Goal: Task Accomplishment & Management: Manage account settings

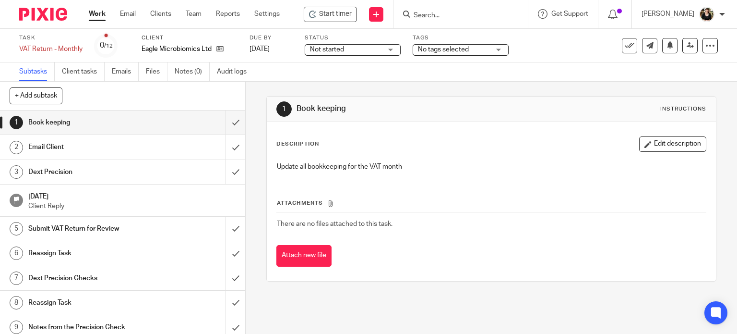
click at [369, 149] on div "Description Edit description" at bounding box center [492, 143] width 431 height 15
click at [429, 12] on input "Search" at bounding box center [456, 16] width 86 height 9
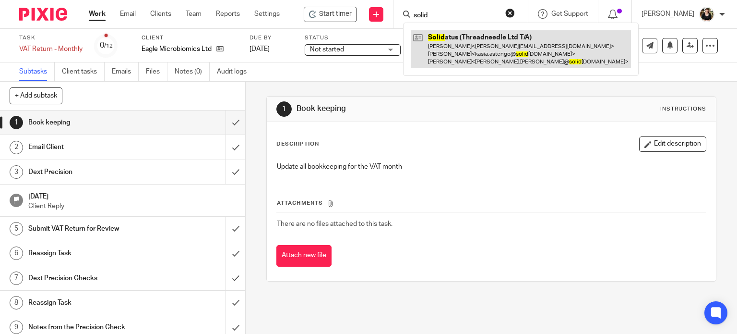
type input "solid"
click at [495, 48] on link at bounding box center [521, 49] width 220 height 38
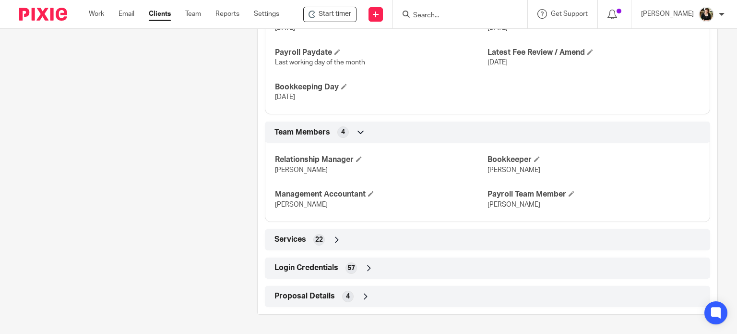
scroll to position [666, 0]
click at [300, 263] on span "Login Credentials" at bounding box center [307, 268] width 64 height 10
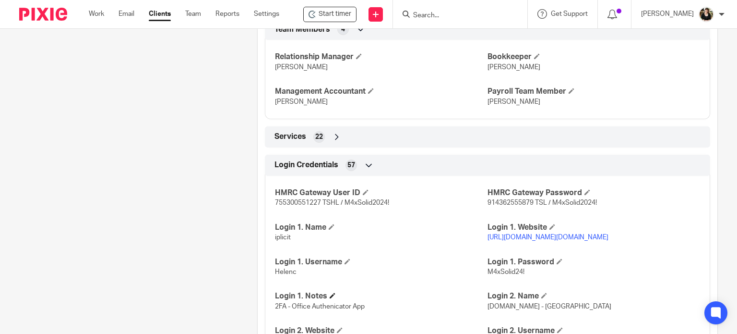
scroll to position [810, 0]
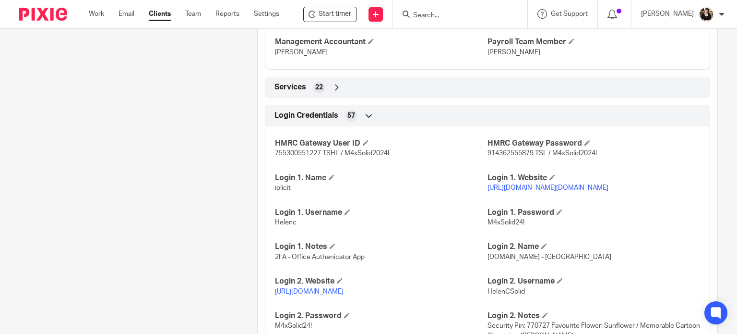
click at [425, 16] on input "Search" at bounding box center [455, 16] width 86 height 9
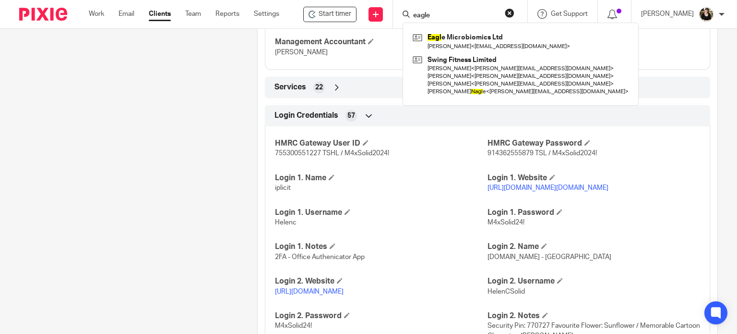
type input "eagle"
click button "submit" at bounding box center [0, 0] width 0 height 0
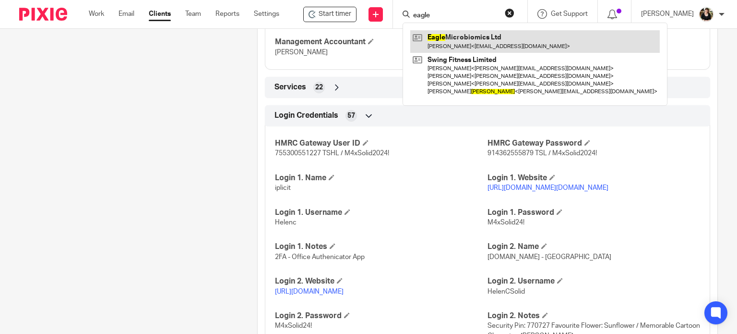
click at [463, 38] on link at bounding box center [535, 41] width 250 height 22
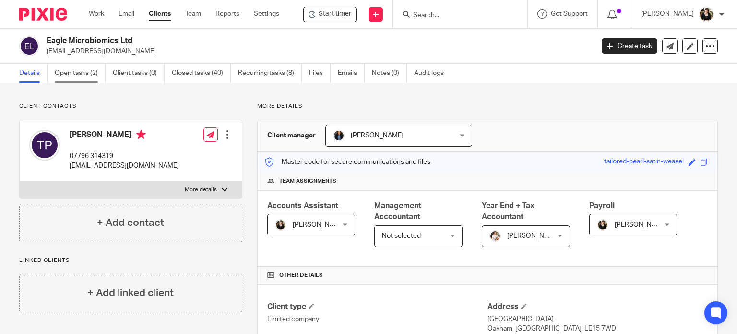
click at [71, 75] on link "Open tasks (2)" at bounding box center [80, 73] width 51 height 19
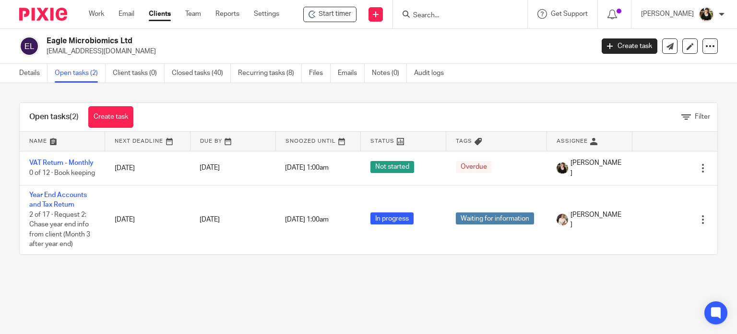
click at [48, 166] on link "VAT Return - Monthly" at bounding box center [61, 162] width 64 height 7
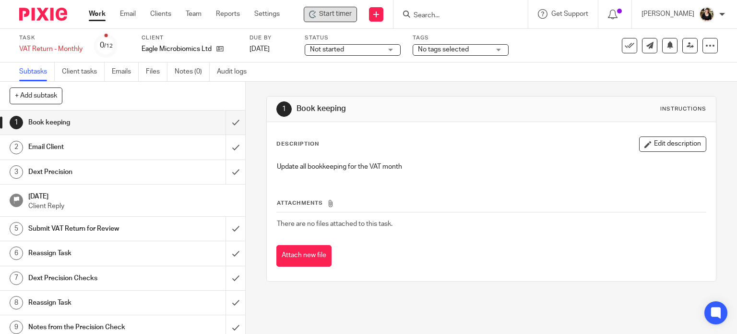
click at [333, 17] on span "Start timer" at bounding box center [335, 14] width 33 height 10
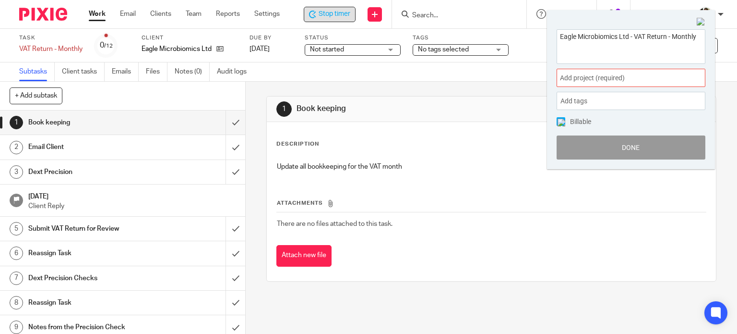
drag, startPoint x: 590, startPoint y: 66, endPoint x: 595, endPoint y: 68, distance: 5.8
click at [594, 68] on div "Eagle Microbiomics Ltd - VAT Return - Monthly Add project (required) : Add tags…" at bounding box center [631, 95] width 168 height 150
click at [605, 76] on span "Add project (required) :" at bounding box center [620, 78] width 121 height 10
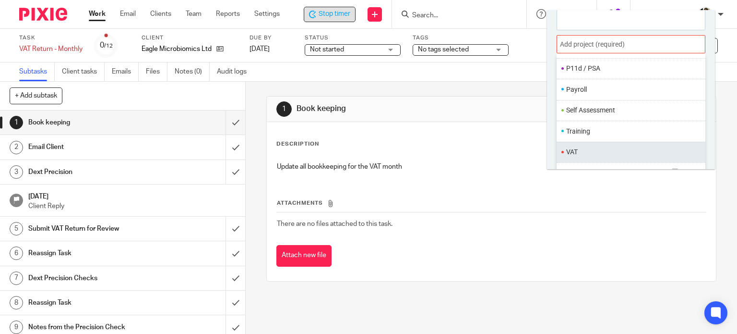
scroll to position [47, 0]
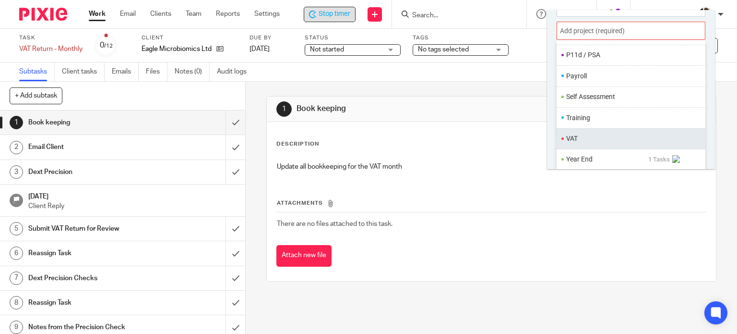
click at [615, 138] on li "VAT" at bounding box center [628, 138] width 125 height 10
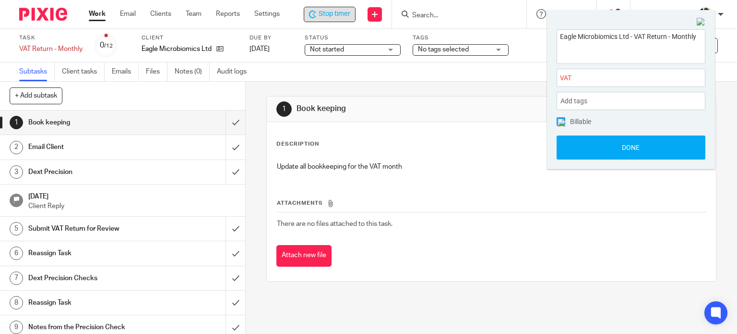
scroll to position [0, 0]
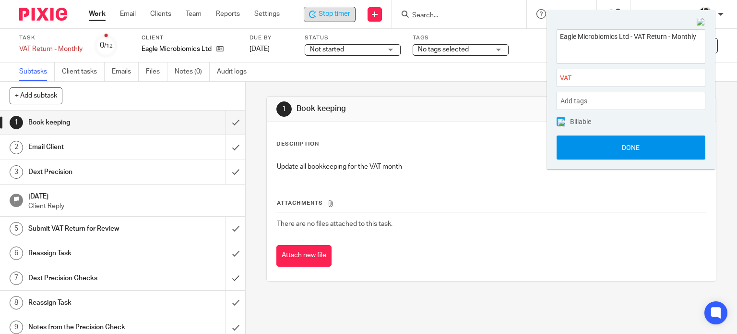
click at [615, 138] on button "Done" at bounding box center [631, 147] width 149 height 24
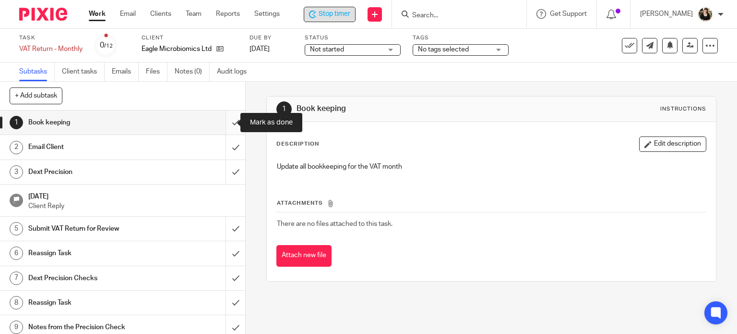
click at [227, 125] on input "submit" at bounding box center [122, 122] width 245 height 24
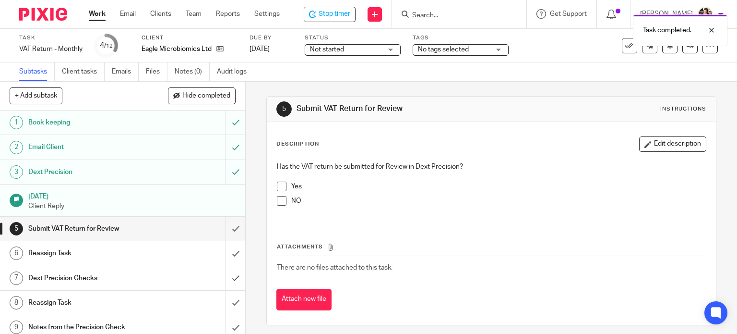
click at [278, 186] on span at bounding box center [282, 186] width 10 height 10
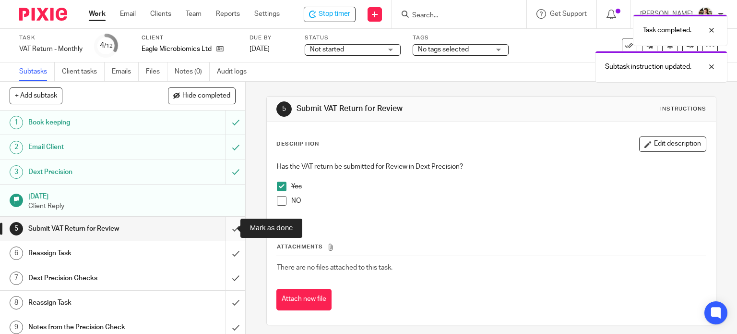
click at [225, 229] on input "submit" at bounding box center [122, 229] width 245 height 24
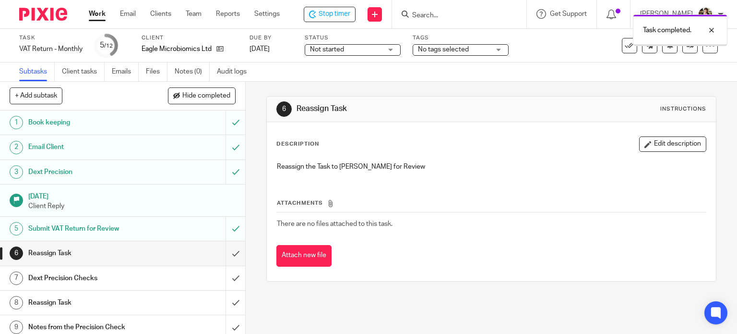
click at [223, 253] on input "submit" at bounding box center [122, 253] width 245 height 24
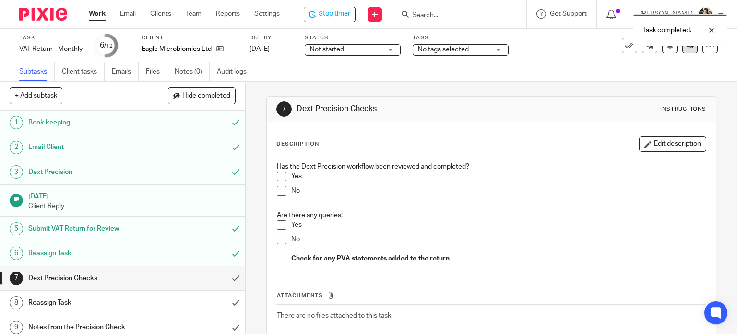
click at [683, 52] on link at bounding box center [690, 45] width 15 height 15
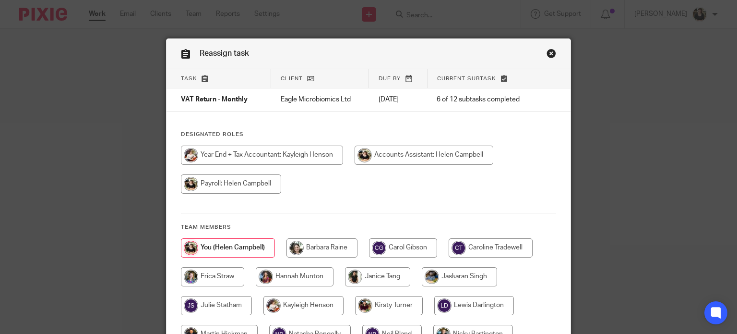
click at [275, 154] on input "radio" at bounding box center [262, 154] width 162 height 19
radio input "true"
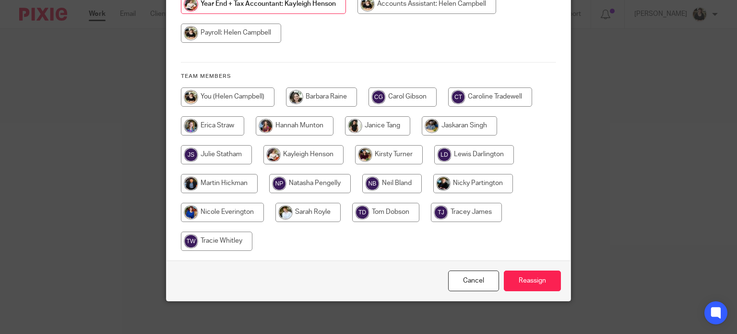
scroll to position [156, 0]
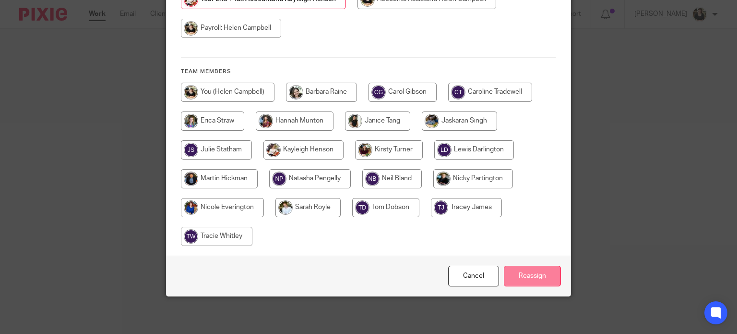
click at [548, 277] on input "Reassign" at bounding box center [532, 275] width 57 height 21
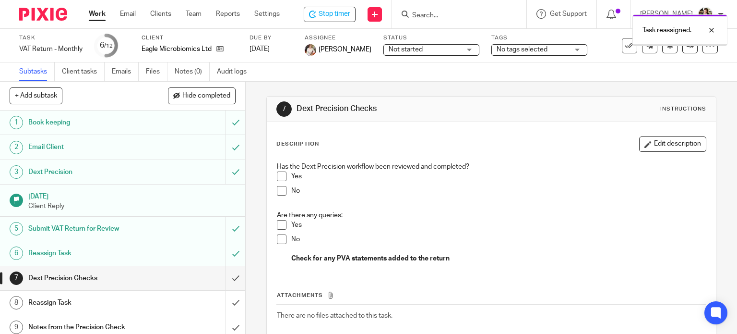
click at [416, 50] on span "Not started" at bounding box center [406, 49] width 34 height 7
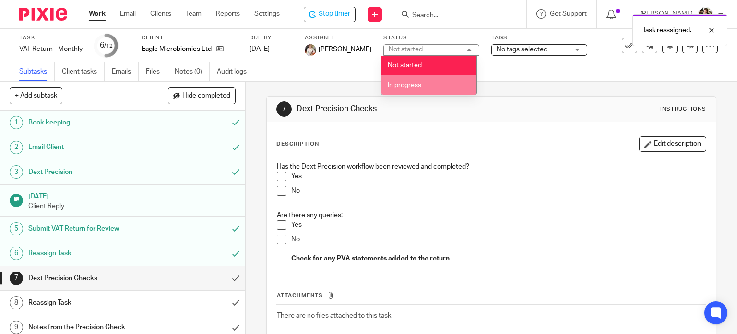
click at [411, 89] on li "In progress" at bounding box center [429, 85] width 95 height 20
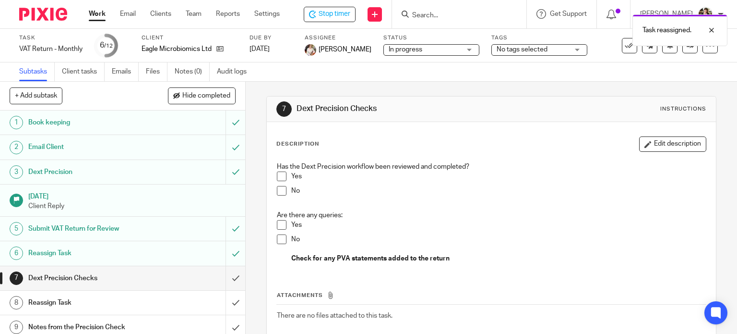
click at [518, 54] on span "No tags selected" at bounding box center [533, 50] width 72 height 10
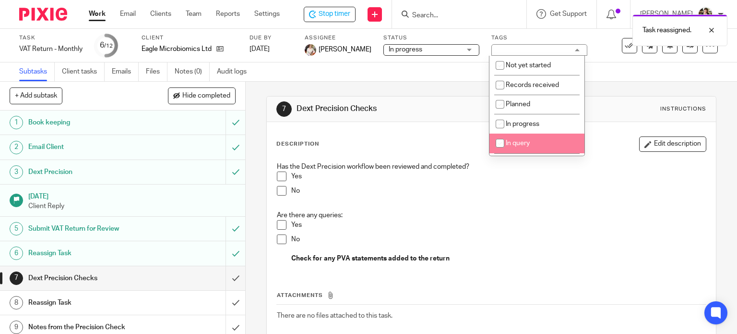
scroll to position [48, 0]
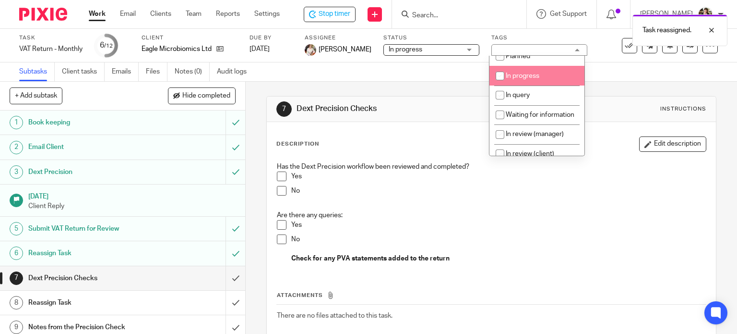
click at [523, 76] on span "In progress" at bounding box center [523, 75] width 34 height 7
checkbox input "true"
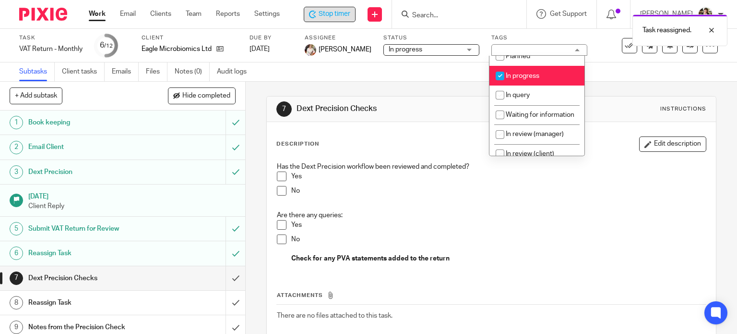
click at [337, 19] on div "Stop timer" at bounding box center [330, 14] width 52 height 15
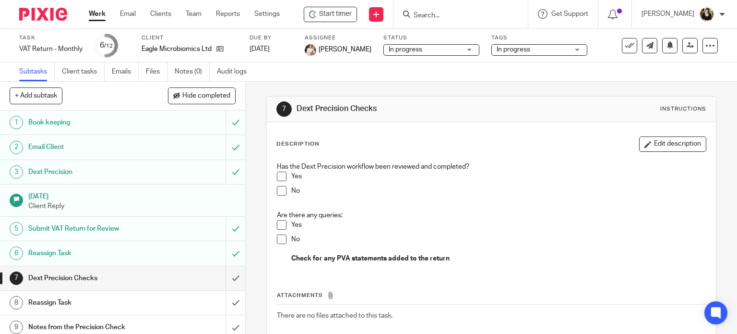
click at [430, 7] on div at bounding box center [461, 14] width 134 height 28
click at [422, 14] on input "Search" at bounding box center [456, 16] width 86 height 9
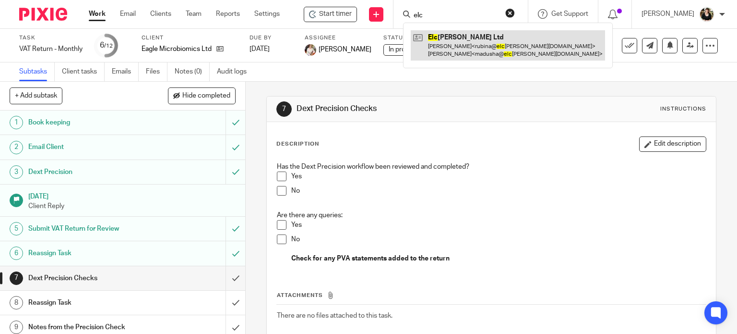
type input "elc"
click at [424, 45] on link at bounding box center [508, 45] width 194 height 30
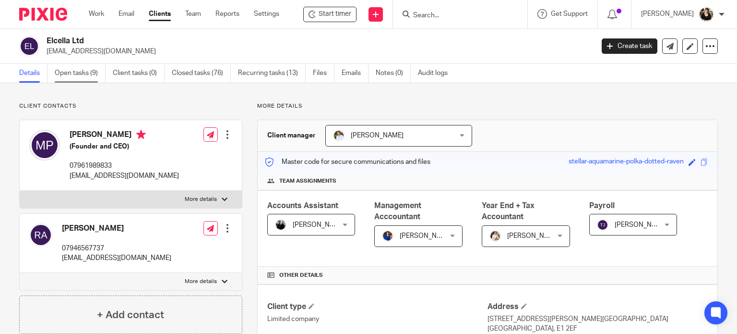
click at [73, 72] on link "Open tasks (9)" at bounding box center [80, 73] width 51 height 19
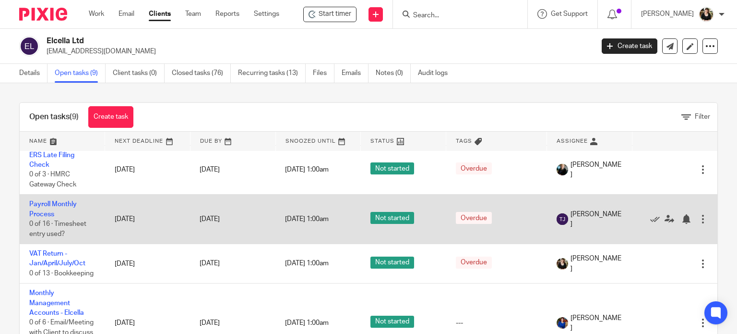
scroll to position [240, 0]
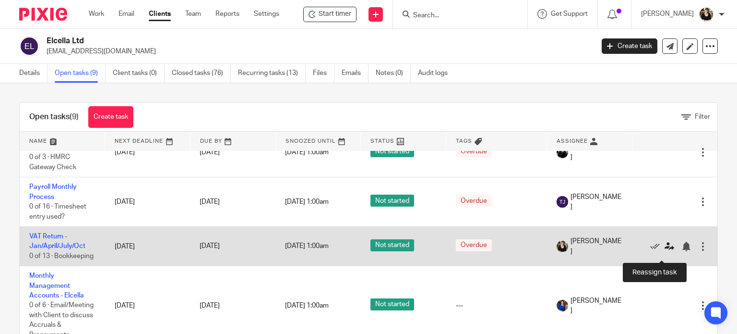
click at [665, 251] on icon at bounding box center [670, 246] width 10 height 10
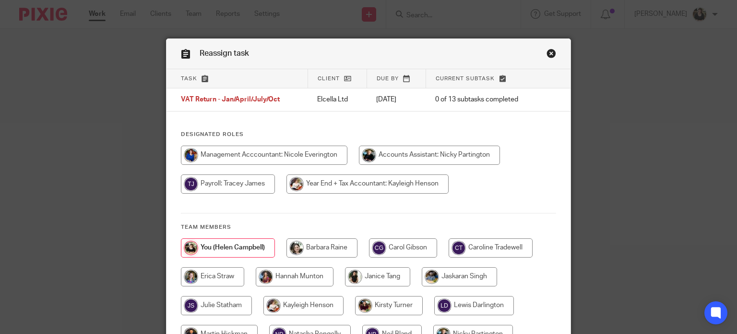
click at [437, 156] on input "radio" at bounding box center [429, 154] width 141 height 19
radio input "true"
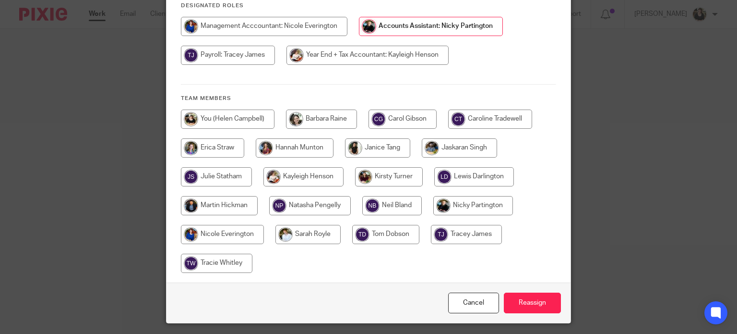
scroll to position [156, 0]
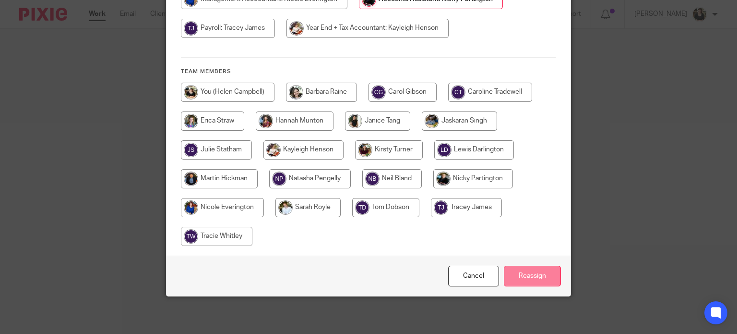
click at [525, 272] on input "Reassign" at bounding box center [532, 275] width 57 height 21
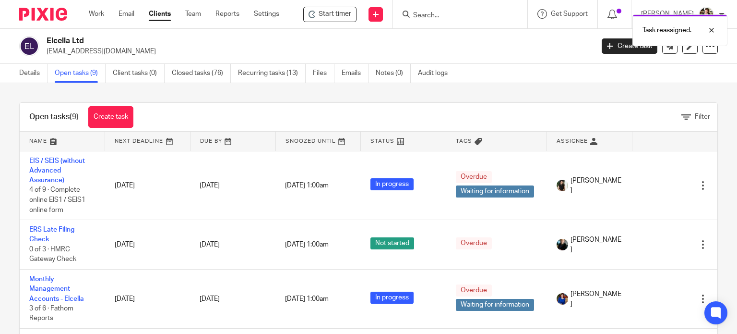
click at [438, 14] on div "Task reassigned." at bounding box center [548, 28] width 359 height 36
drag, startPoint x: 445, startPoint y: 19, endPoint x: 439, endPoint y: 18, distance: 5.8
click at [442, 19] on input "Search" at bounding box center [455, 16] width 86 height 9
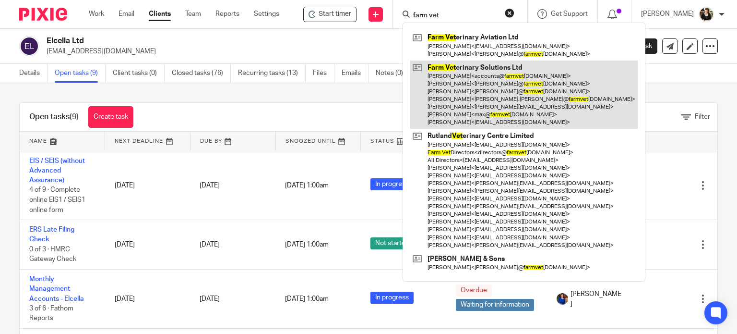
type input "farm vet"
click at [438, 73] on link at bounding box center [524, 94] width 228 height 69
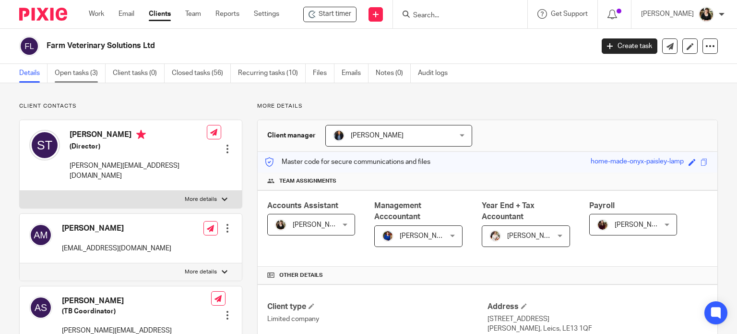
click at [77, 72] on link "Open tasks (3)" at bounding box center [80, 73] width 51 height 19
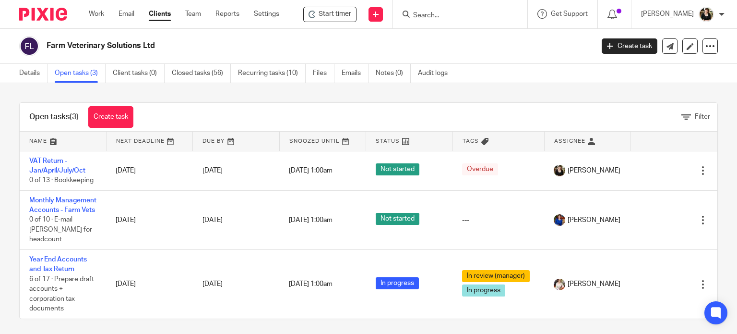
click at [422, 19] on input "Search" at bounding box center [455, 16] width 86 height 9
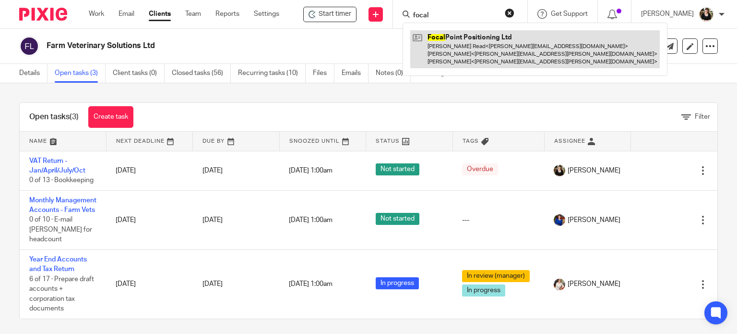
type input "focal"
click at [437, 46] on link at bounding box center [535, 49] width 250 height 38
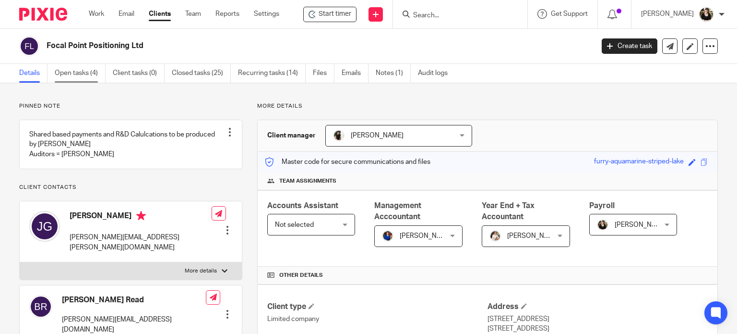
drag, startPoint x: 93, startPoint y: 79, endPoint x: 84, endPoint y: 80, distance: 8.2
click at [92, 79] on link "Open tasks (4)" at bounding box center [80, 73] width 51 height 19
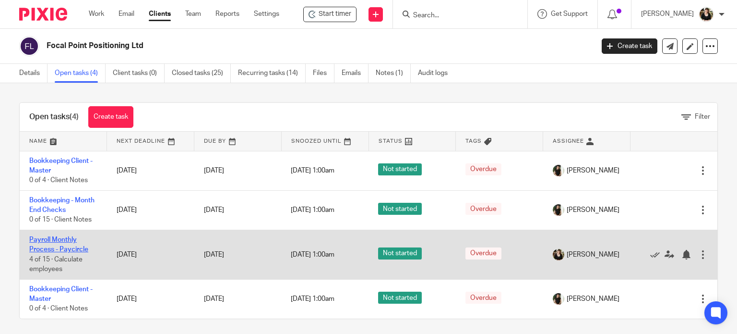
click at [65, 241] on link "Payroll Monthly Process - Paycircle" at bounding box center [58, 244] width 59 height 16
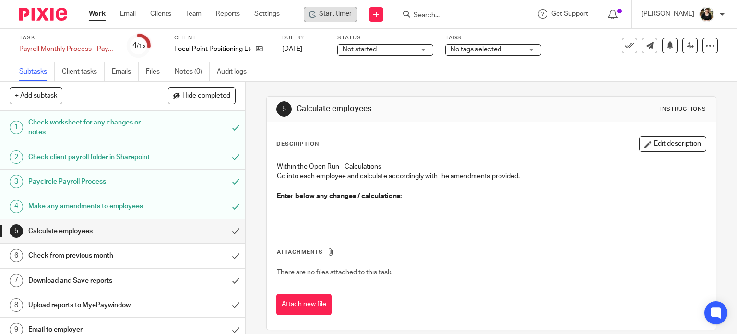
click at [318, 20] on div "Start timer" at bounding box center [330, 14] width 53 height 15
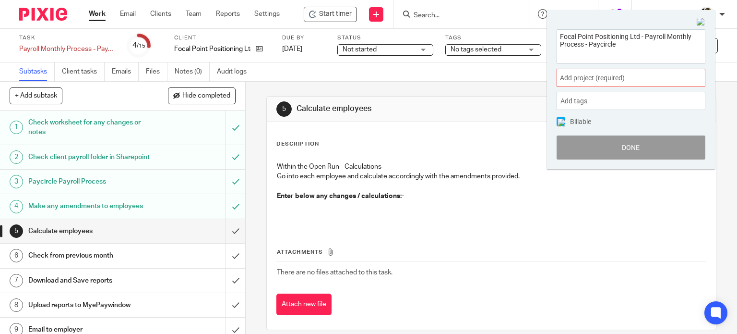
click at [611, 76] on span "Add project (required) :" at bounding box center [620, 78] width 121 height 10
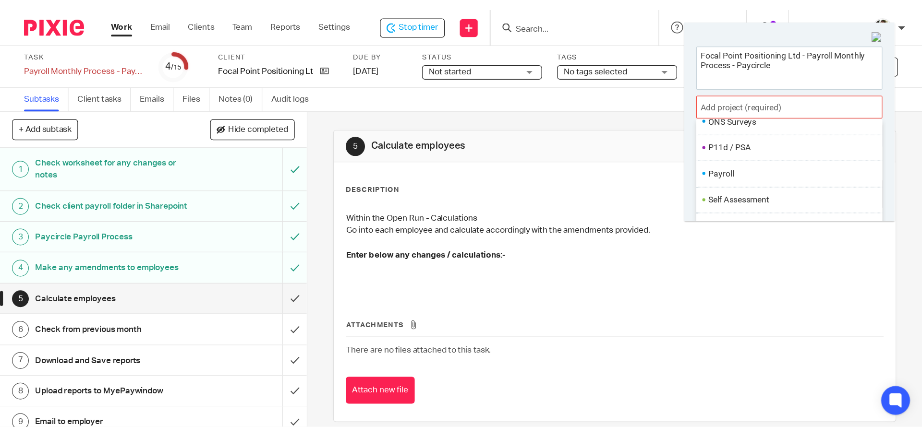
scroll to position [360, 0]
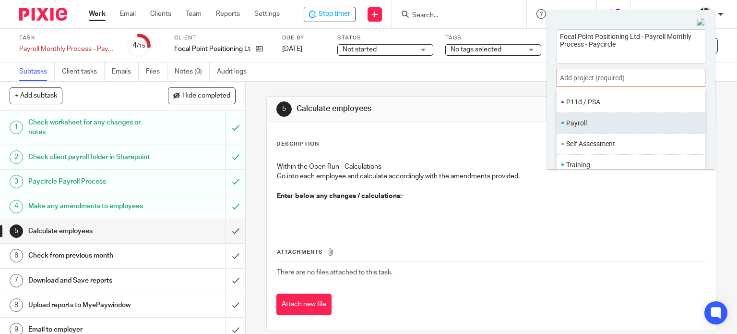
click at [606, 122] on li "Payroll" at bounding box center [628, 123] width 125 height 10
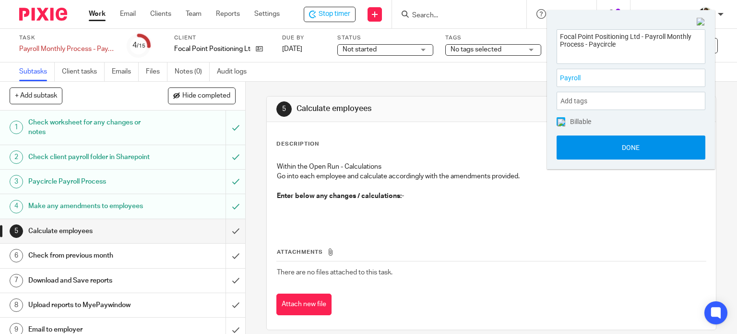
click at [662, 147] on button "Done" at bounding box center [631, 147] width 149 height 24
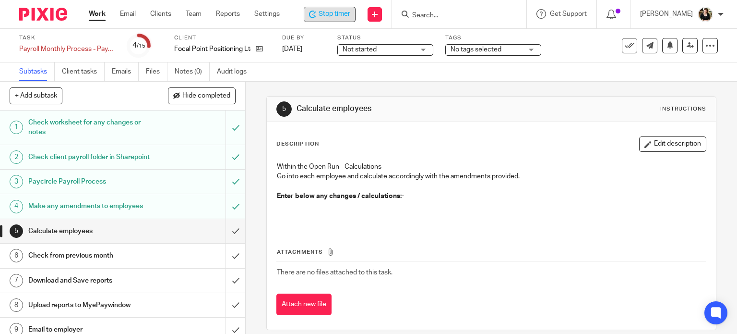
click at [333, 9] on span "Stop timer" at bounding box center [335, 14] width 32 height 10
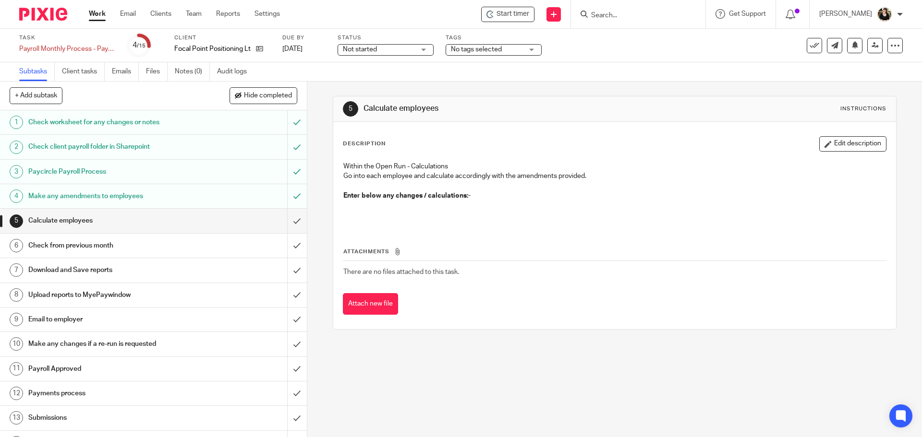
click at [618, 13] on input "Search" at bounding box center [633, 16] width 86 height 9
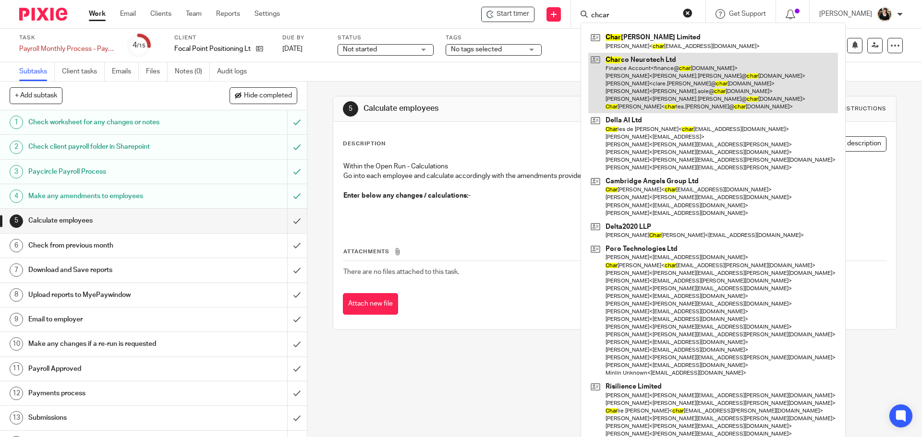
type input "chcar"
click at [635, 84] on link at bounding box center [713, 83] width 250 height 61
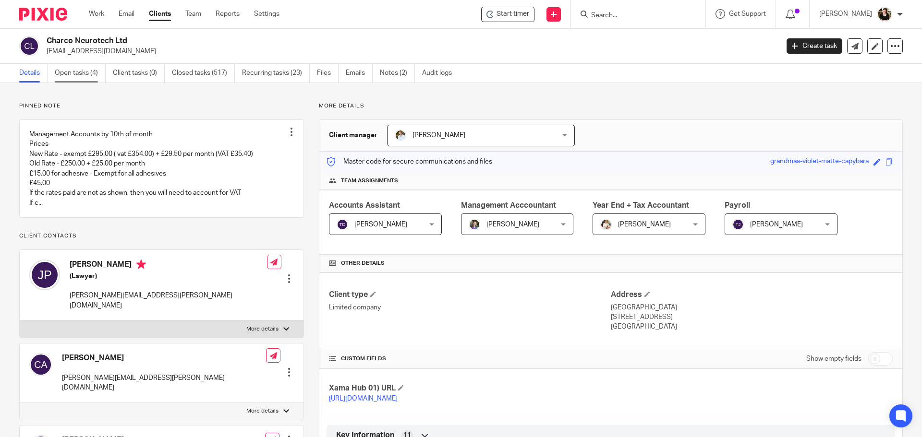
click at [70, 74] on link "Open tasks (4)" at bounding box center [80, 73] width 51 height 19
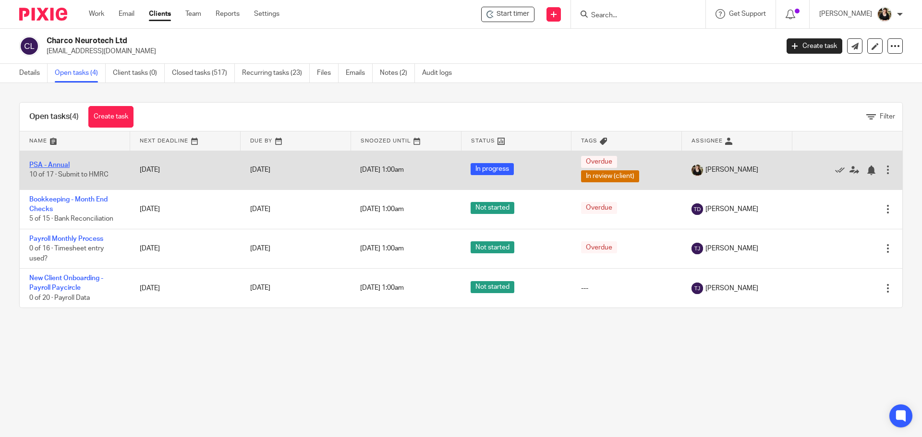
click at [60, 166] on link "PSA - Annual" at bounding box center [49, 165] width 40 height 7
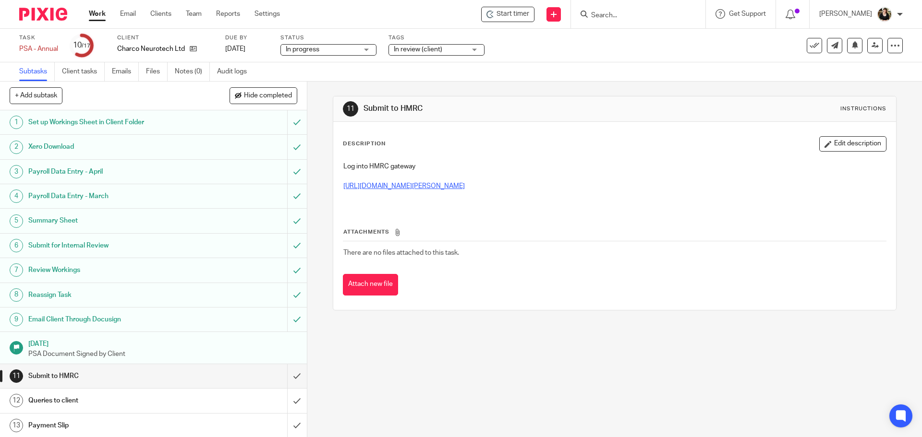
click at [465, 183] on link "https://www.gov.uk/government/publications/paye-paye-settlement-agreement-psa1" at bounding box center [403, 186] width 121 height 7
click at [512, 14] on span "Start timer" at bounding box center [512, 14] width 33 height 10
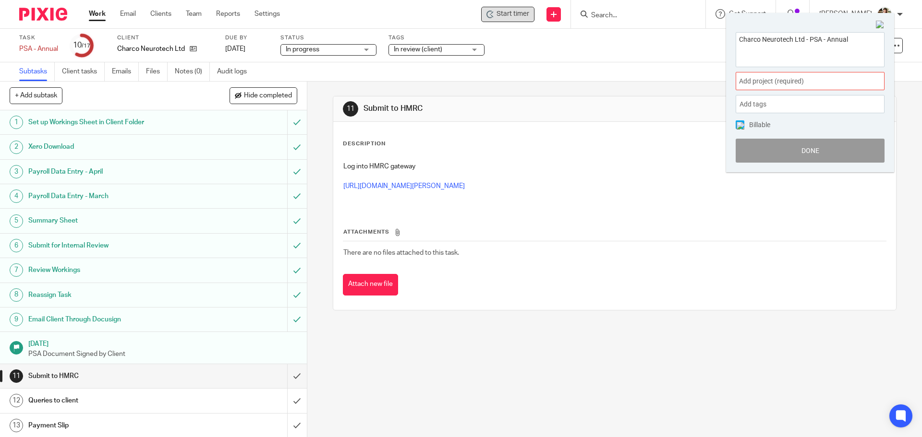
click at [825, 78] on span "Add project (required) :" at bounding box center [799, 81] width 121 height 10
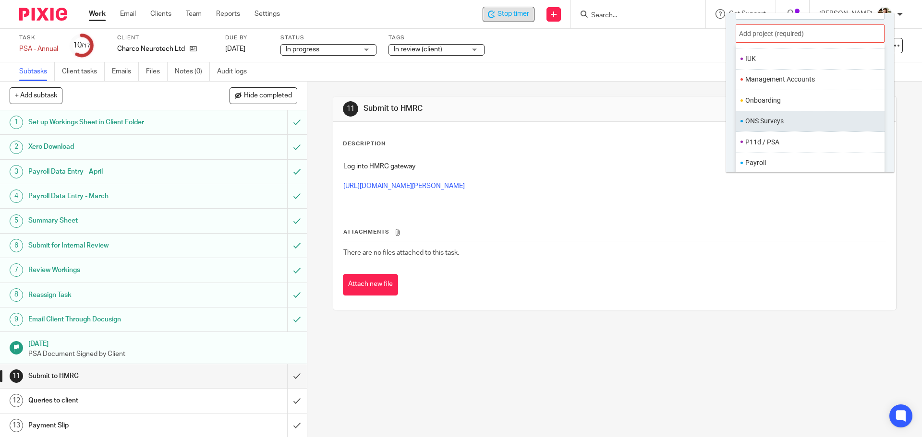
scroll to position [360, 0]
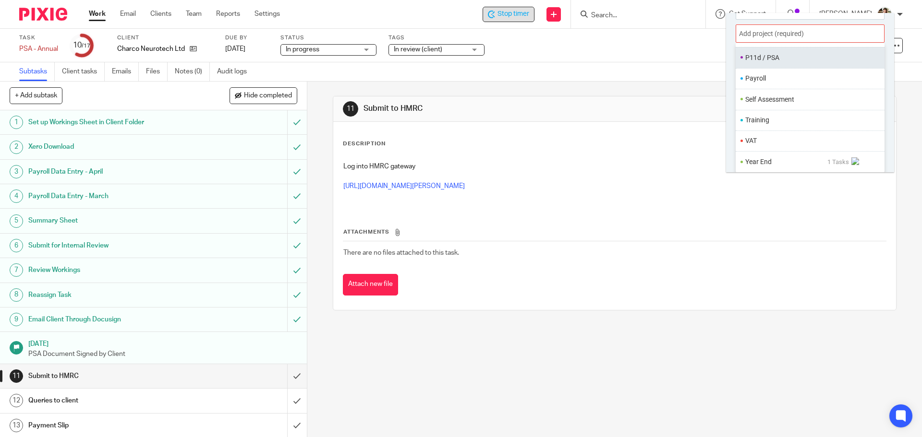
click at [769, 66] on ul "P11d / PSA" at bounding box center [809, 57] width 149 height 21
click at [771, 61] on li "P11d / PSA" at bounding box center [807, 58] width 125 height 10
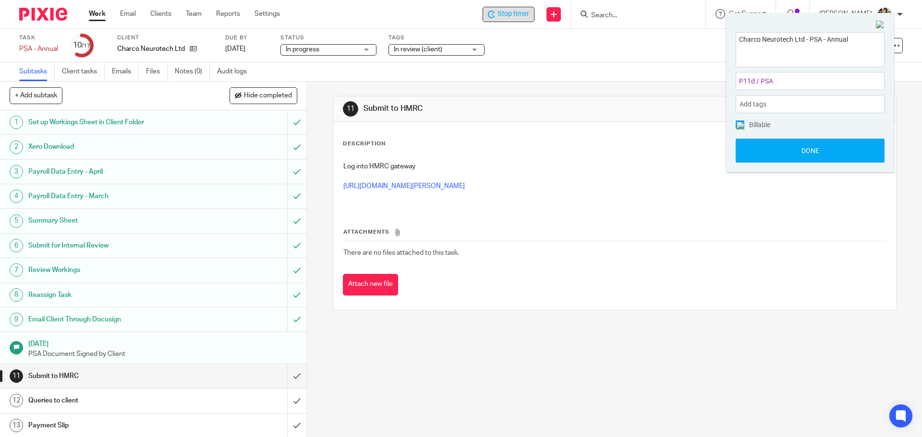
scroll to position [0, 0]
click at [825, 154] on button "Done" at bounding box center [809, 151] width 149 height 24
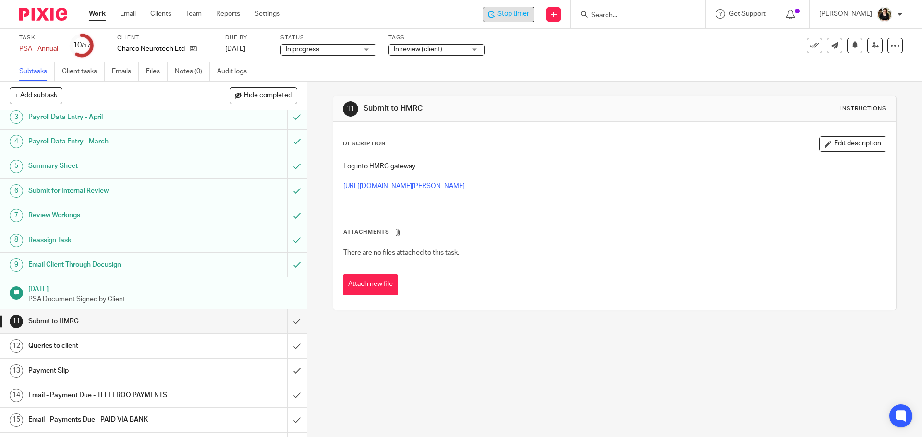
scroll to position [99, 0]
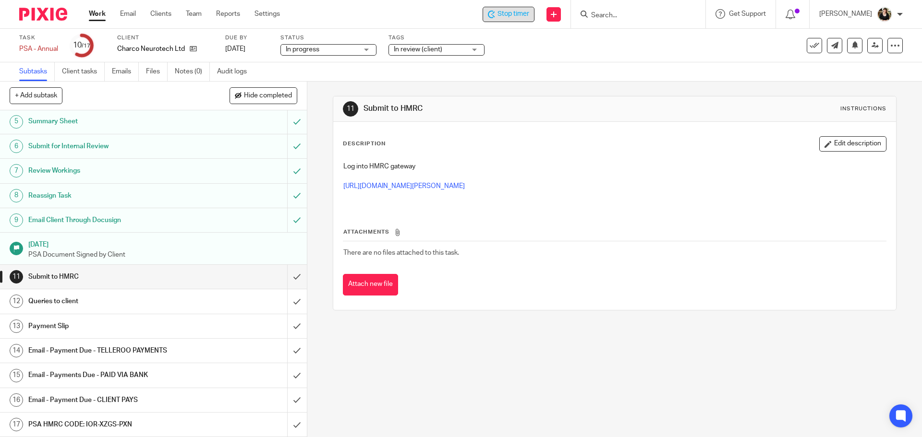
click at [125, 425] on h1 "PSA HMRC CODE: IOR-XZGS-PXN" at bounding box center [111, 425] width 166 height 14
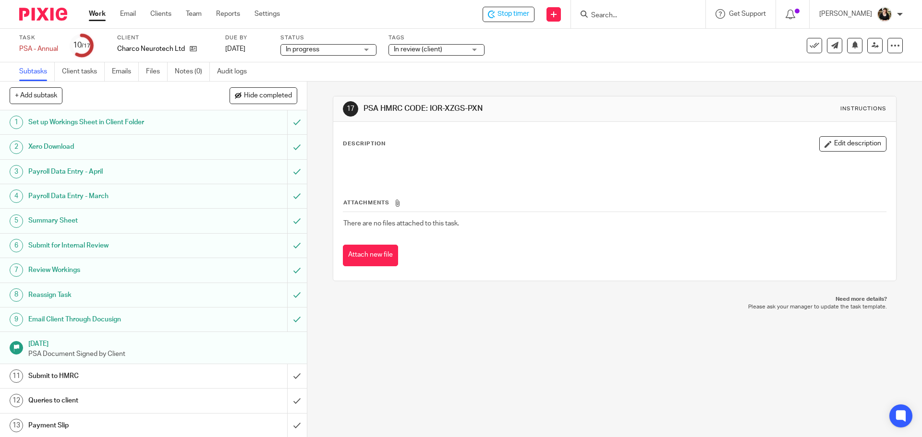
drag, startPoint x: 482, startPoint y: 106, endPoint x: 427, endPoint y: 110, distance: 54.9
click at [427, 110] on h1 "PSA HMRC CODE: IOR-XZGS-PXN" at bounding box center [499, 109] width 272 height 10
copy h1 "IOR-XZGS-PXN"
click at [521, 14] on span "Stop timer" at bounding box center [513, 14] width 32 height 10
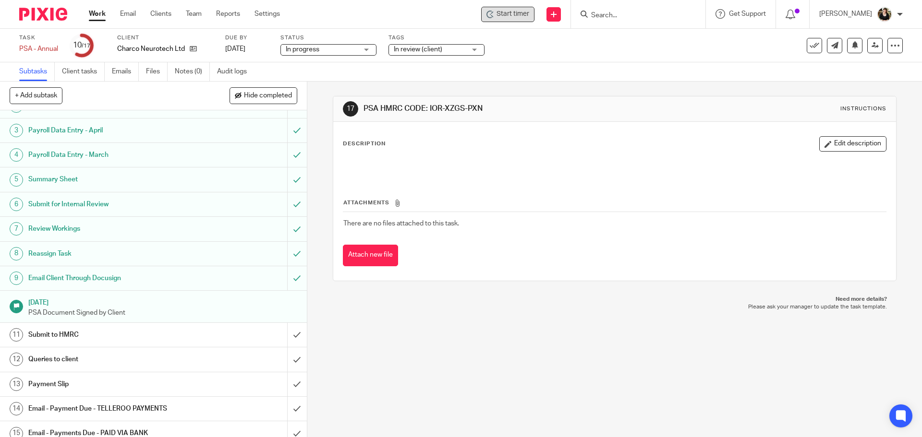
scroll to position [96, 0]
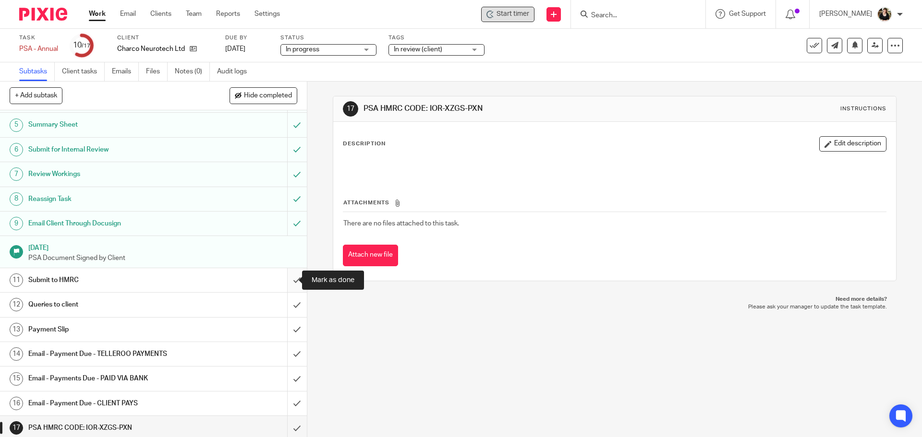
click at [282, 281] on input "submit" at bounding box center [153, 280] width 307 height 24
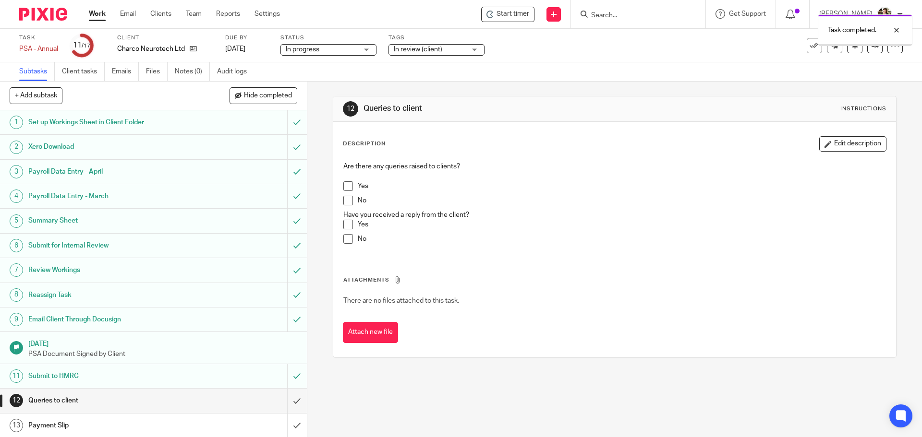
click at [346, 201] on span at bounding box center [348, 201] width 10 height 10
click at [288, 399] on input "submit" at bounding box center [153, 401] width 307 height 24
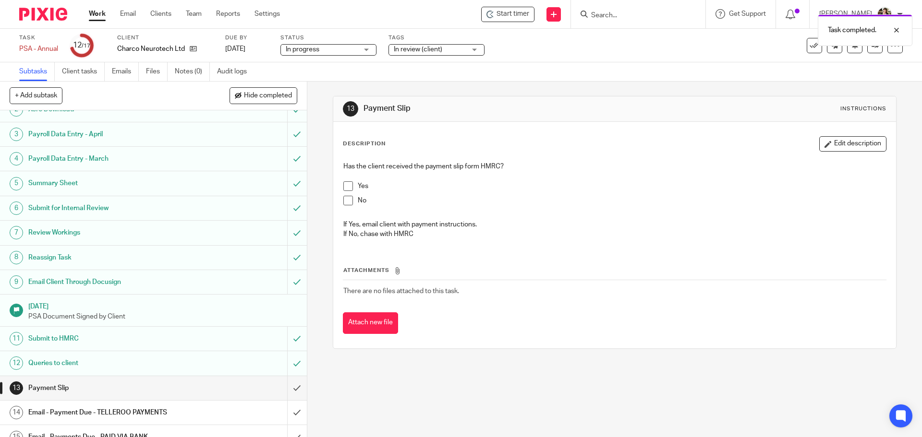
scroll to position [48, 0]
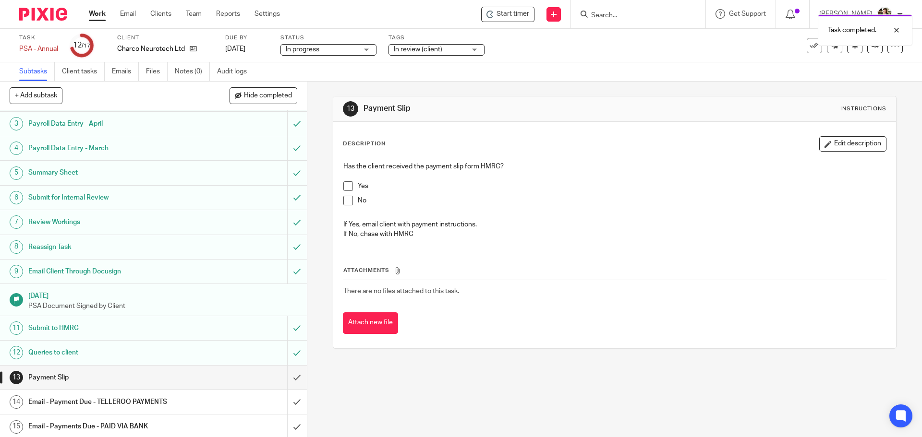
click at [422, 44] on div "In review (client)" at bounding box center [436, 50] width 96 height 12
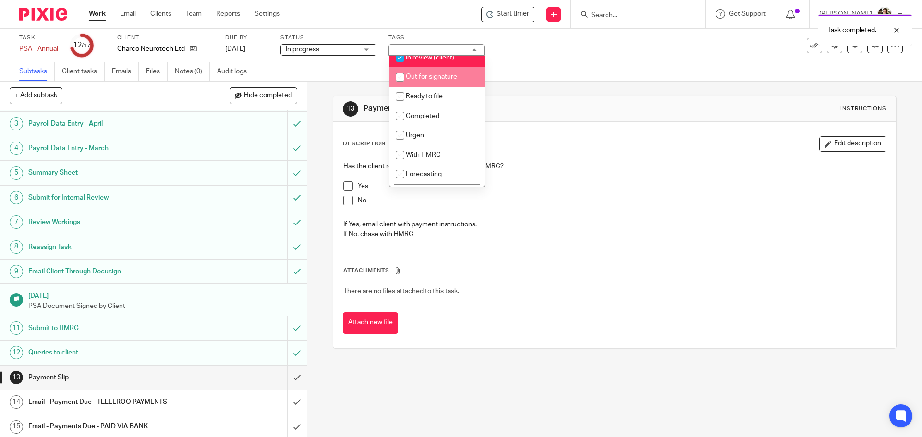
click at [428, 61] on span "In review (client)" at bounding box center [430, 57] width 48 height 7
checkbox input "false"
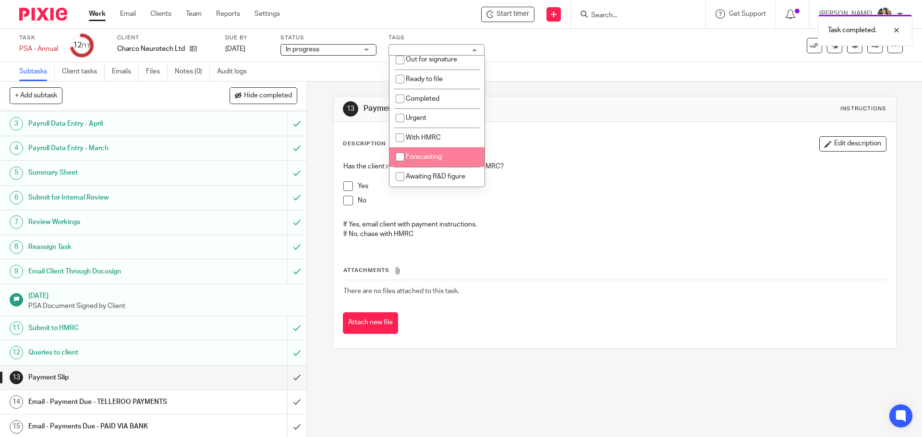
scroll to position [171, 0]
click at [432, 136] on span "With HMRC" at bounding box center [423, 137] width 35 height 7
checkbox input "true"
click at [569, 149] on div "Description Edit description" at bounding box center [614, 143] width 543 height 15
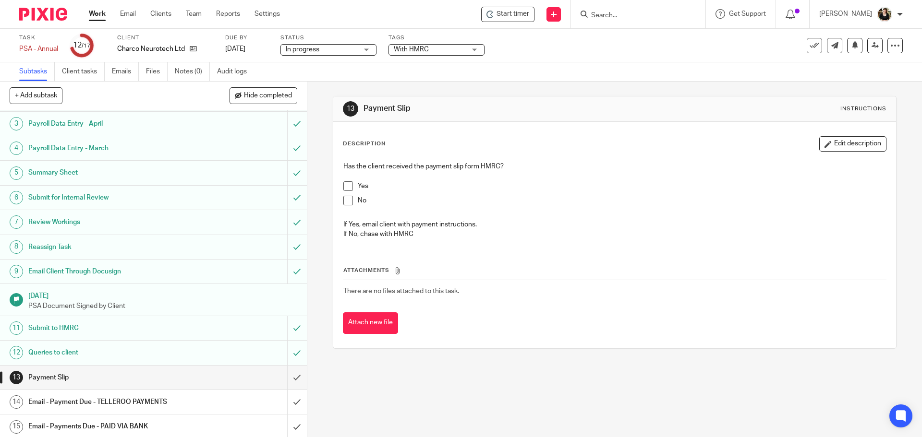
click at [604, 17] on input "Search" at bounding box center [633, 16] width 86 height 9
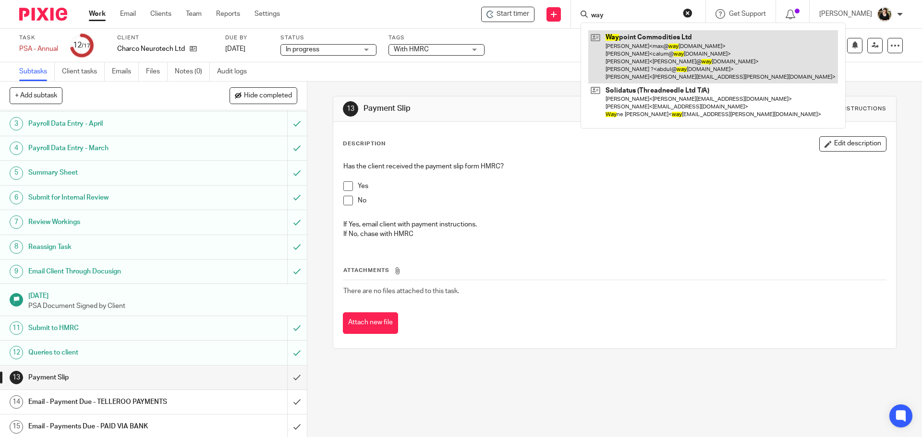
type input "way"
click at [622, 53] on link at bounding box center [713, 56] width 250 height 53
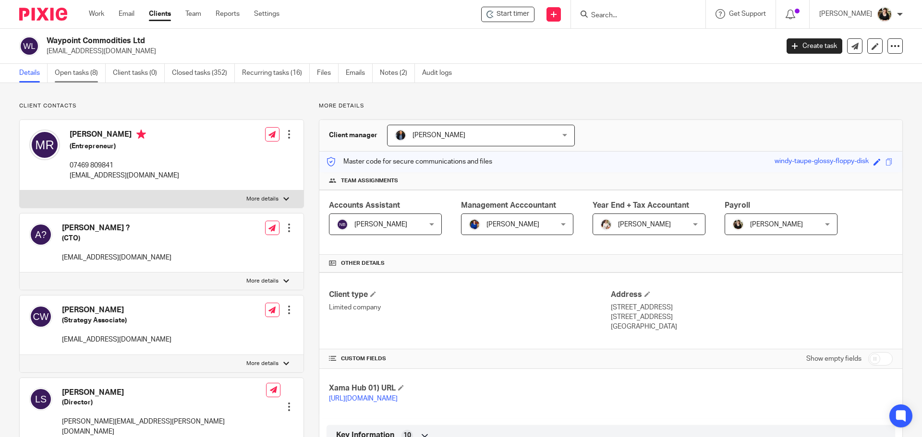
click at [85, 80] on link "Open tasks (8)" at bounding box center [80, 73] width 51 height 19
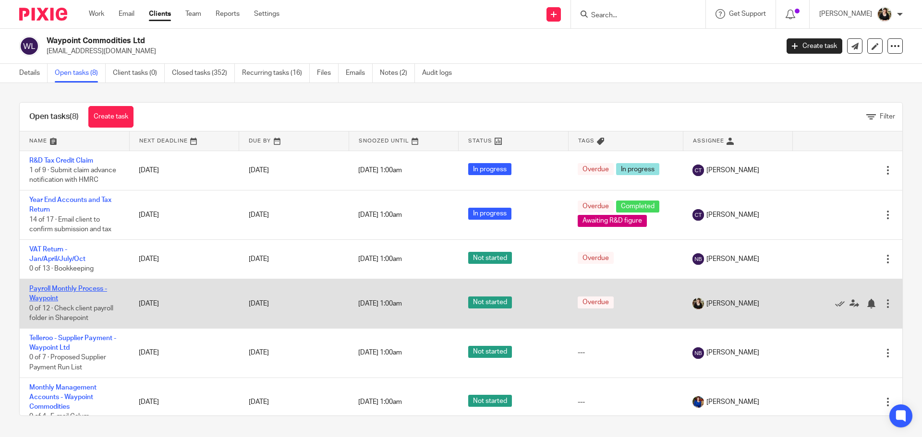
click at [67, 297] on link "Payroll Monthly Process - Waypoint" at bounding box center [68, 294] width 78 height 16
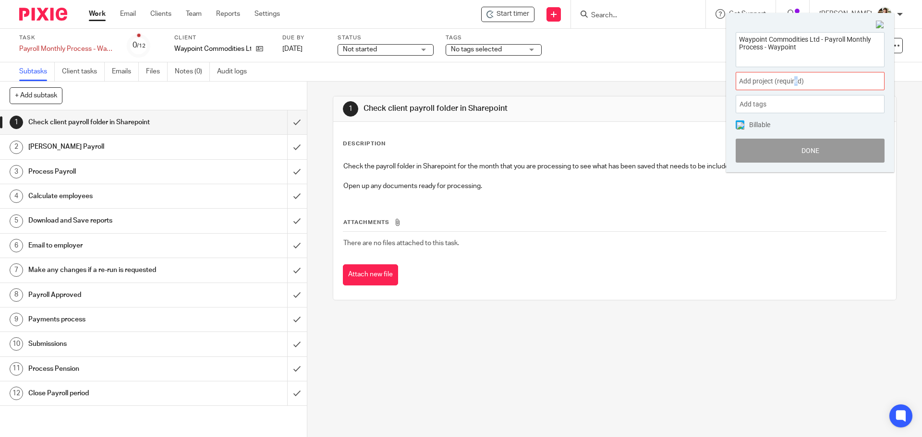
click at [797, 78] on span "Add project (required) :" at bounding box center [799, 81] width 121 height 10
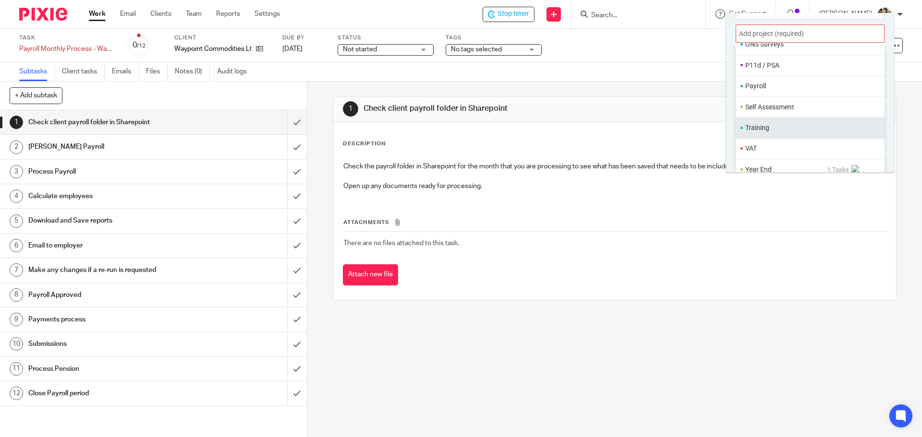
scroll to position [360, 0]
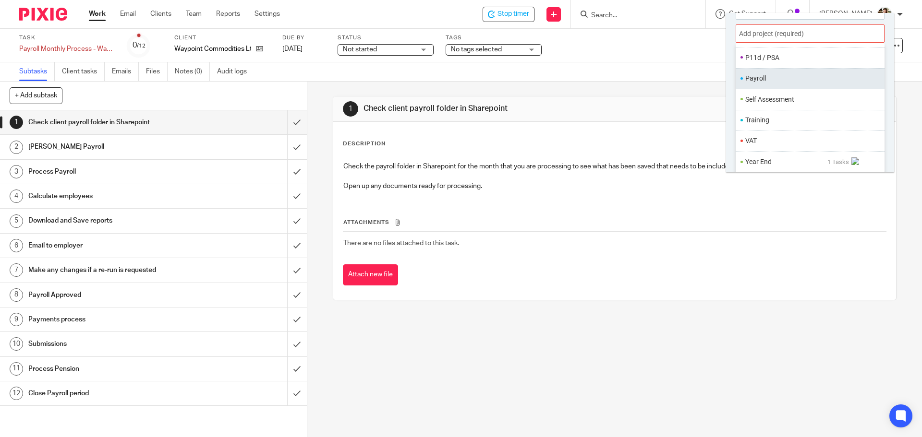
click at [758, 76] on li "Payroll" at bounding box center [807, 78] width 125 height 10
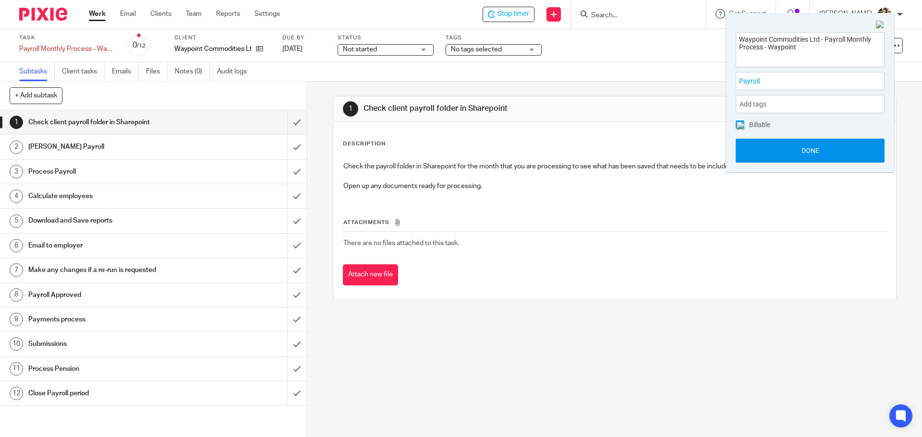
click at [820, 151] on button "Done" at bounding box center [809, 151] width 149 height 24
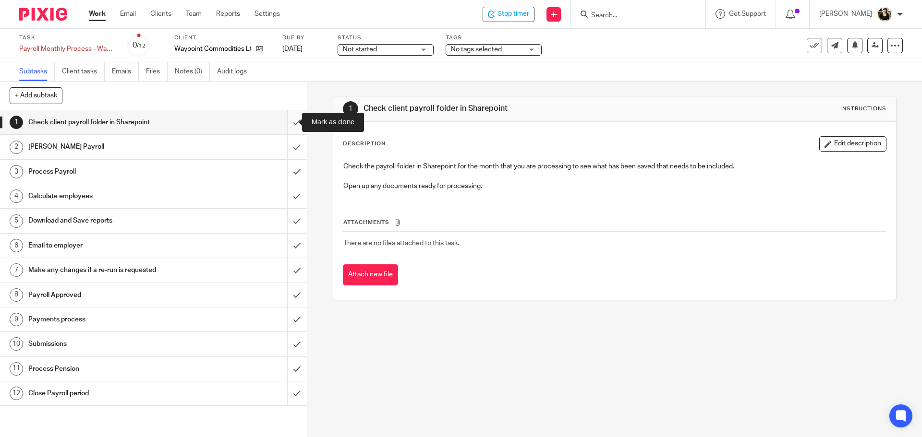
click at [285, 120] on input "submit" at bounding box center [153, 122] width 307 height 24
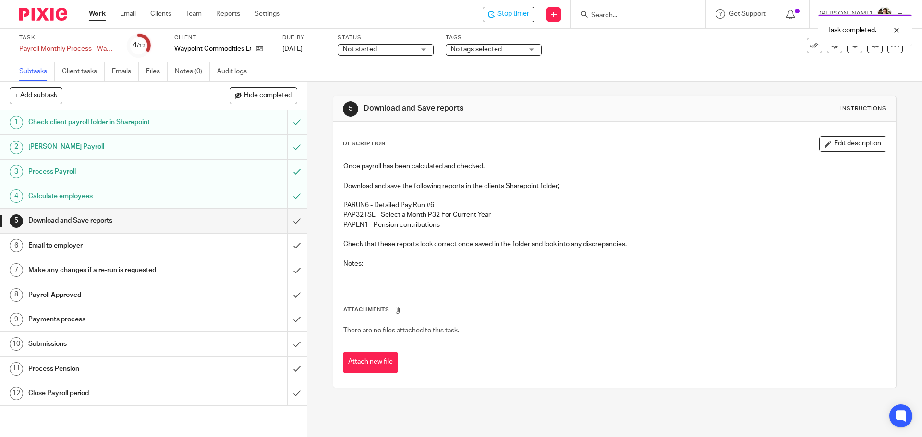
click at [515, 17] on div "Task completed." at bounding box center [686, 28] width 451 height 36
click at [503, 13] on div "Task completed." at bounding box center [686, 28] width 451 height 36
click at [411, 50] on span "Not started" at bounding box center [379, 50] width 72 height 10
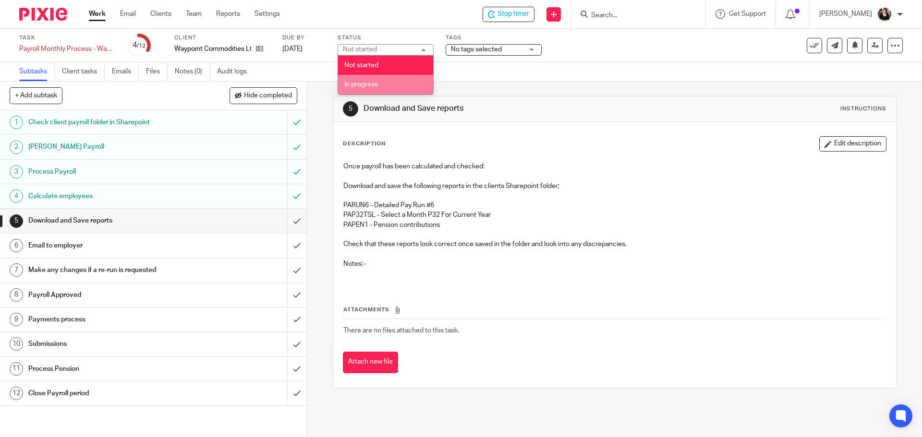
click at [390, 83] on li "In progress" at bounding box center [385, 85] width 95 height 20
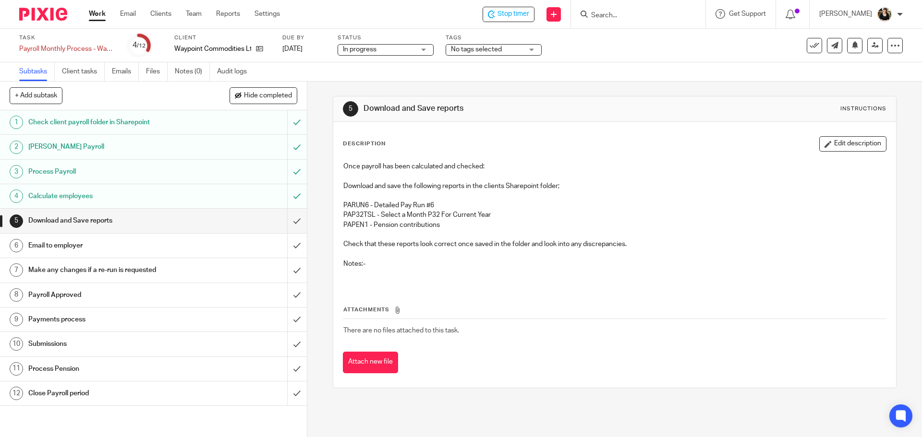
click at [480, 48] on span "No tags selected" at bounding box center [476, 49] width 51 height 7
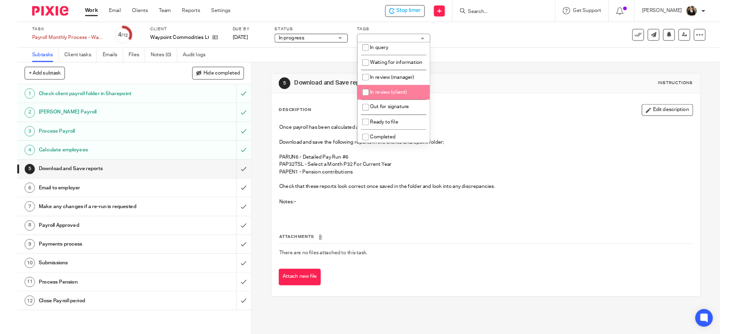
scroll to position [96, 0]
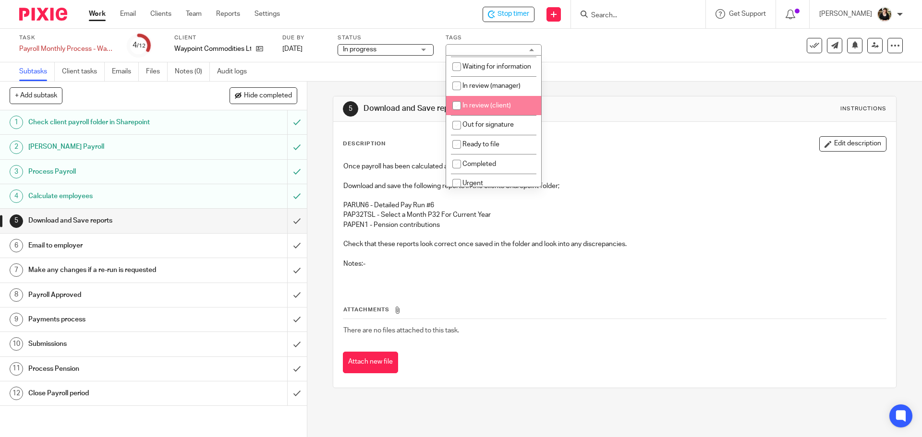
click at [502, 109] on span "In review (client)" at bounding box center [486, 105] width 48 height 7
checkbox input "true"
click at [614, 115] on div "5 Download and Save reports Instructions" at bounding box center [614, 108] width 543 height 15
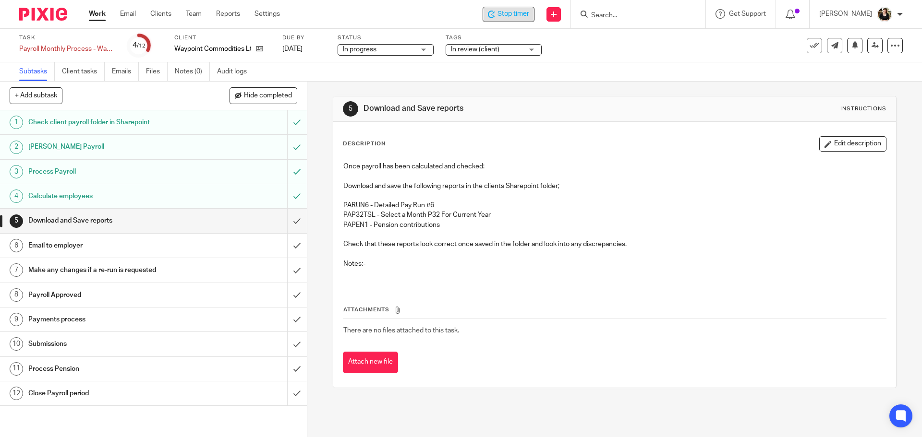
click at [522, 18] on span "Stop timer" at bounding box center [513, 14] width 32 height 10
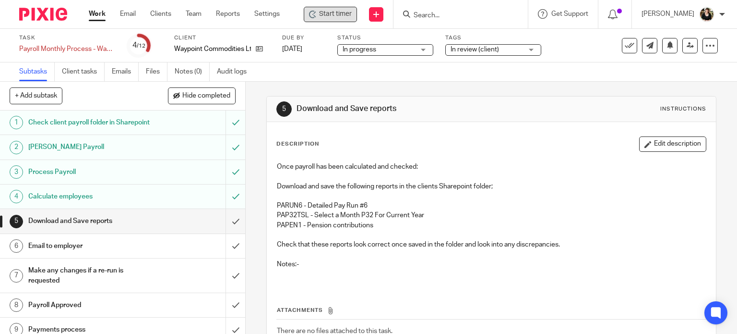
click at [92, 23] on div "Work Email Clients Team Reports Settings Work Email Clients Team Reports Settin…" at bounding box center [186, 14] width 215 height 28
click at [103, 17] on link "Work" at bounding box center [97, 14] width 17 height 10
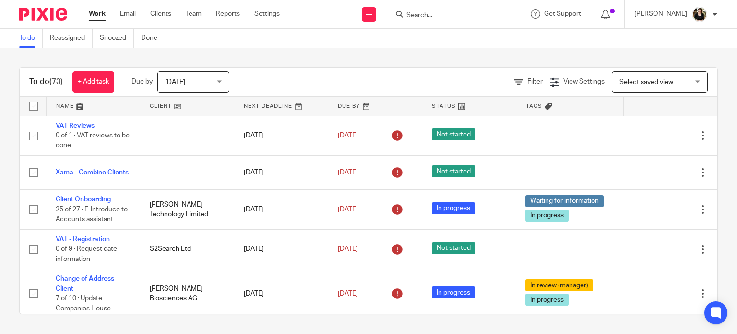
click at [425, 18] on input "Search" at bounding box center [449, 16] width 86 height 9
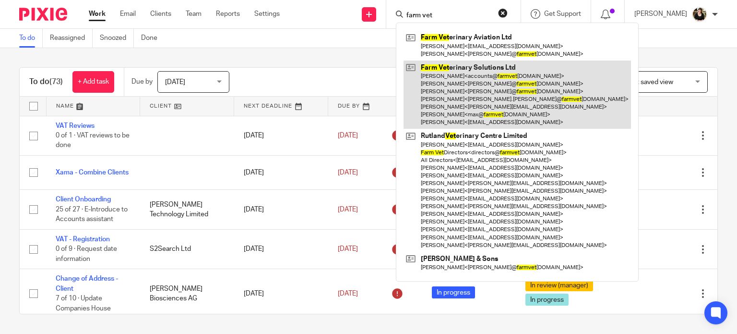
type input "farm vet"
click at [457, 82] on link at bounding box center [518, 94] width 228 height 69
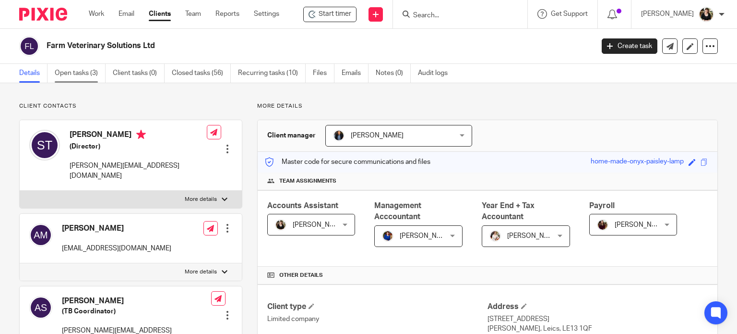
click at [78, 68] on link "Open tasks (3)" at bounding box center [80, 73] width 51 height 19
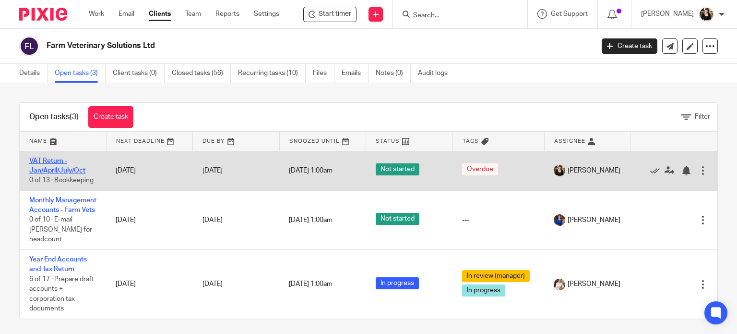
click at [59, 157] on link "VAT Return - Jan/April/July/Oct" at bounding box center [57, 165] width 56 height 16
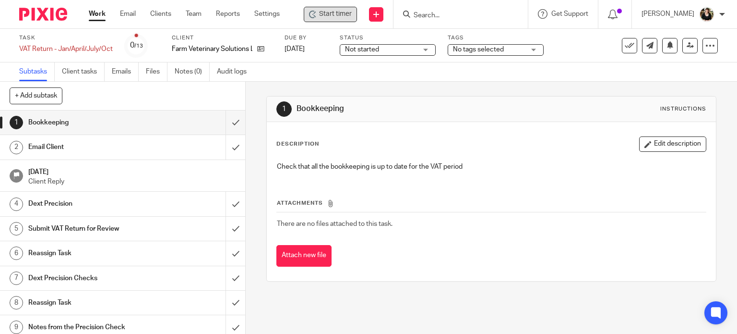
click at [312, 19] on div "Start timer" at bounding box center [330, 14] width 53 height 15
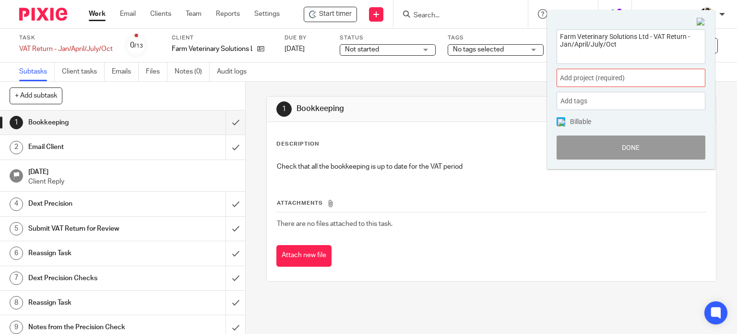
click at [608, 70] on div "Add project (required) :" at bounding box center [631, 78] width 149 height 18
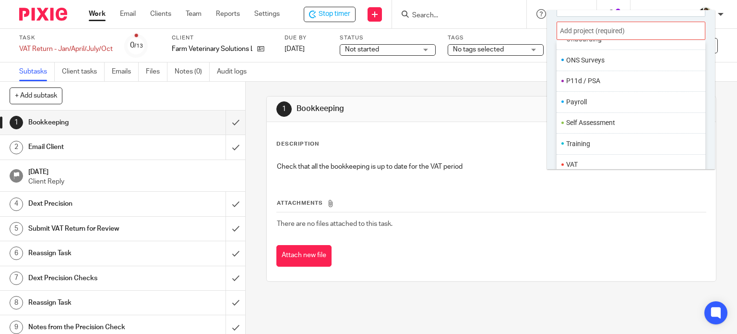
scroll to position [360, 0]
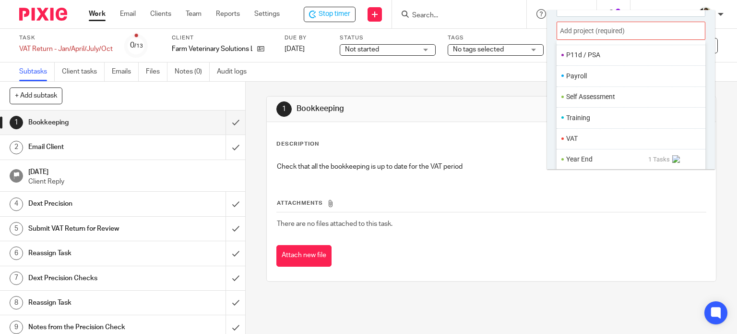
click at [585, 139] on li "VAT" at bounding box center [628, 138] width 125 height 10
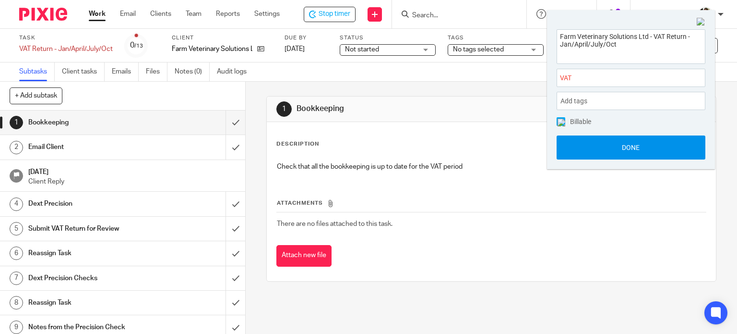
click at [631, 140] on button "Done" at bounding box center [631, 147] width 149 height 24
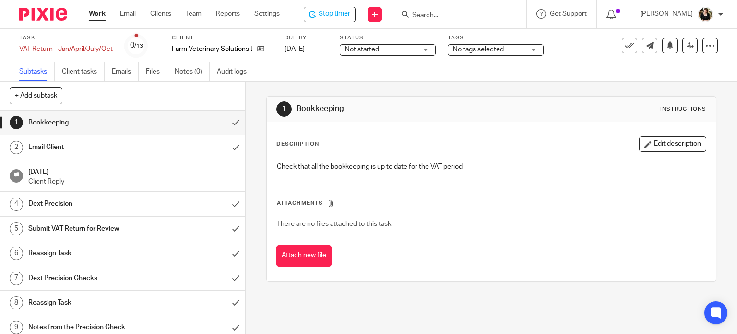
click at [354, 51] on span "Not started" at bounding box center [362, 49] width 34 height 7
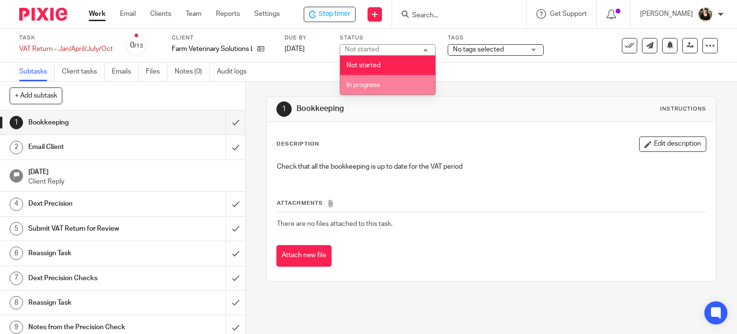
click at [369, 84] on span "In progress" at bounding box center [364, 85] width 34 height 7
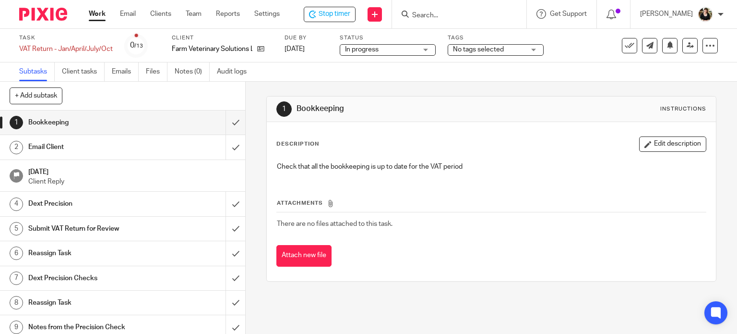
click at [460, 48] on span "No tags selected" at bounding box center [478, 49] width 51 height 7
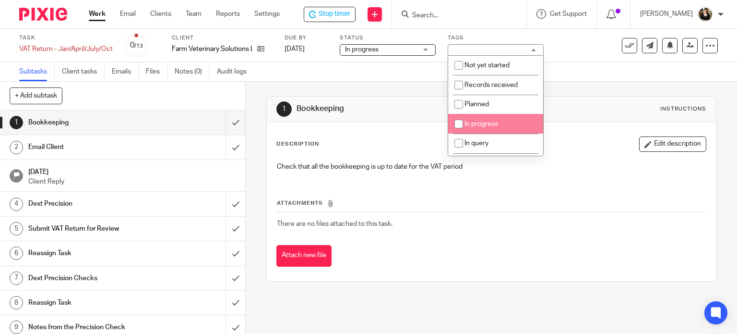
click at [479, 122] on span "In progress" at bounding box center [482, 124] width 34 height 7
checkbox input "true"
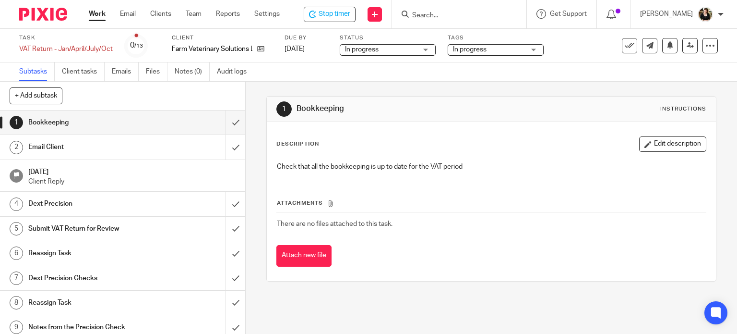
click at [595, 176] on div "Check that all the bookkeeping is up to date for the VAT period" at bounding box center [491, 168] width 439 height 22
click at [224, 123] on input "submit" at bounding box center [122, 122] width 245 height 24
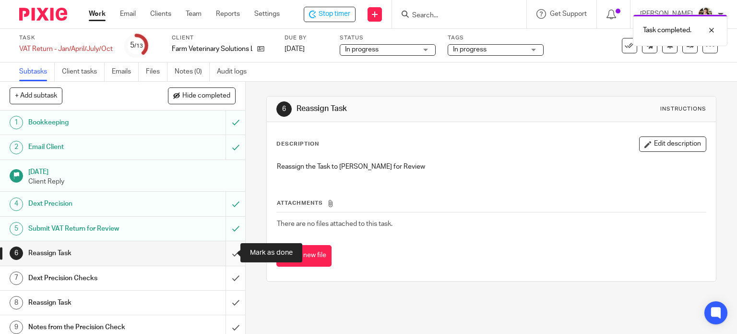
click at [223, 252] on input "submit" at bounding box center [122, 253] width 245 height 24
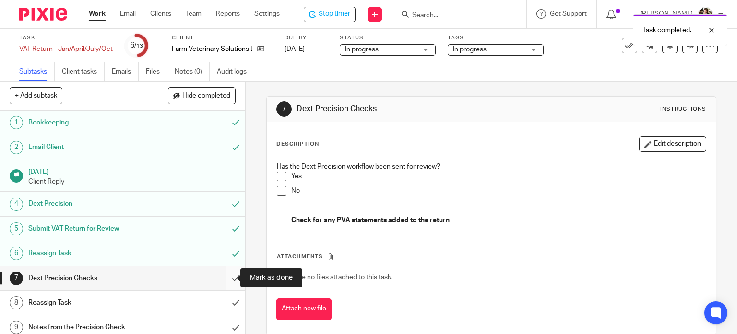
click at [224, 277] on input "submit" at bounding box center [122, 278] width 245 height 24
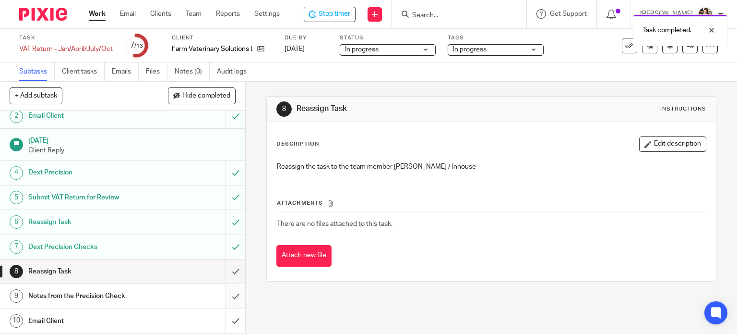
scroll to position [48, 0]
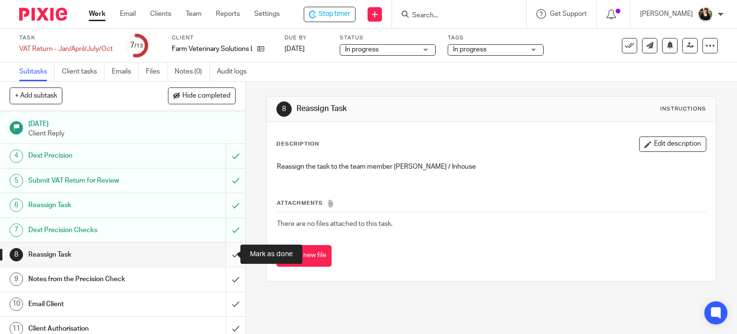
click at [222, 254] on input "submit" at bounding box center [122, 254] width 245 height 24
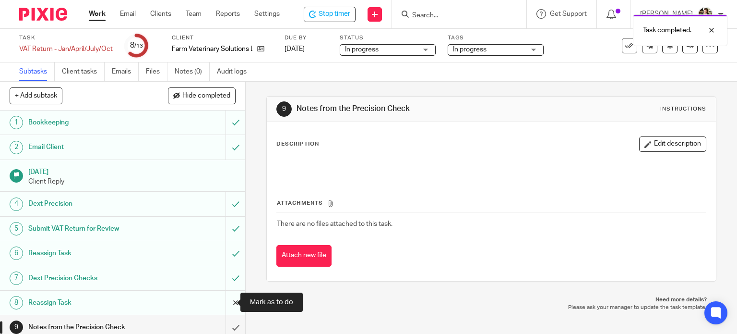
click at [229, 302] on input "submit" at bounding box center [122, 302] width 245 height 24
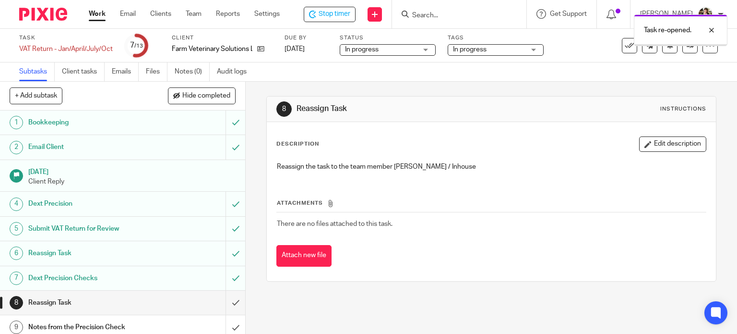
click at [231, 278] on input "submit" at bounding box center [122, 278] width 245 height 24
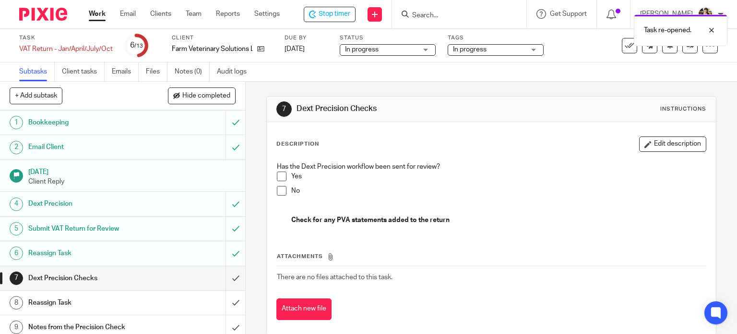
click at [485, 229] on div "Has the Dext Precision workflow been sent for review? Yes No Check for any PVA …" at bounding box center [491, 194] width 439 height 75
click at [484, 222] on p "Check for any PVA statements added to the return" at bounding box center [498, 220] width 415 height 10
drag, startPoint x: 484, startPoint y: 217, endPoint x: 325, endPoint y: 220, distance: 159.4
click at [325, 220] on p "Check for any PVA statements added to the return" at bounding box center [498, 220] width 415 height 10
click at [640, 149] on button "Edit description" at bounding box center [672, 143] width 67 height 15
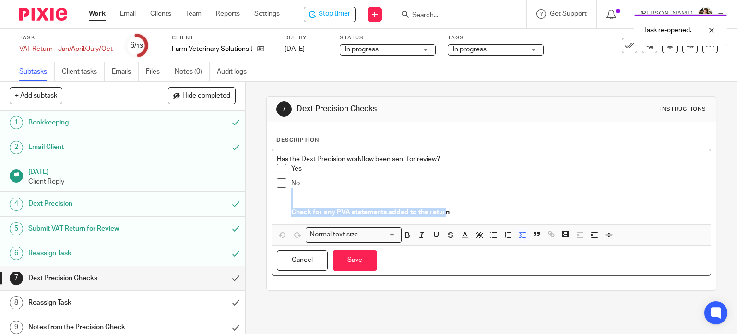
drag, startPoint x: 465, startPoint y: 205, endPoint x: 413, endPoint y: 214, distance: 52.6
click at [421, 213] on div "No Check for any PVA statements added to the return" at bounding box center [498, 197] width 415 height 39
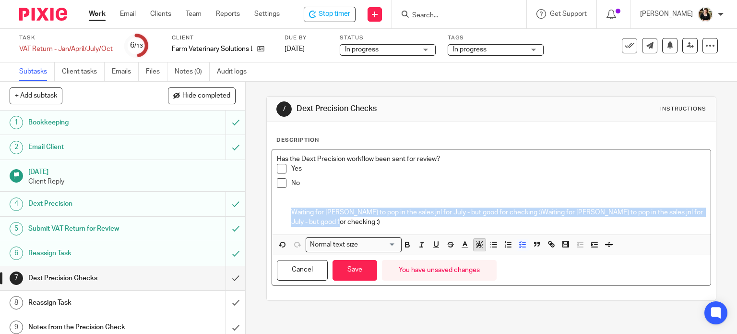
click at [477, 245] on icon "button" at bounding box center [479, 244] width 9 height 9
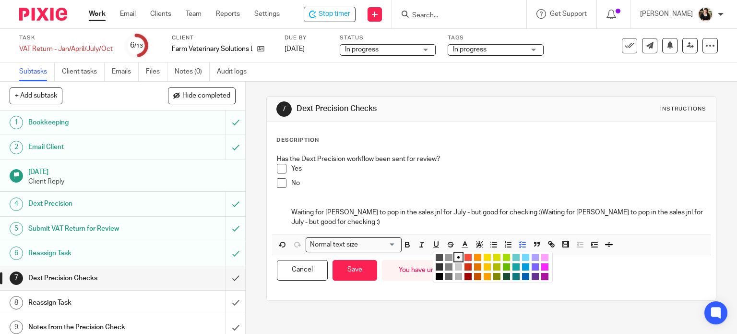
click at [484, 257] on li "color:#FCDC00" at bounding box center [487, 256] width 7 height 7
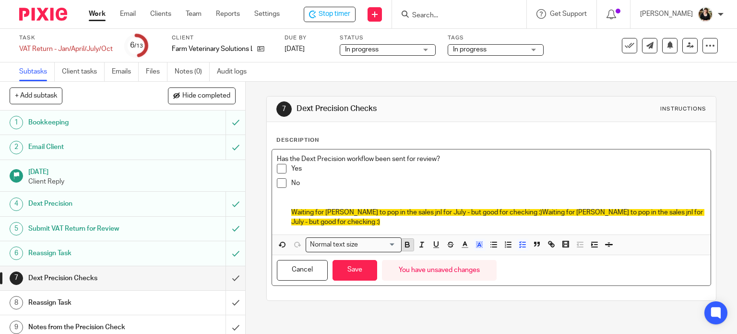
click at [407, 245] on icon "button" at bounding box center [407, 244] width 9 height 9
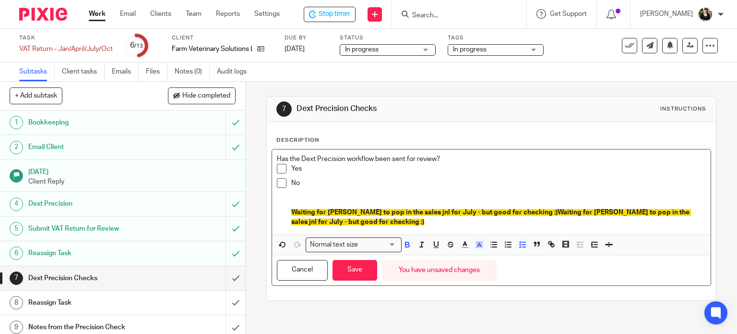
click at [366, 223] on p "Waiting for Nicole to pop in the sales jnl for July - but good for checking :)W…" at bounding box center [498, 217] width 415 height 20
click at [325, 200] on p at bounding box center [498, 203] width 415 height 10
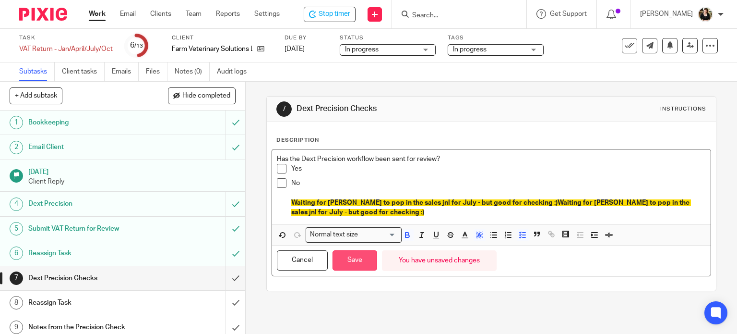
click at [348, 258] on button "Save" at bounding box center [355, 260] width 45 height 21
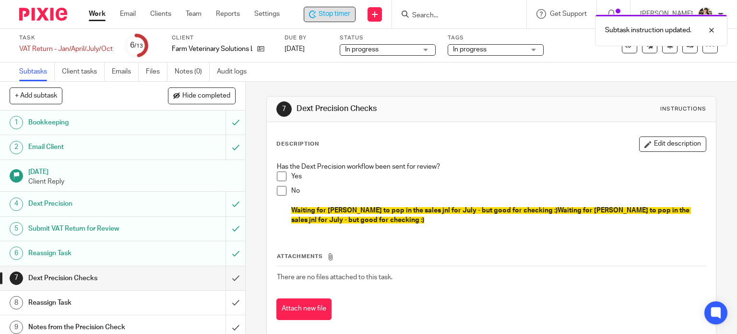
click at [329, 15] on span "Stop timer" at bounding box center [335, 14] width 32 height 10
click at [714, 33] on div at bounding box center [705, 30] width 26 height 12
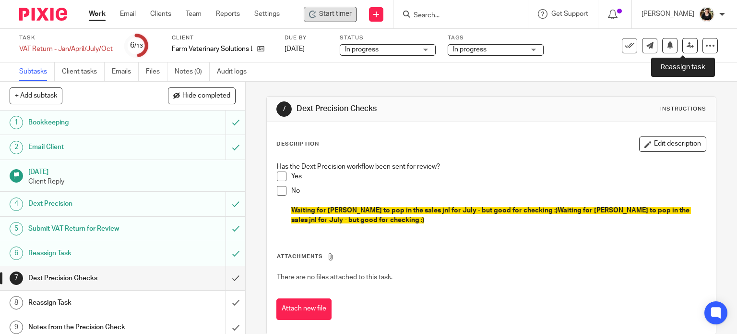
click at [687, 45] on link at bounding box center [690, 45] width 15 height 15
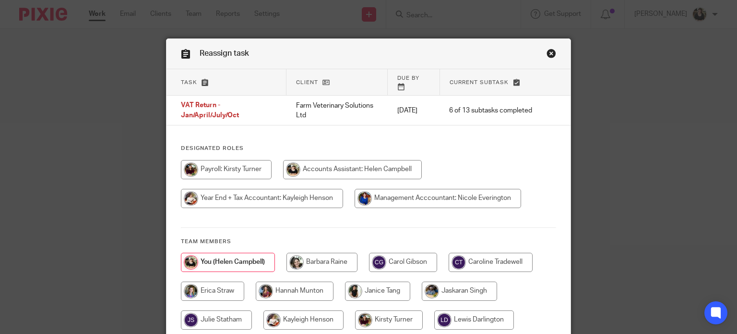
click at [308, 189] on input "radio" at bounding box center [262, 198] width 162 height 19
radio input "true"
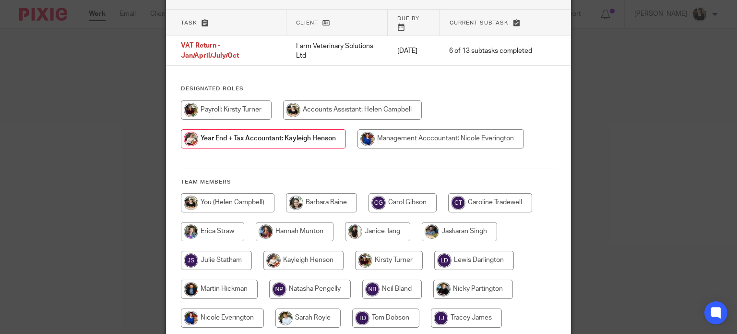
scroll to position [163, 0]
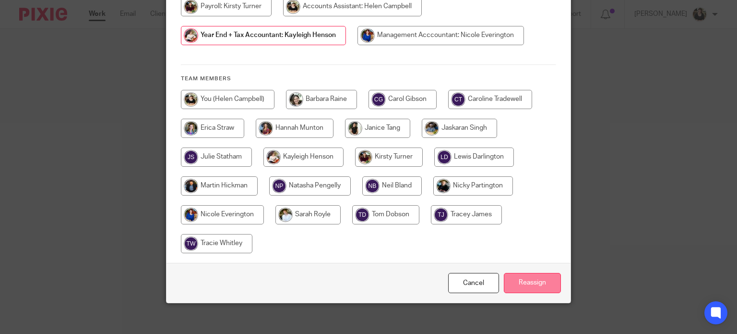
click at [529, 273] on input "Reassign" at bounding box center [532, 283] width 57 height 21
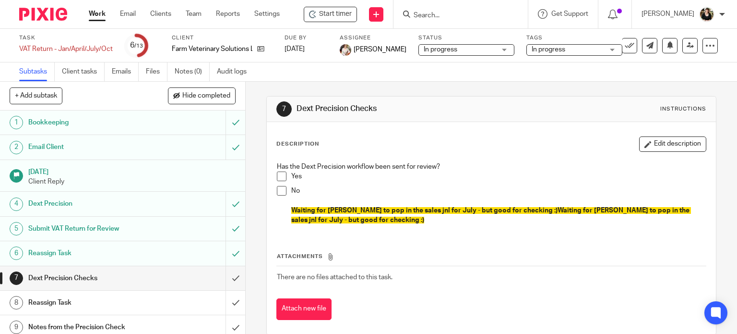
click at [422, 20] on form at bounding box center [464, 14] width 102 height 12
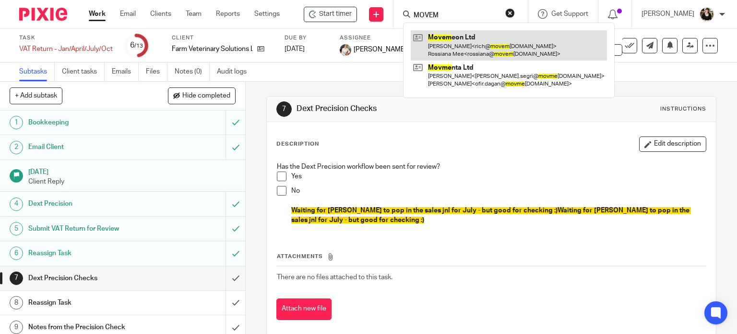
type input "MOVEM"
click at [442, 38] on link at bounding box center [509, 45] width 196 height 30
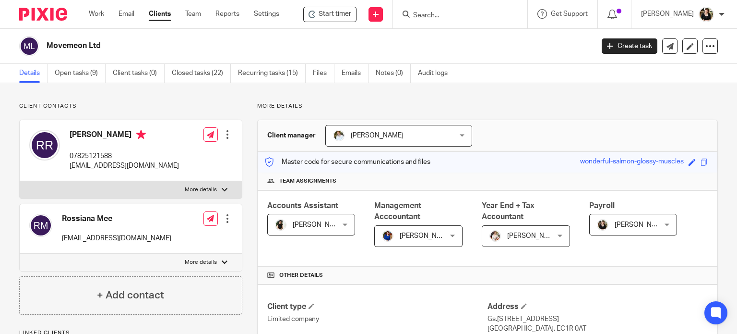
click at [428, 15] on input "Search" at bounding box center [455, 16] width 86 height 9
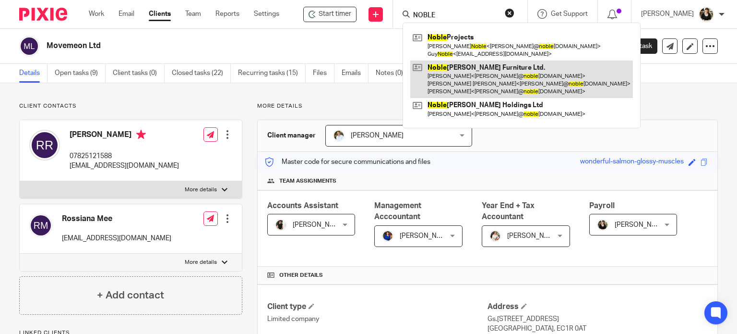
type input "NOBLE"
click at [441, 71] on link at bounding box center [521, 79] width 223 height 38
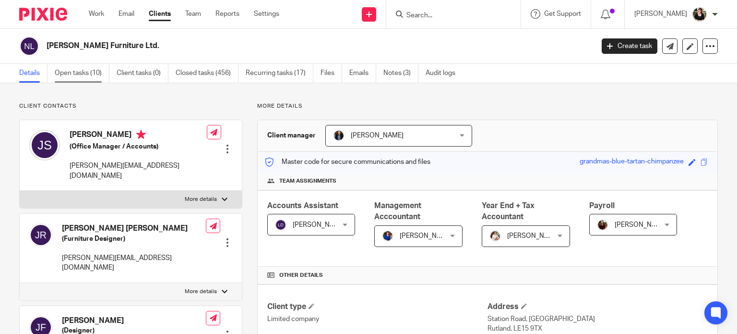
click at [78, 72] on link "Open tasks (10)" at bounding box center [82, 73] width 55 height 19
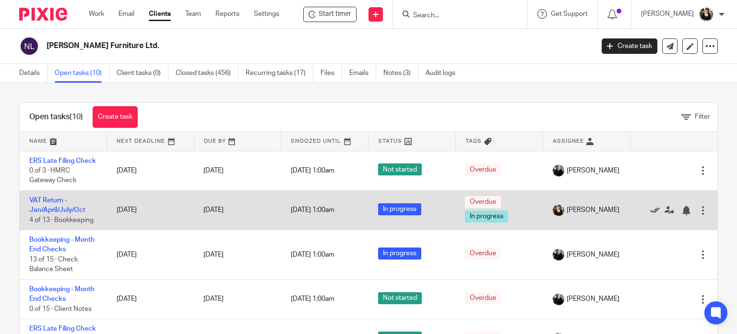
click at [651, 215] on icon at bounding box center [656, 210] width 10 height 10
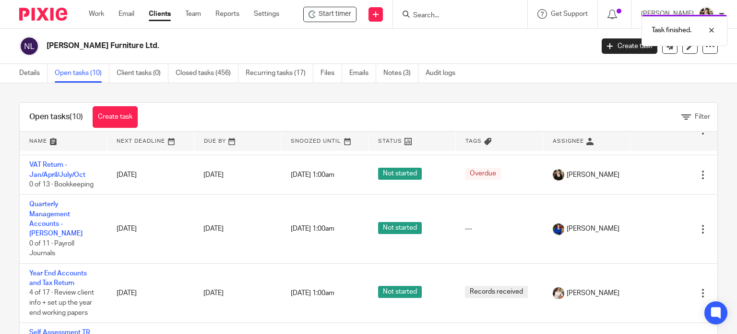
scroll to position [192, 0]
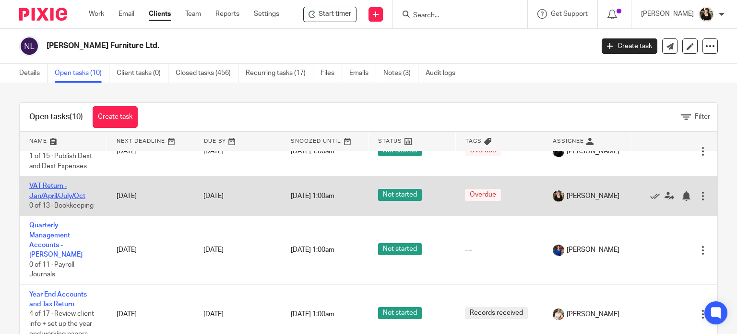
click at [38, 199] on link "VAT Return - Jan/April/July/Oct" at bounding box center [57, 190] width 56 height 16
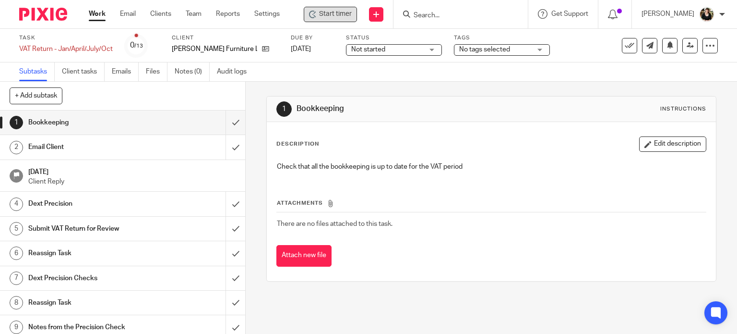
click at [315, 12] on icon at bounding box center [313, 15] width 8 height 8
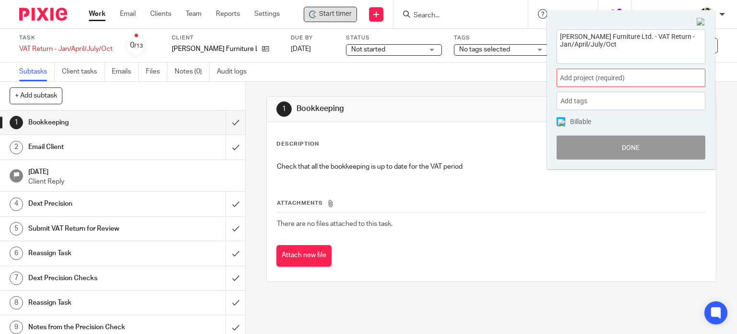
click at [645, 74] on span "Add project (required) :" at bounding box center [620, 78] width 121 height 10
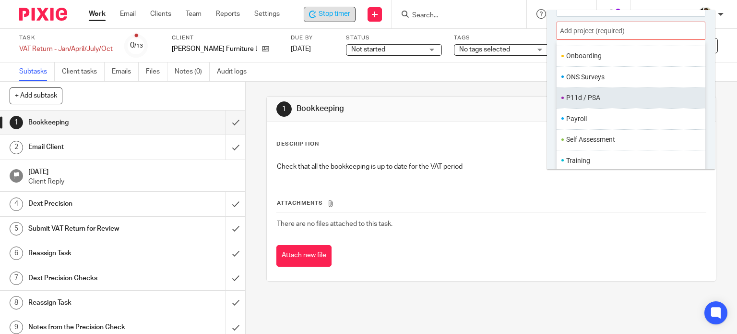
scroll to position [360, 0]
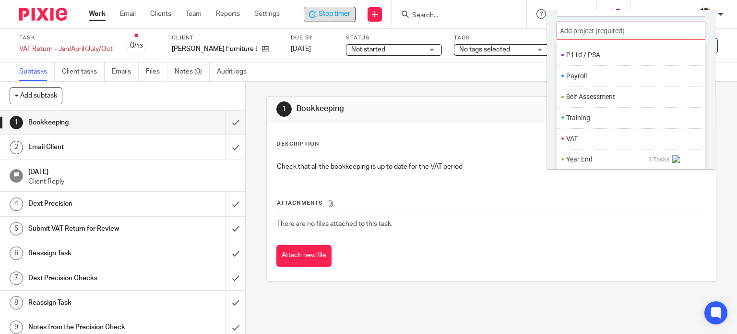
click at [598, 134] on li "VAT" at bounding box center [628, 138] width 125 height 10
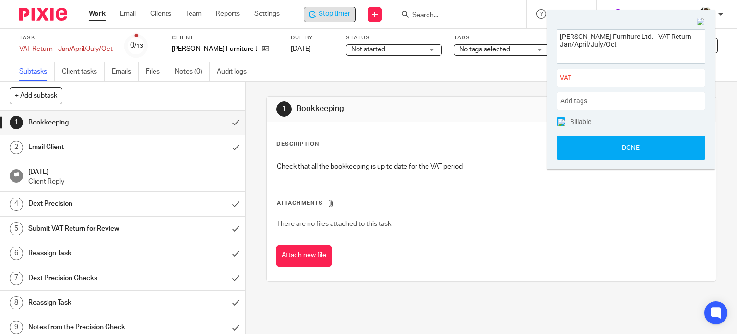
scroll to position [0, 0]
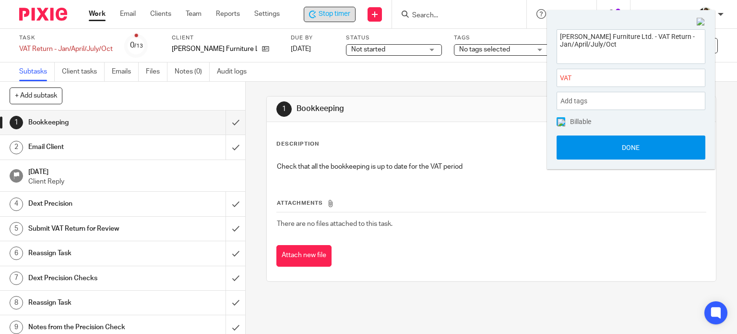
click at [632, 148] on button "Done" at bounding box center [631, 147] width 149 height 24
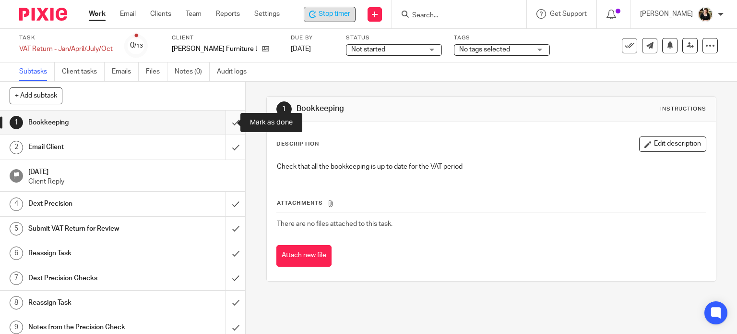
click at [224, 123] on input "submit" at bounding box center [122, 122] width 245 height 24
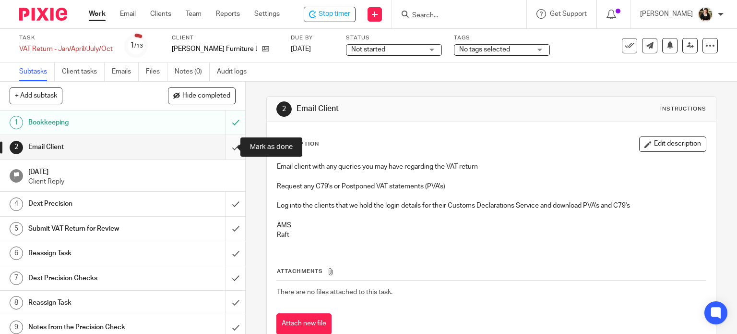
click at [223, 149] on input "submit" at bounding box center [122, 147] width 245 height 24
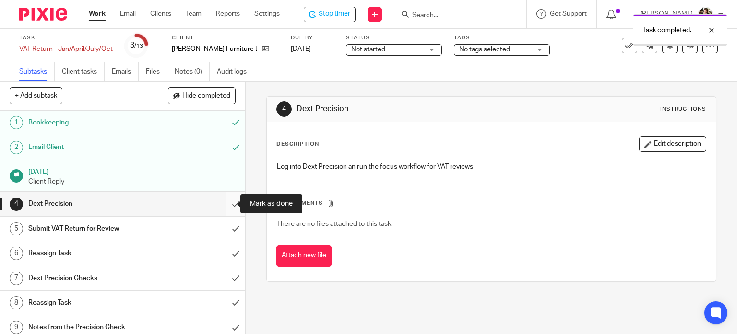
click at [229, 203] on input "submit" at bounding box center [122, 204] width 245 height 24
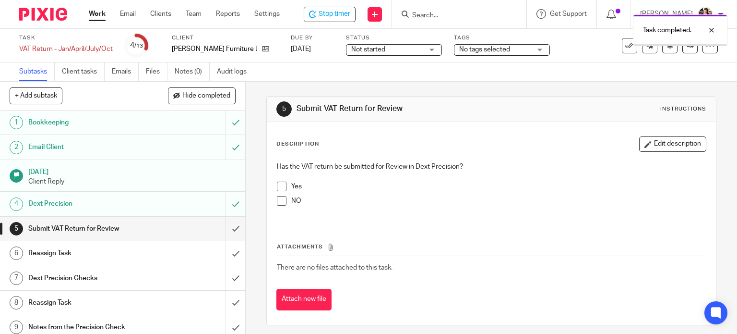
click at [280, 184] on span at bounding box center [282, 186] width 10 height 10
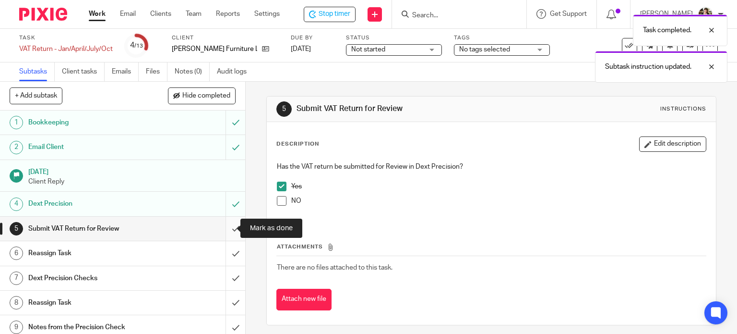
click at [225, 227] on input "submit" at bounding box center [122, 229] width 245 height 24
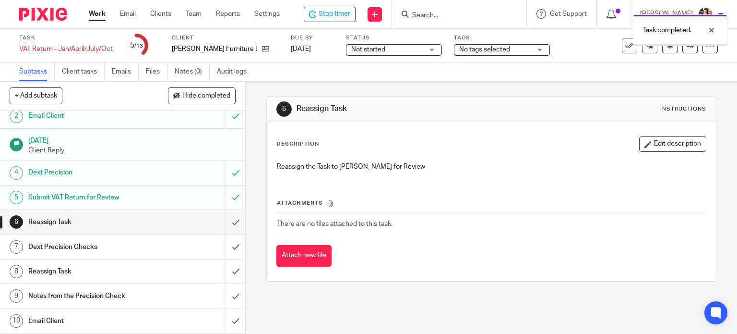
scroll to position [48, 0]
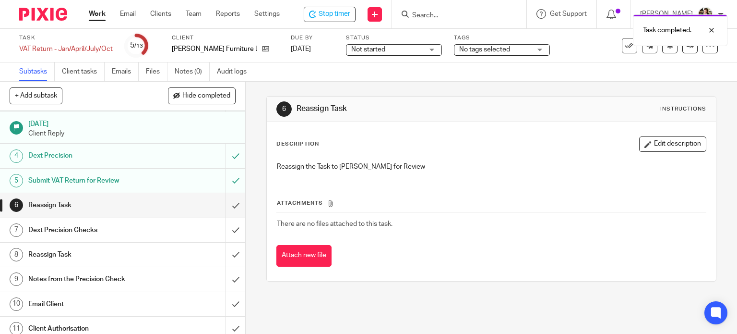
click at [118, 278] on h1 "Notes from the Precision Check" at bounding box center [90, 279] width 125 height 14
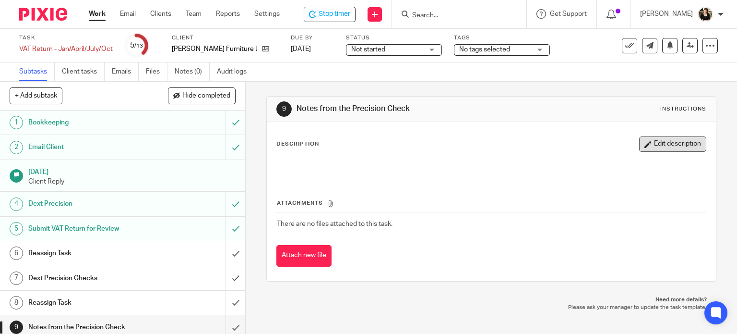
click at [663, 141] on button "Edit description" at bounding box center [672, 143] width 67 height 15
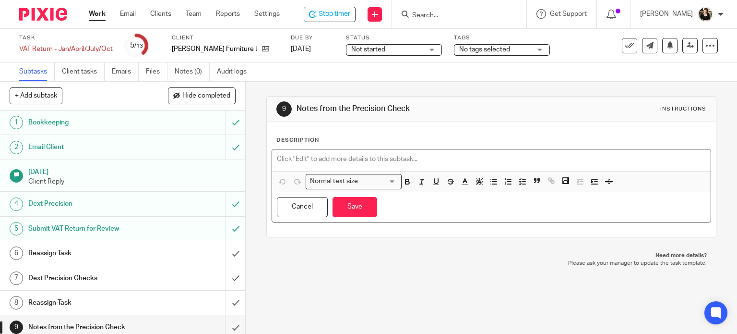
click at [307, 157] on p at bounding box center [492, 159] width 430 height 10
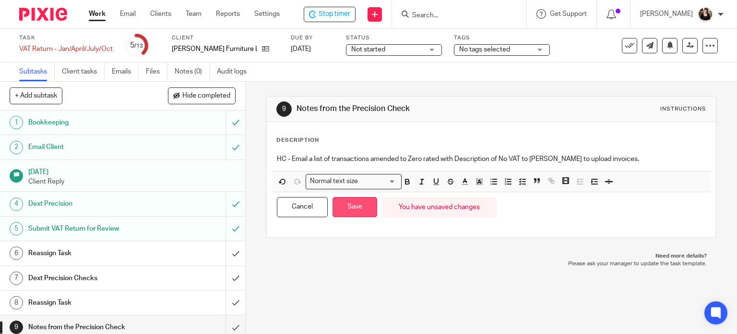
click at [353, 203] on button "Save" at bounding box center [355, 207] width 45 height 21
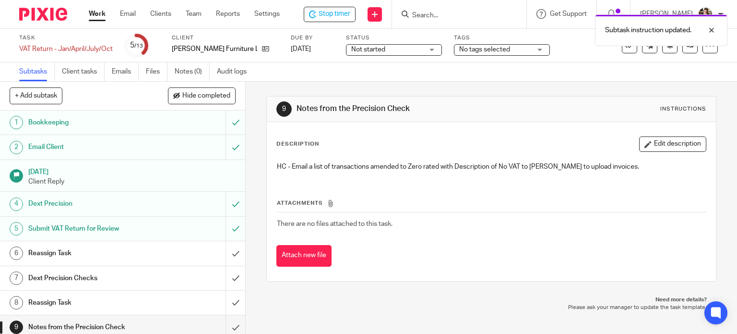
click at [417, 52] on div "Not started Not started" at bounding box center [394, 50] width 96 height 12
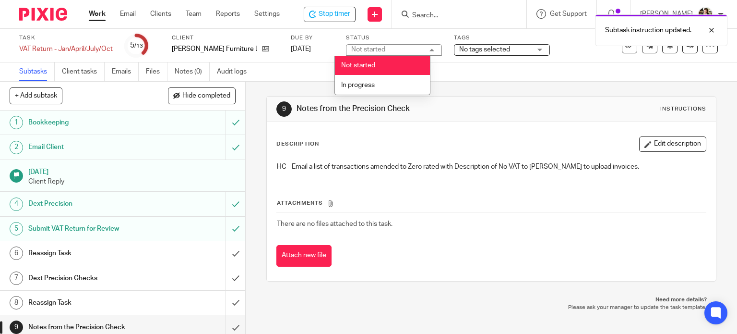
click at [390, 82] on li "In progress" at bounding box center [382, 85] width 95 height 20
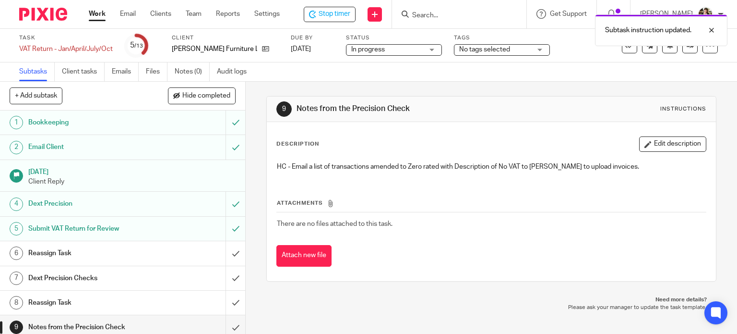
click at [494, 51] on span "No tags selected" at bounding box center [484, 49] width 51 height 7
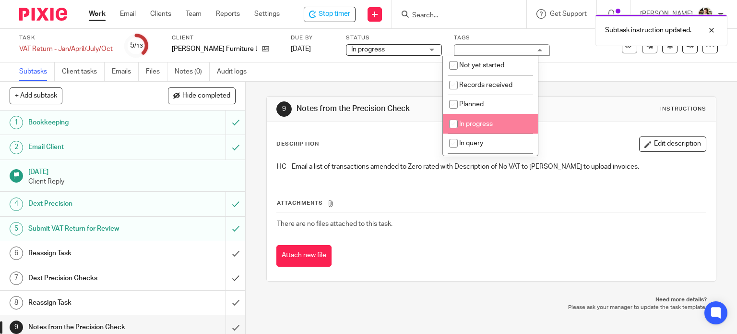
click at [491, 121] on span "In progress" at bounding box center [476, 124] width 34 height 7
checkbox input "true"
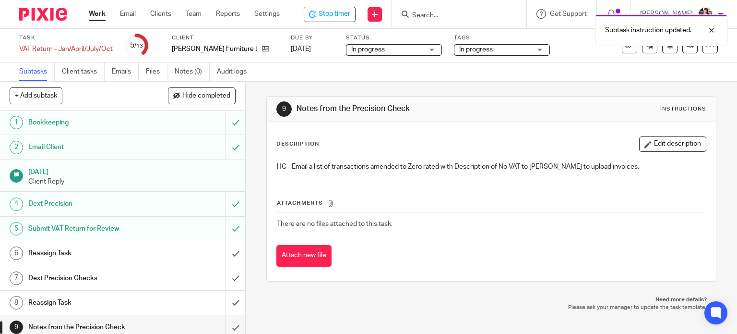
click at [628, 66] on div "Subtasks Client tasks Emails Files Notes (0) Audit logs" at bounding box center [368, 71] width 737 height 19
click at [685, 50] on link at bounding box center [690, 45] width 15 height 15
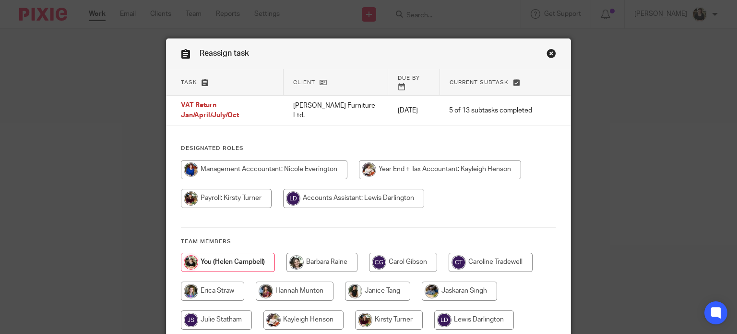
click at [406, 165] on input "radio" at bounding box center [440, 169] width 162 height 19
radio input "true"
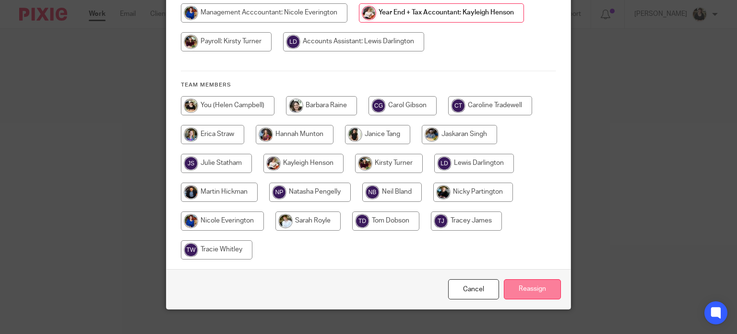
scroll to position [163, 0]
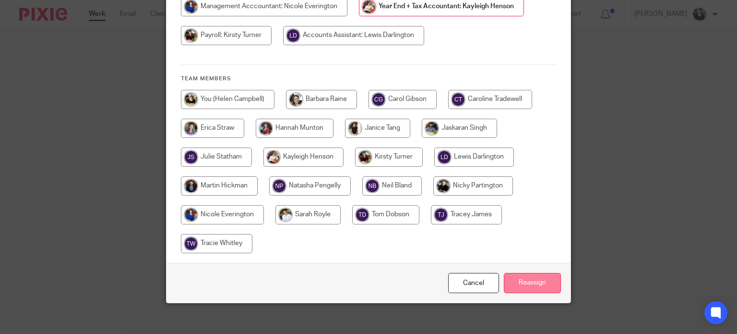
click at [513, 273] on input "Reassign" at bounding box center [532, 283] width 57 height 21
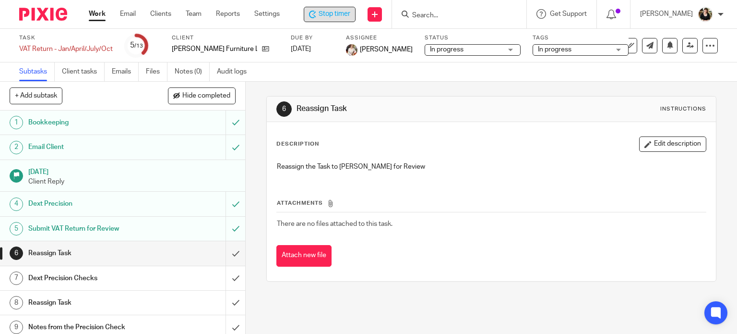
click at [342, 19] on span "Stop timer" at bounding box center [335, 14] width 32 height 10
click at [262, 49] on icon at bounding box center [265, 48] width 7 height 7
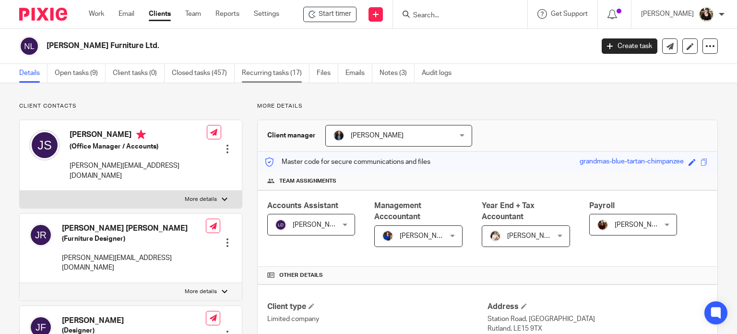
click at [268, 70] on link "Recurring tasks (17)" at bounding box center [276, 73] width 68 height 19
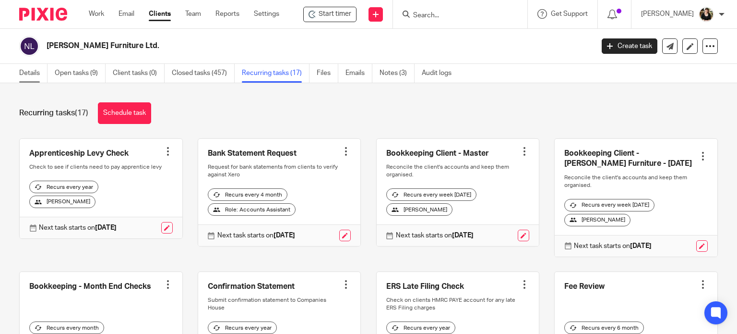
click at [36, 76] on link "Details" at bounding box center [33, 73] width 28 height 19
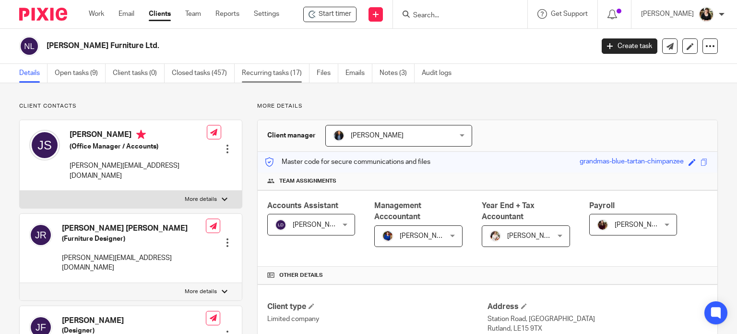
click at [277, 72] on link "Recurring tasks (17)" at bounding box center [276, 73] width 68 height 19
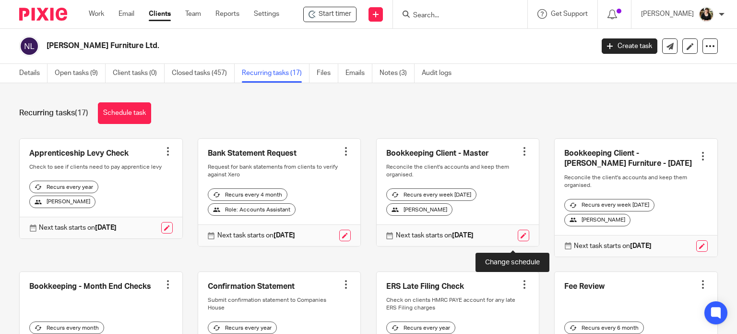
click at [518, 241] on link at bounding box center [524, 235] width 12 height 12
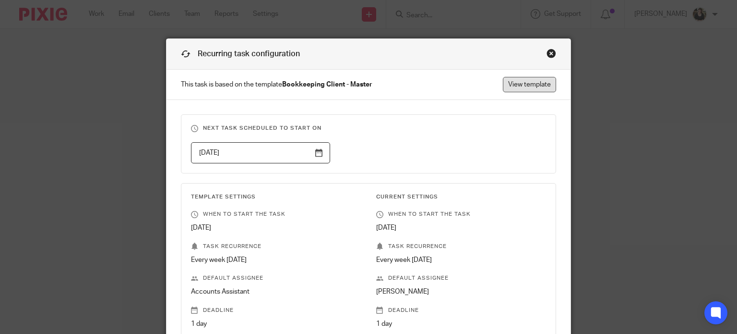
click at [529, 87] on link "View template" at bounding box center [529, 84] width 53 height 15
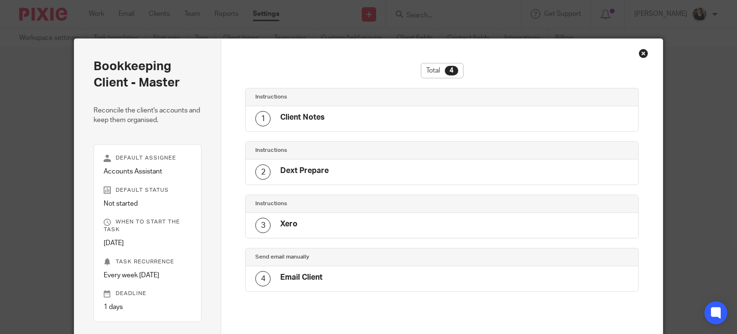
click at [644, 53] on div "Close this dialog window" at bounding box center [644, 53] width 10 height 10
click at [640, 53] on div "Close this dialog window" at bounding box center [644, 53] width 10 height 10
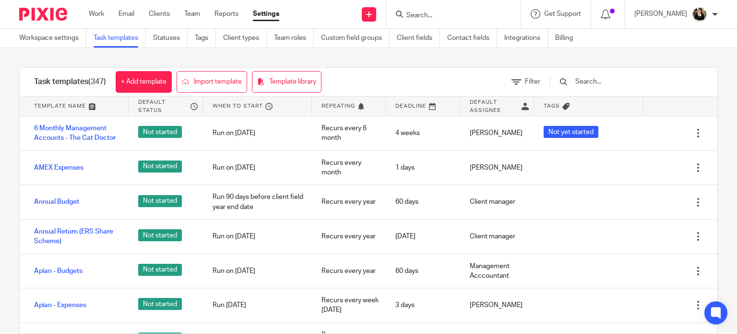
click at [439, 19] on input "Search" at bounding box center [449, 16] width 86 height 9
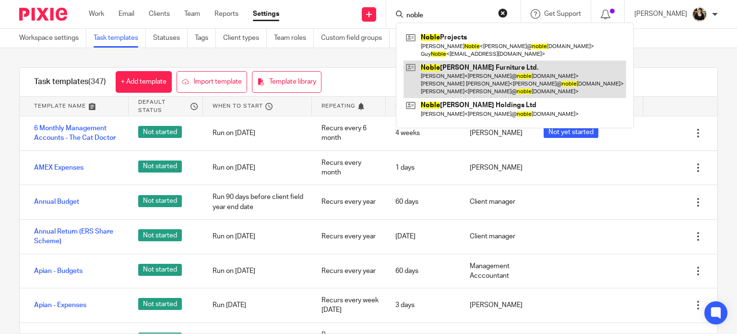
type input "noble"
click at [458, 79] on link at bounding box center [515, 79] width 223 height 38
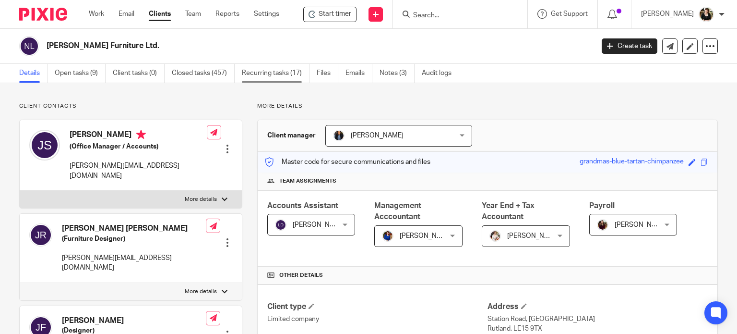
click at [259, 75] on link "Recurring tasks (17)" at bounding box center [276, 73] width 68 height 19
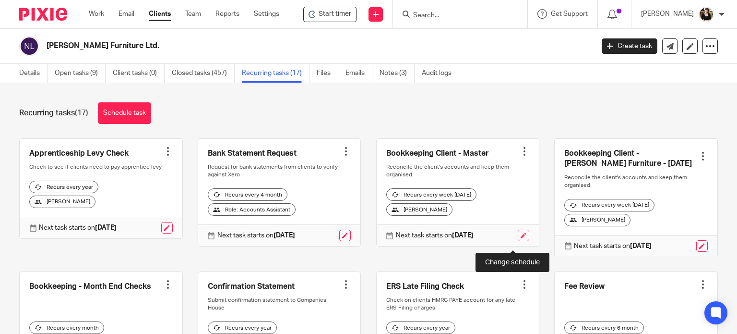
click at [518, 241] on link at bounding box center [524, 235] width 12 height 12
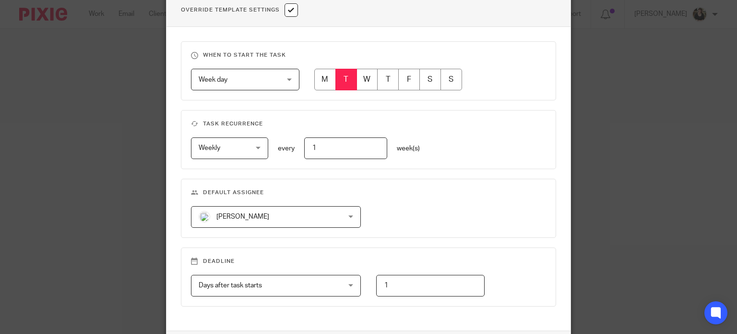
scroll to position [384, 0]
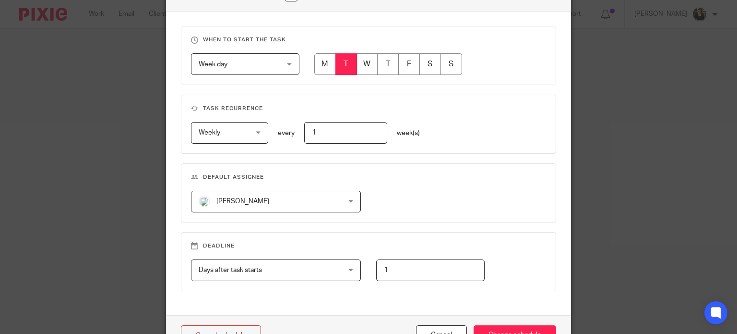
click at [279, 207] on span "[PERSON_NAME]" at bounding box center [264, 201] width 130 height 20
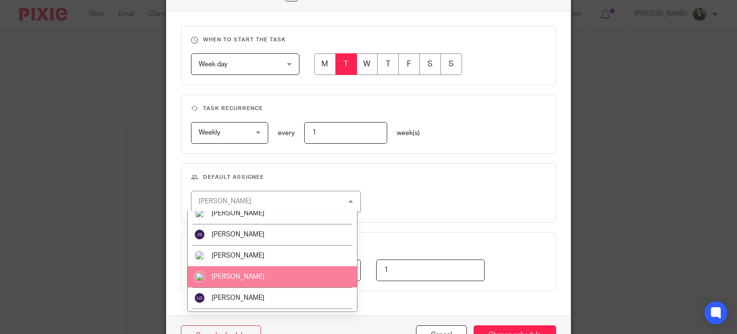
scroll to position [192, 0]
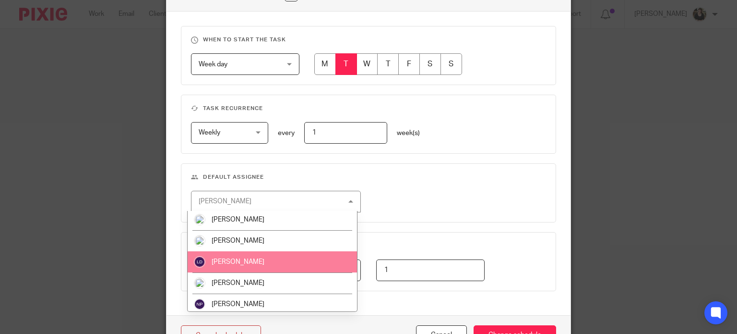
click at [248, 270] on li "[PERSON_NAME]" at bounding box center [272, 261] width 169 height 21
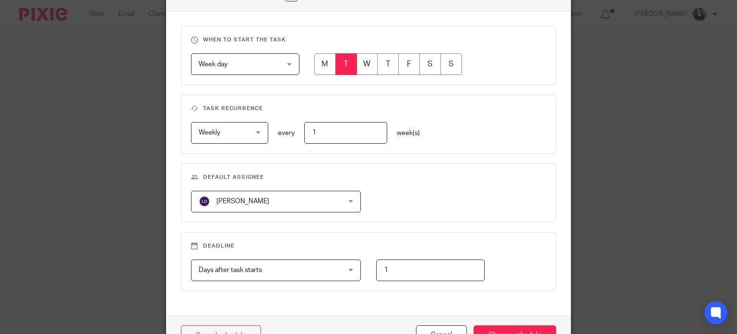
click at [454, 221] on div "When to start the task Week day Week day Disable On date Week day Month day On …" at bounding box center [369, 163] width 405 height 303
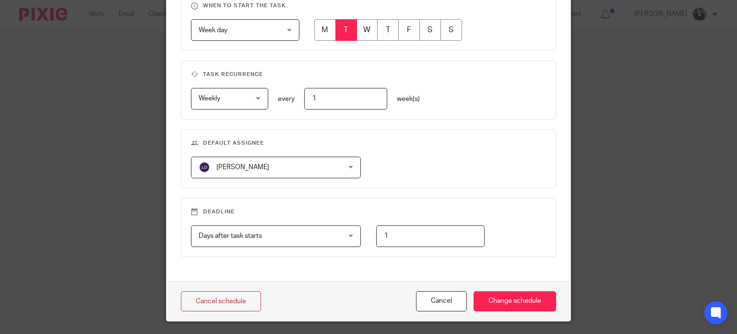
scroll to position [442, 0]
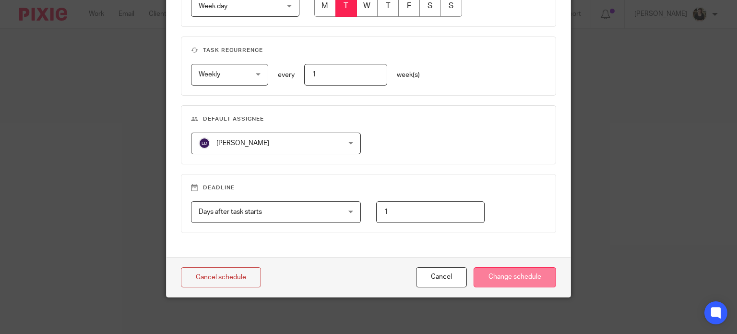
click at [507, 267] on input "Change schedule" at bounding box center [515, 277] width 83 height 21
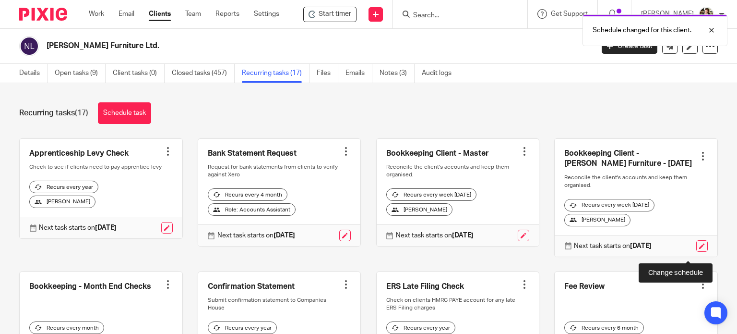
click at [697, 252] on link at bounding box center [703, 246] width 12 height 12
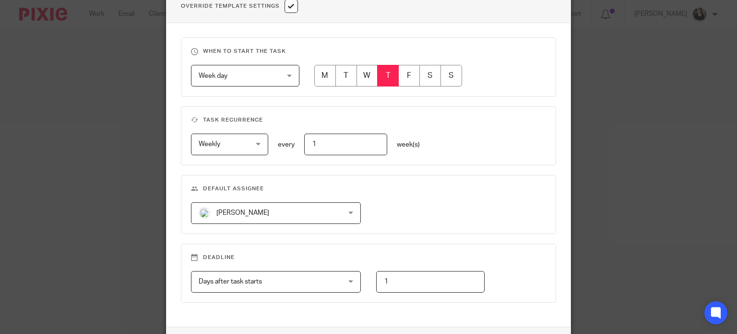
scroll to position [432, 0]
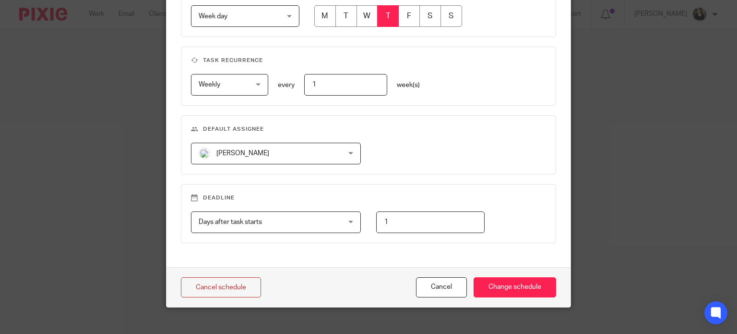
click at [268, 163] on fieldset "Default assignee [PERSON_NAME] [PERSON_NAME] [PERSON_NAME] [PERSON_NAME] [PERSO…" at bounding box center [369, 144] width 376 height 59
click at [268, 157] on span "[PERSON_NAME]" at bounding box center [264, 153] width 130 height 20
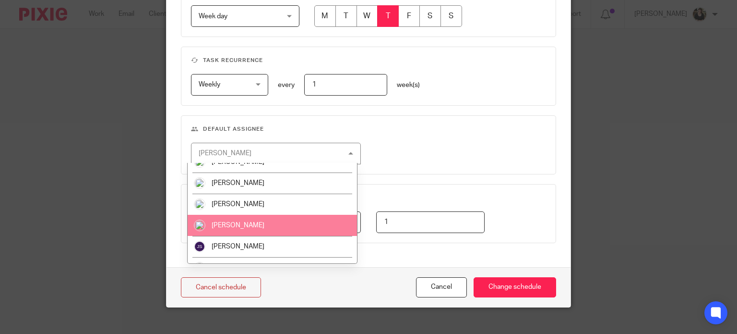
scroll to position [144, 0]
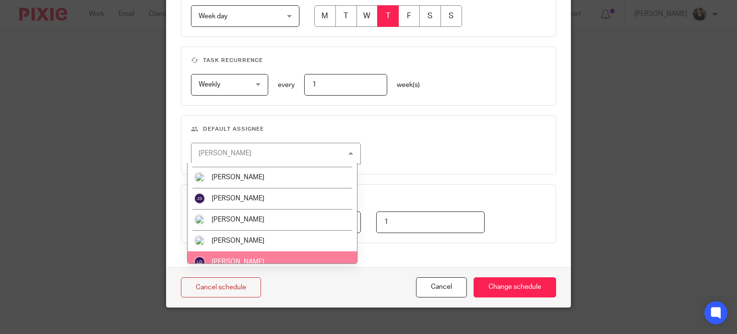
click at [250, 253] on li "[PERSON_NAME]" at bounding box center [272, 261] width 169 height 21
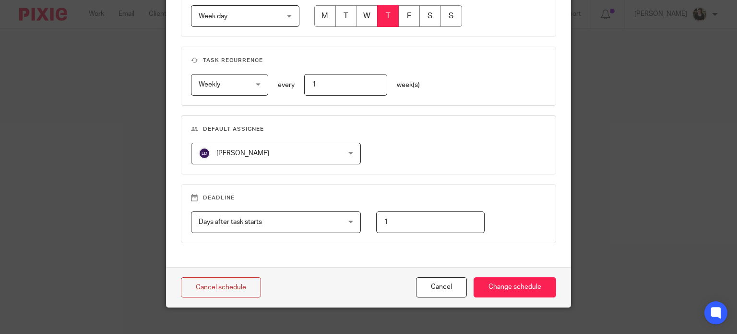
click at [422, 152] on div "[PERSON_NAME] [PERSON_NAME] [PERSON_NAME] [PERSON_NAME] [PERSON_NAME] [PERSON_N…" at bounding box center [361, 154] width 371 height 22
click at [508, 289] on input "Change schedule" at bounding box center [515, 287] width 83 height 21
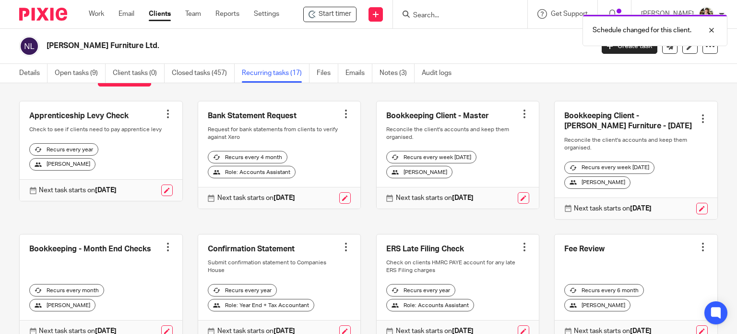
scroll to position [96, 0]
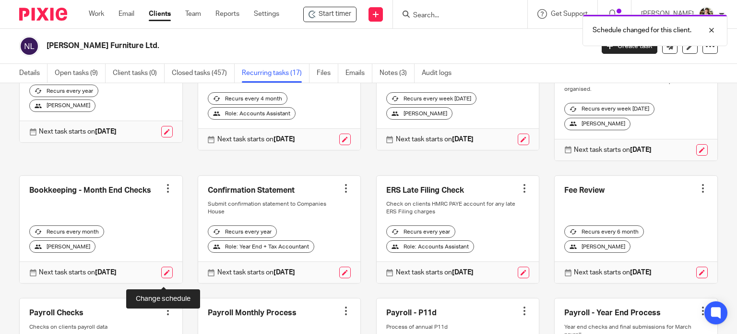
click at [167, 276] on link at bounding box center [167, 272] width 12 height 12
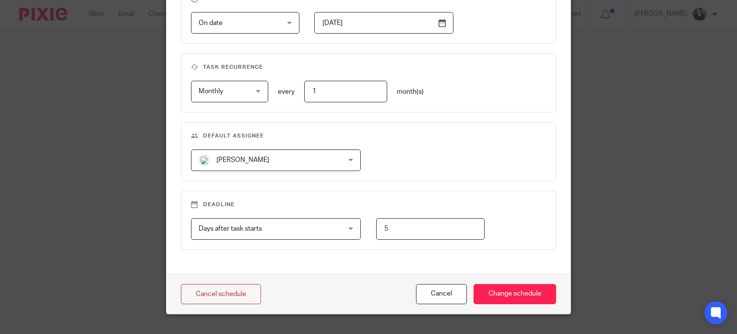
scroll to position [432, 0]
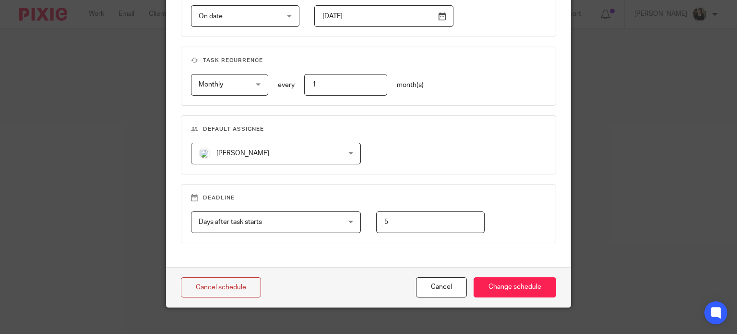
click at [263, 160] on span "[PERSON_NAME]" at bounding box center [264, 153] width 130 height 20
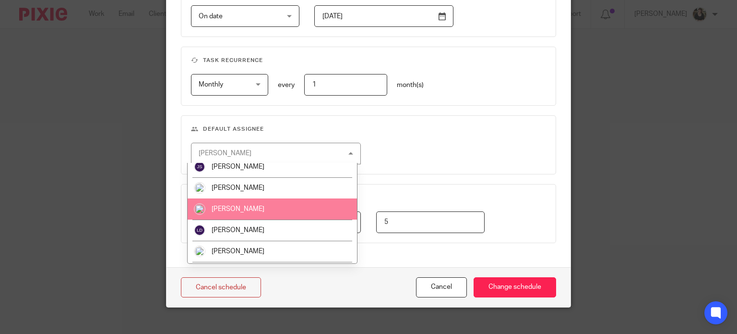
scroll to position [192, 0]
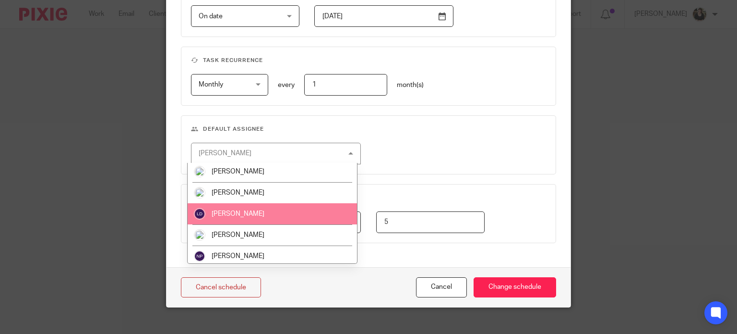
click at [248, 218] on li "[PERSON_NAME]" at bounding box center [272, 213] width 169 height 21
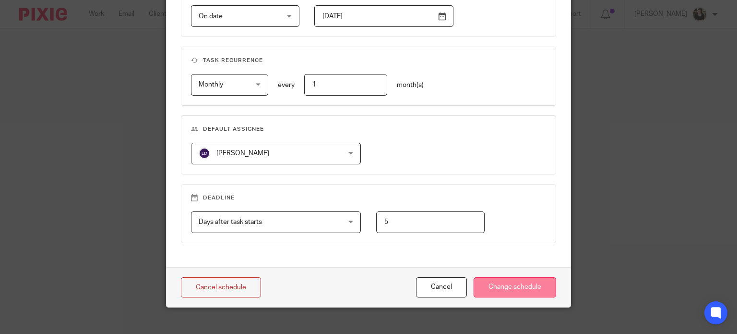
click at [515, 286] on input "Change schedule" at bounding box center [515, 287] width 83 height 21
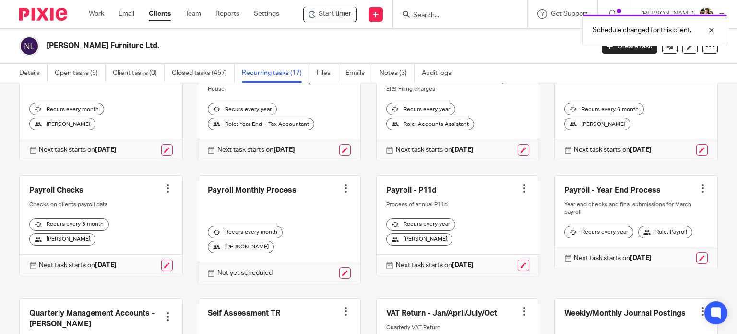
scroll to position [240, 0]
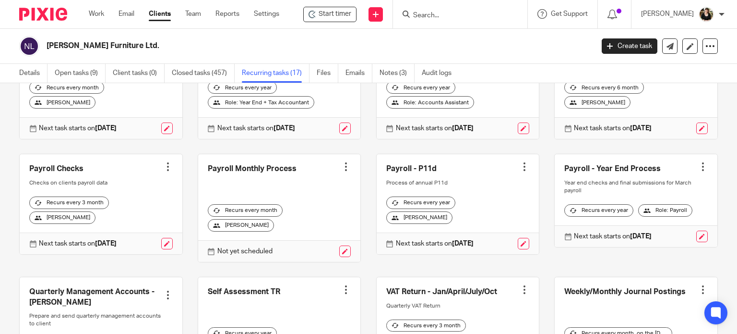
click at [341, 171] on div at bounding box center [346, 167] width 10 height 10
click at [317, 241] on span "Cancel schedule" at bounding box center [303, 241] width 50 height 7
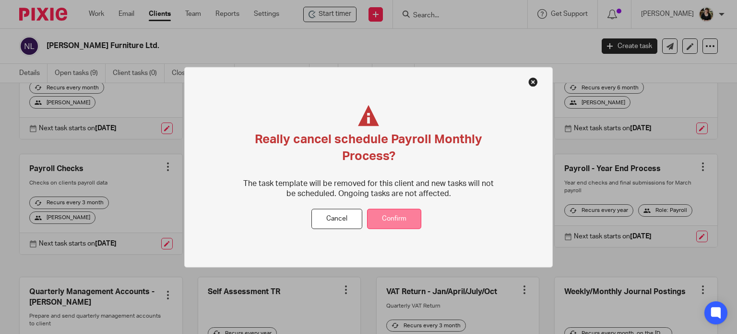
click at [394, 217] on button "Confirm" at bounding box center [394, 218] width 54 height 21
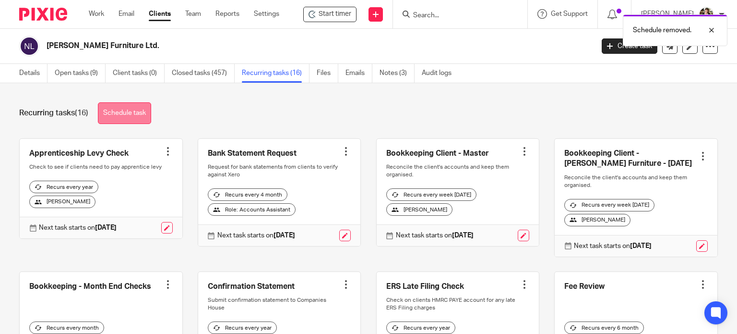
click at [140, 119] on link "Schedule task" at bounding box center [124, 113] width 53 height 22
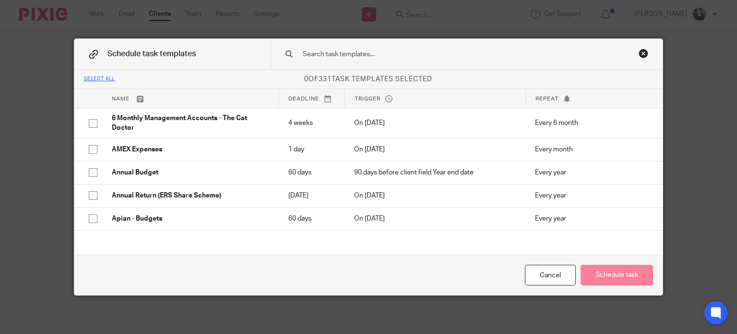
click at [396, 49] on input "text" at bounding box center [453, 54] width 303 height 11
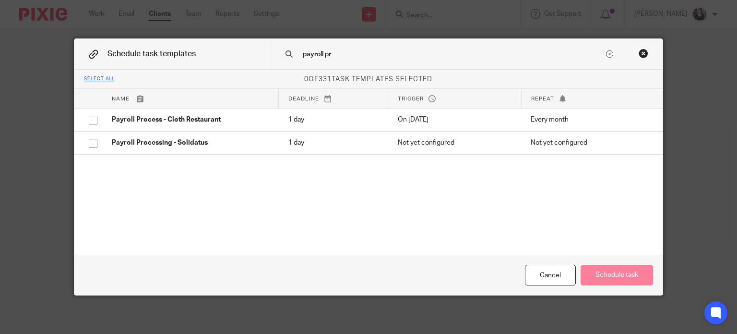
drag, startPoint x: 343, startPoint y: 59, endPoint x: 277, endPoint y: 56, distance: 66.8
click at [278, 56] on div "payroll pr" at bounding box center [467, 54] width 393 height 30
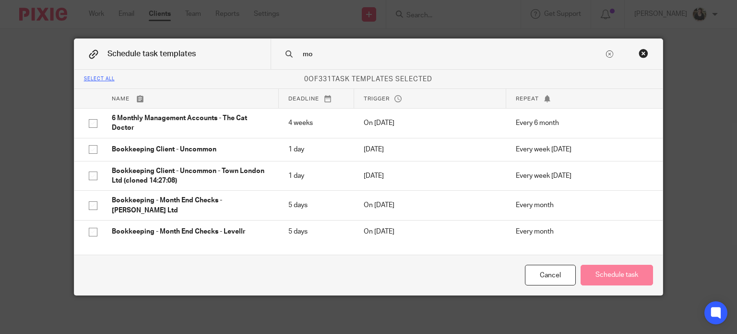
type input "m"
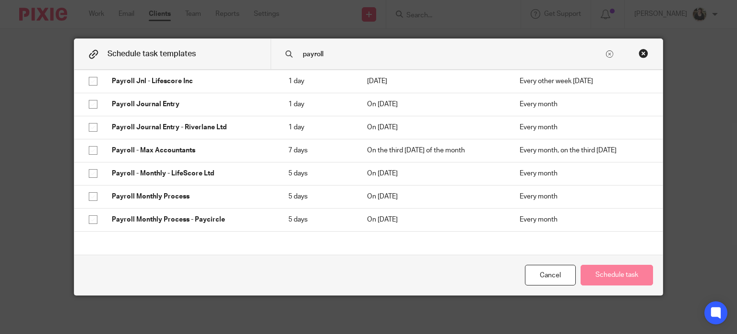
scroll to position [336, 0]
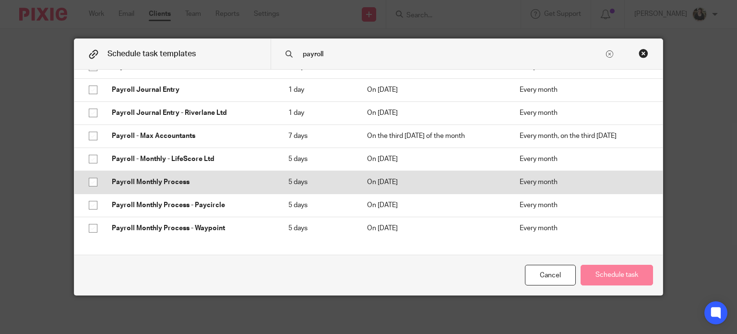
type input "payroll"
click at [91, 182] on input "checkbox" at bounding box center [93, 182] width 18 height 18
checkbox input "true"
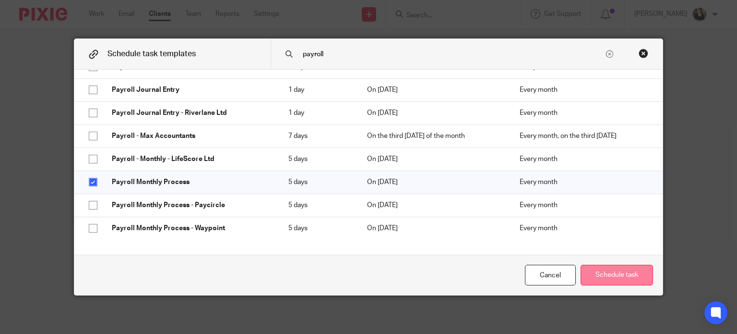
click at [620, 280] on button "Schedule task" at bounding box center [617, 275] width 72 height 21
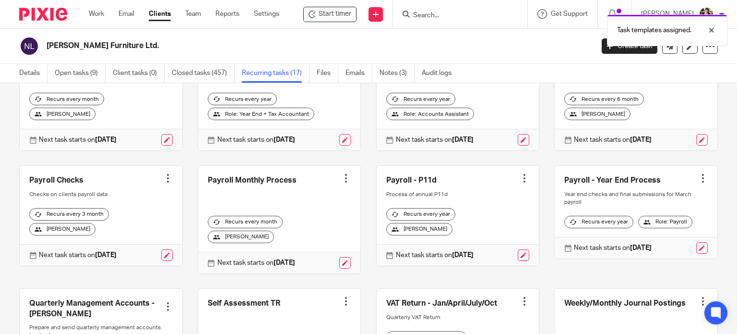
scroll to position [288, 0]
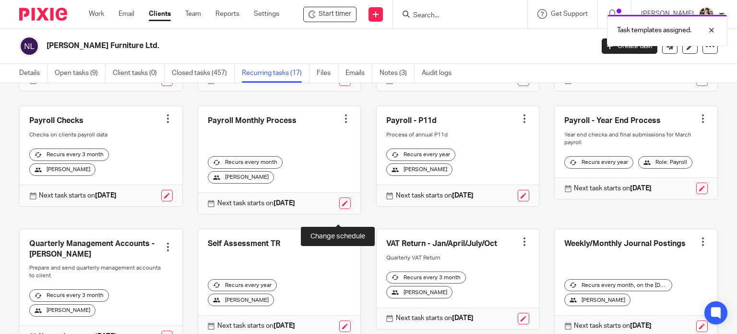
click at [339, 209] on link at bounding box center [345, 203] width 12 height 12
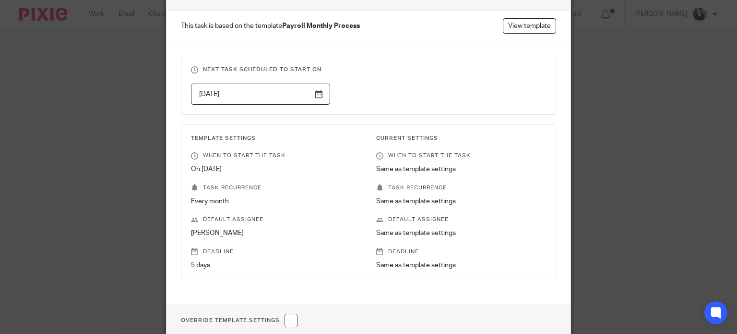
scroll to position [140, 0]
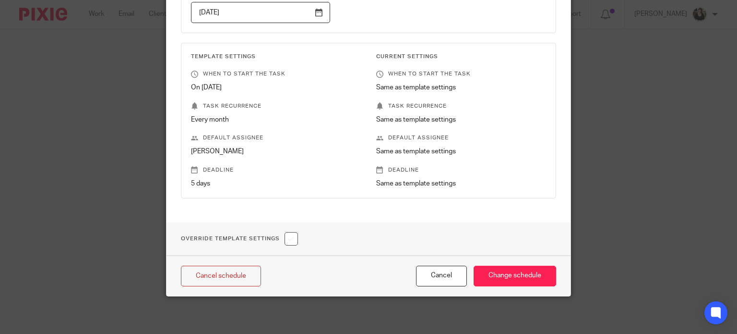
click at [292, 237] on input "checkbox" at bounding box center [291, 238] width 13 height 13
checkbox input "true"
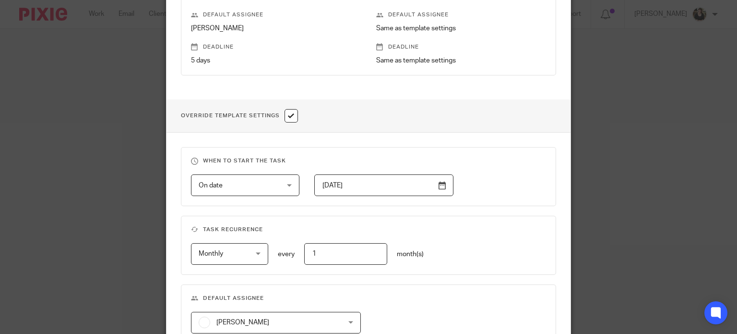
scroll to position [380, 0]
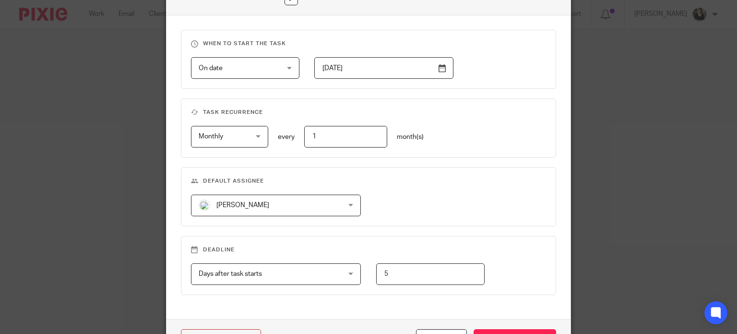
click at [295, 203] on span "[PERSON_NAME]" at bounding box center [264, 205] width 130 height 20
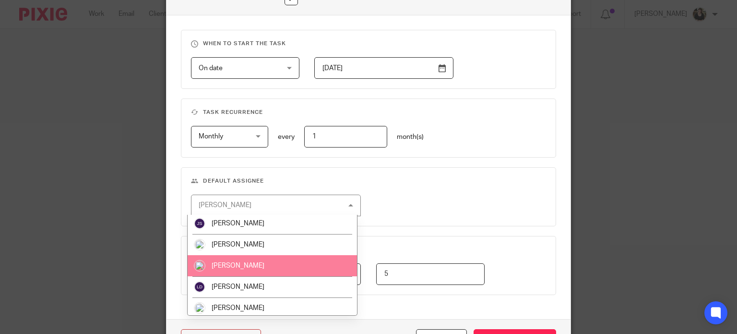
scroll to position [192, 0]
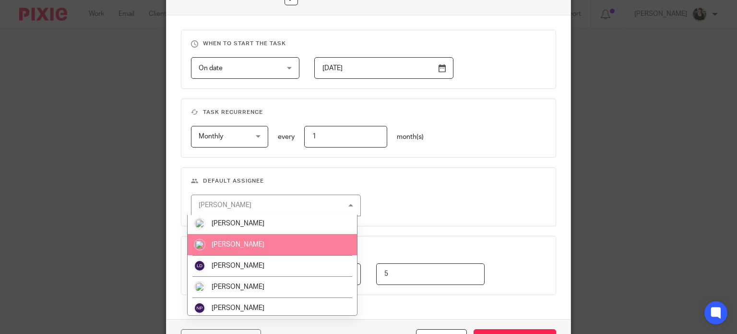
click at [247, 245] on span "[PERSON_NAME]" at bounding box center [238, 244] width 53 height 7
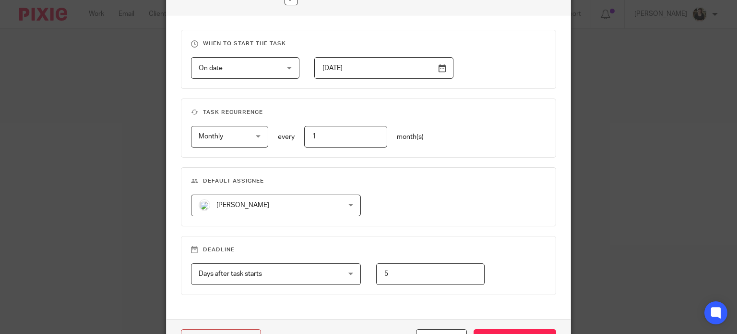
click at [424, 225] on div "When to start the task On date On date Disable On date Week day Month day On cl…" at bounding box center [369, 166] width 405 height 303
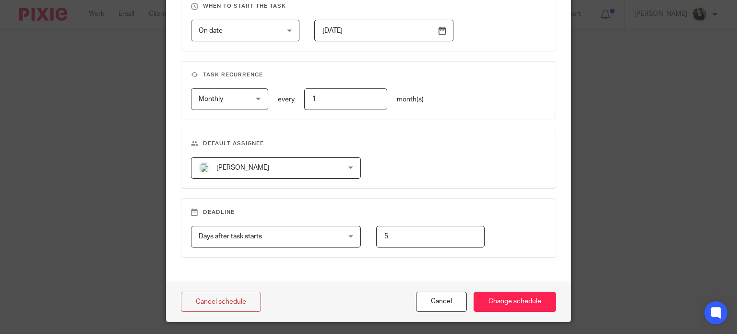
scroll to position [442, 0]
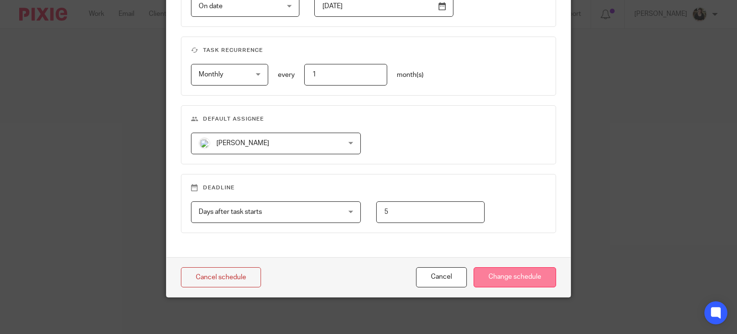
click at [535, 282] on input "Change schedule" at bounding box center [515, 277] width 83 height 21
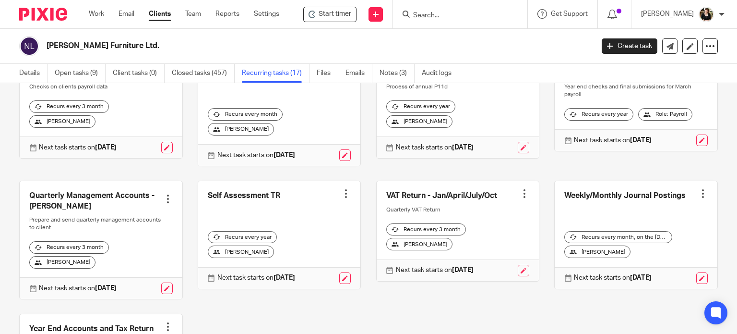
scroll to position [384, 0]
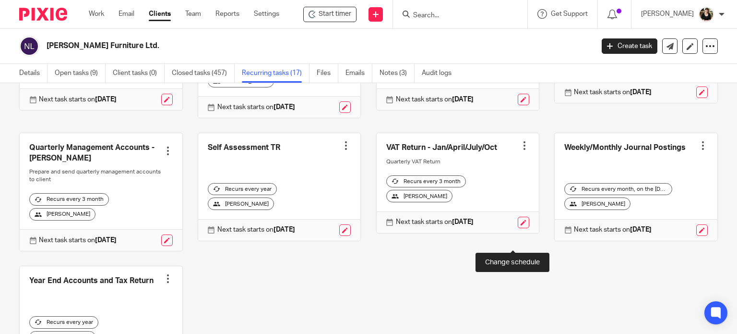
click at [518, 228] on link at bounding box center [524, 223] width 12 height 12
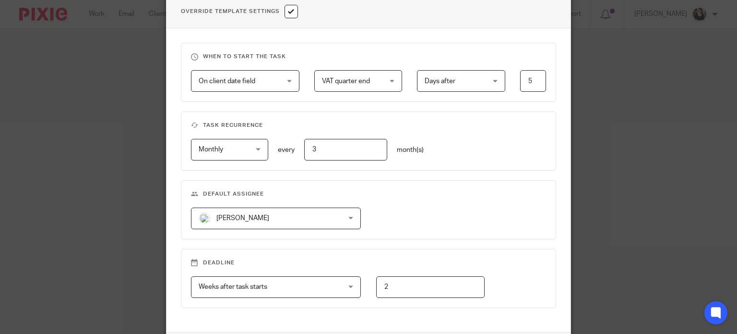
scroll to position [384, 0]
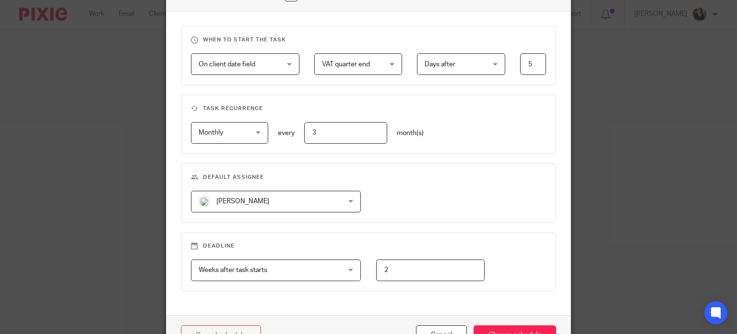
click at [282, 191] on span "[PERSON_NAME]" at bounding box center [264, 201] width 130 height 20
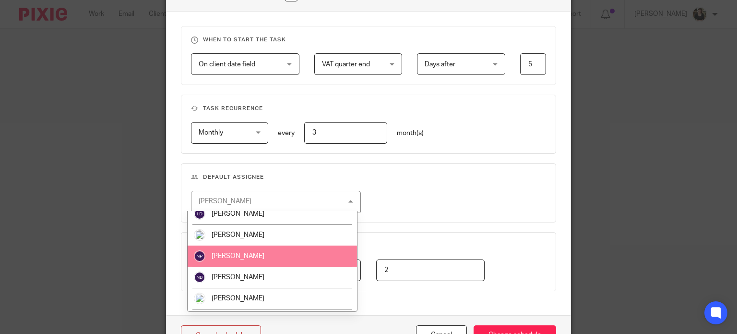
scroll to position [192, 0]
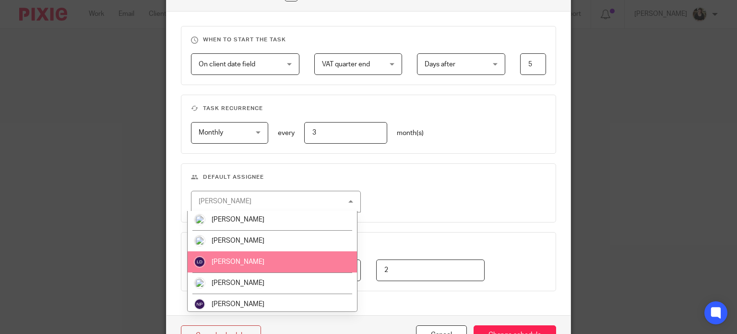
click at [257, 261] on span "[PERSON_NAME]" at bounding box center [238, 261] width 53 height 7
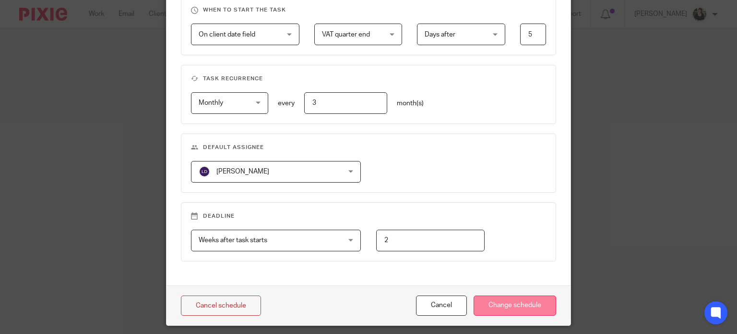
scroll to position [442, 0]
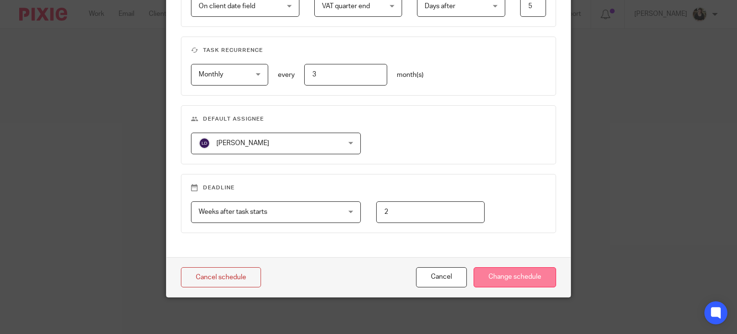
click at [499, 278] on input "Change schedule" at bounding box center [515, 277] width 83 height 21
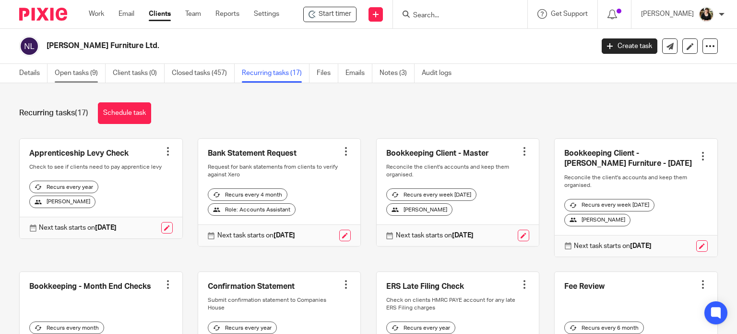
click at [61, 76] on link "Open tasks (9)" at bounding box center [80, 73] width 51 height 19
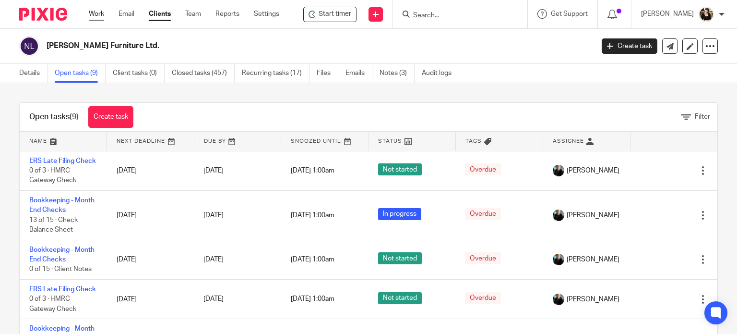
click at [97, 14] on link "Work" at bounding box center [96, 14] width 15 height 10
drag, startPoint x: 449, startPoint y: 10, endPoint x: 443, endPoint y: 11, distance: 6.4
click at [448, 10] on form at bounding box center [463, 14] width 102 height 12
click at [431, 17] on input "Search" at bounding box center [455, 16] width 86 height 9
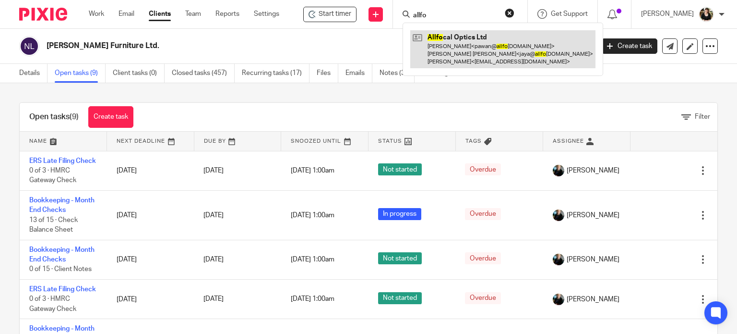
type input "allfo"
click at [441, 50] on link at bounding box center [502, 49] width 185 height 38
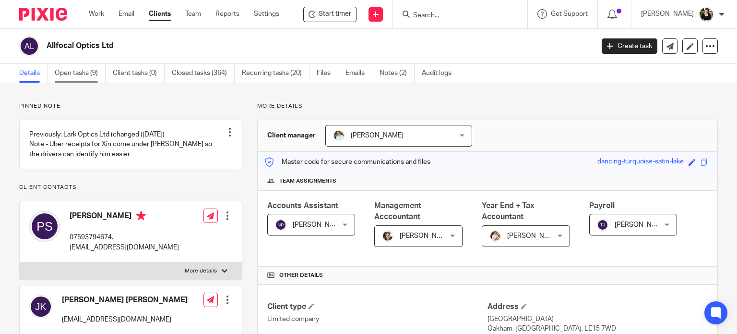
click at [83, 76] on link "Open tasks (9)" at bounding box center [80, 73] width 51 height 19
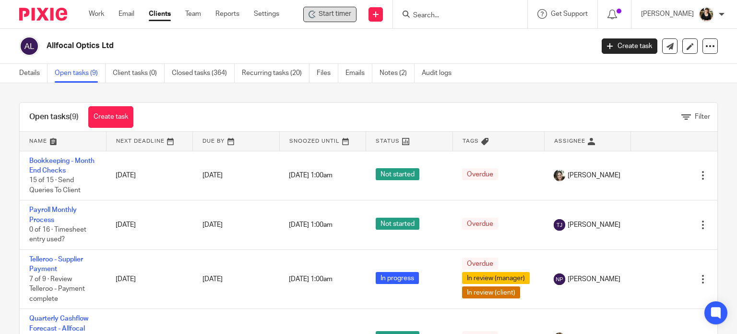
click at [334, 11] on span "Start timer" at bounding box center [335, 14] width 33 height 10
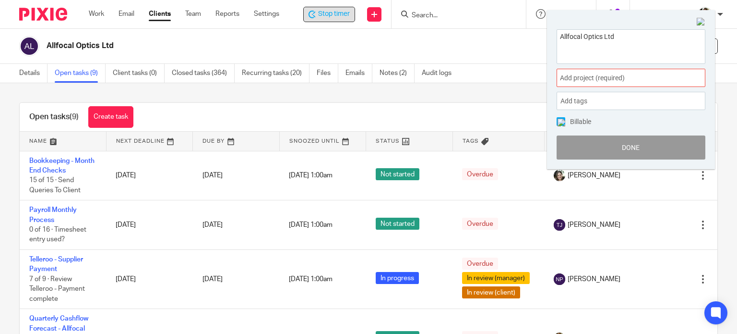
click at [643, 74] on span "Add project (required) :" at bounding box center [620, 78] width 121 height 10
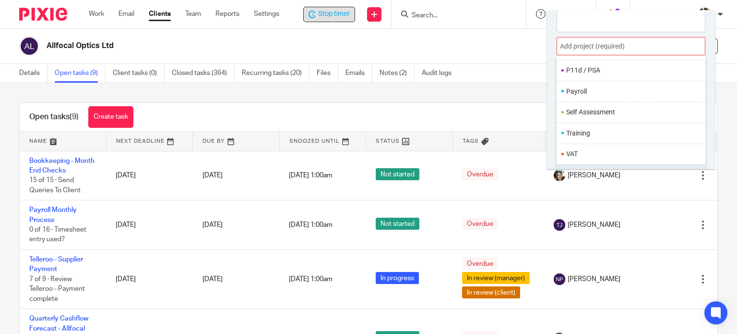
scroll to position [47, 0]
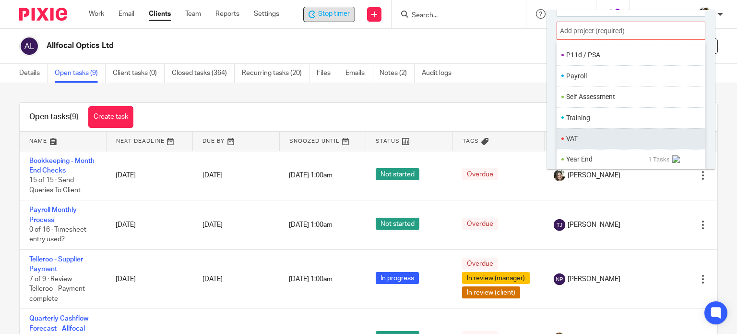
click at [606, 142] on li "VAT" at bounding box center [628, 138] width 125 height 10
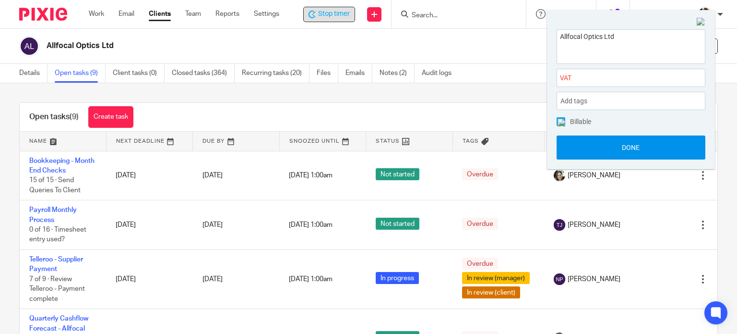
click at [635, 145] on button "Done" at bounding box center [631, 147] width 149 height 24
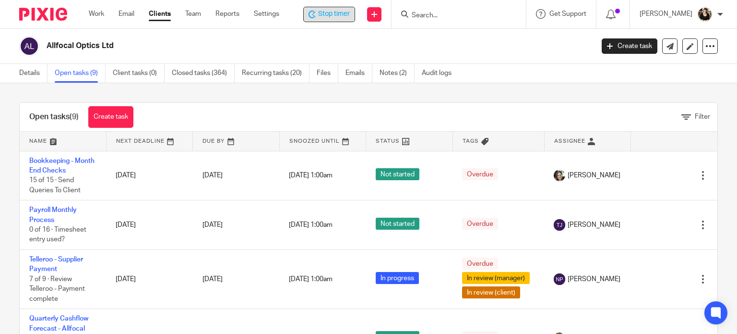
click at [318, 17] on div "Stop timer" at bounding box center [329, 14] width 41 height 10
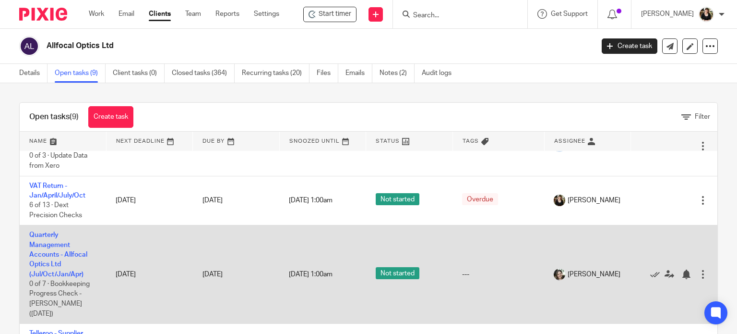
scroll to position [144, 0]
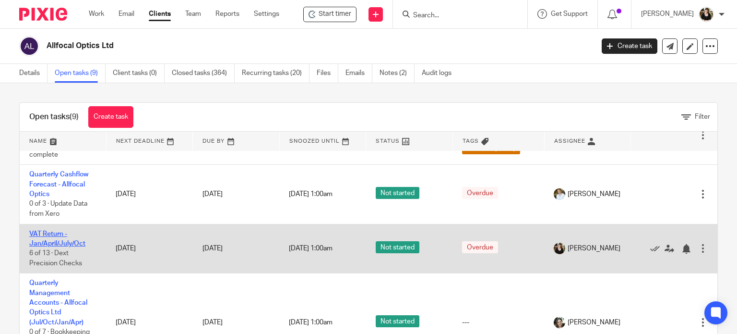
click at [59, 243] on link "VAT Return - Jan/April/July/Oct" at bounding box center [57, 238] width 56 height 16
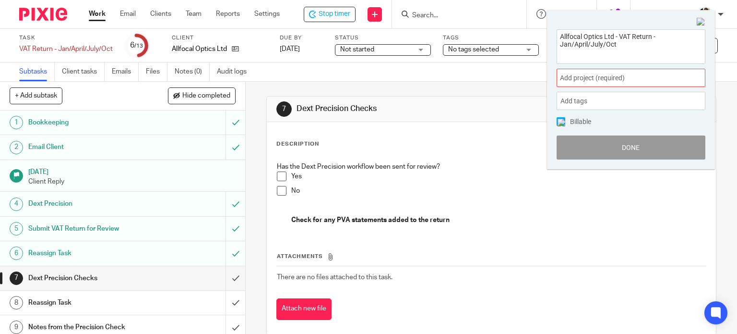
click at [605, 79] on span "Add project (required) :" at bounding box center [620, 78] width 121 height 10
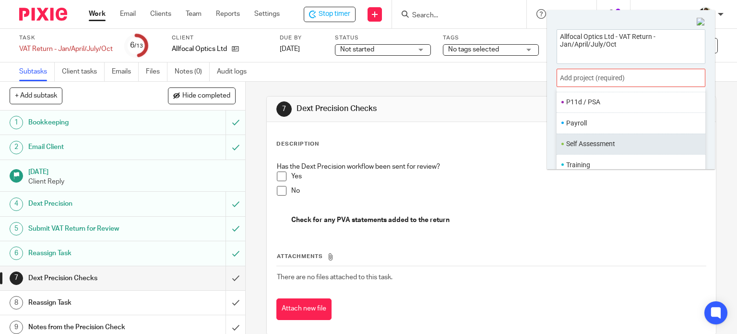
scroll to position [47, 0]
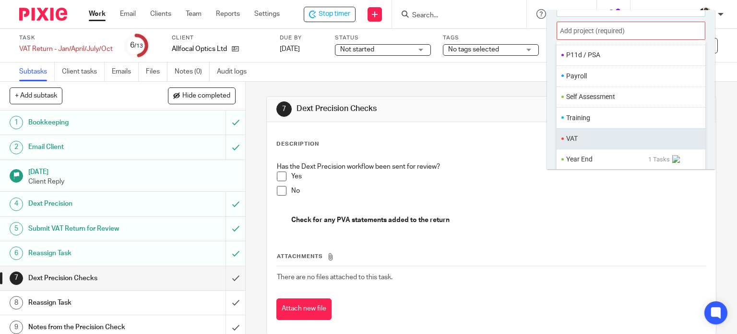
click at [568, 140] on li "VAT" at bounding box center [628, 138] width 125 height 10
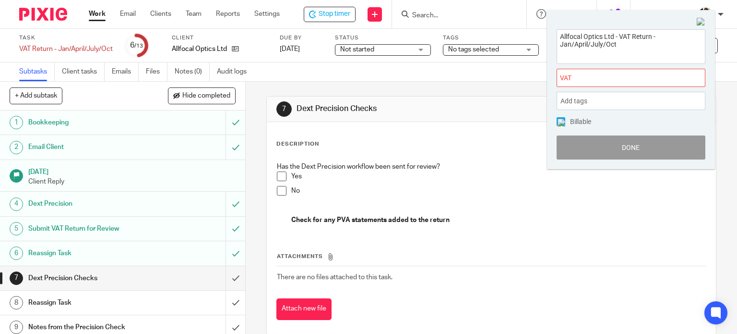
scroll to position [0, 0]
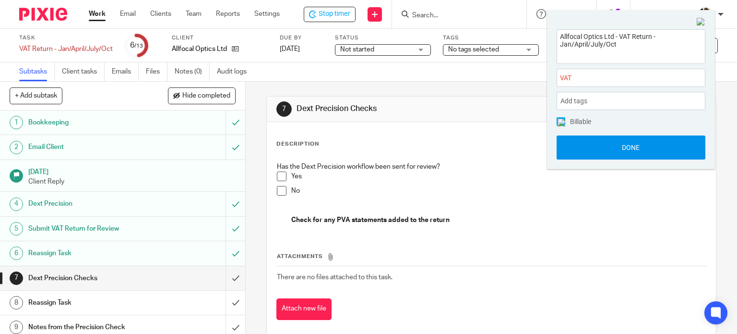
click at [634, 153] on button "Done" at bounding box center [631, 147] width 149 height 24
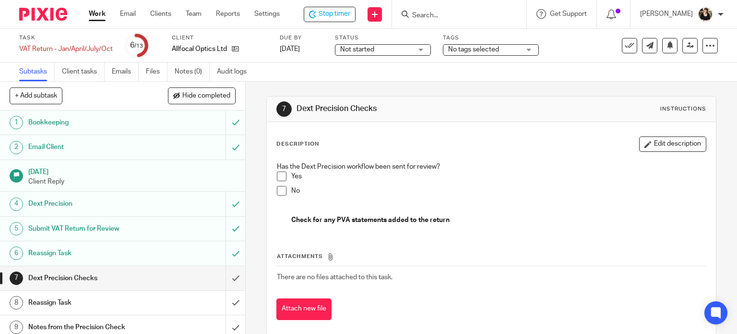
click at [279, 177] on span at bounding box center [282, 176] width 10 height 10
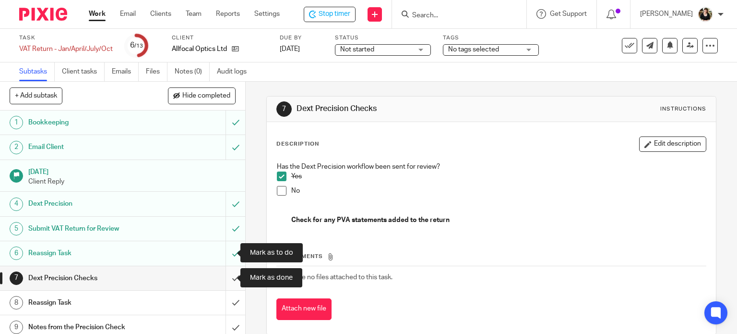
click at [225, 278] on input "submit" at bounding box center [122, 278] width 245 height 24
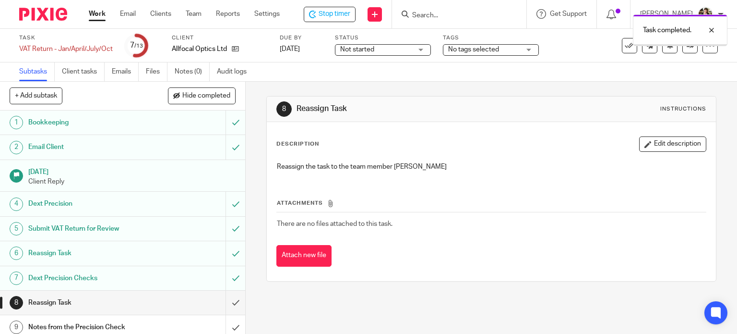
click at [391, 49] on span "Not started" at bounding box center [376, 50] width 72 height 10
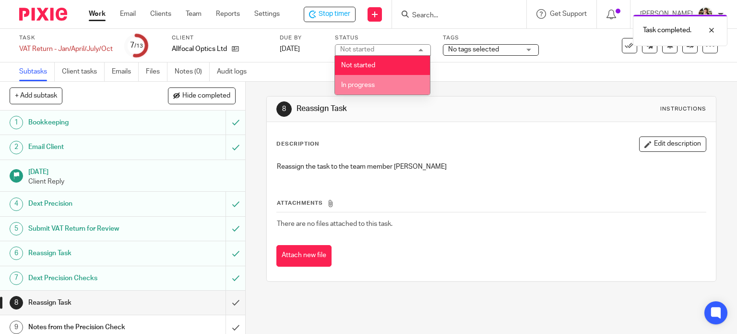
click at [382, 79] on li "In progress" at bounding box center [382, 85] width 95 height 20
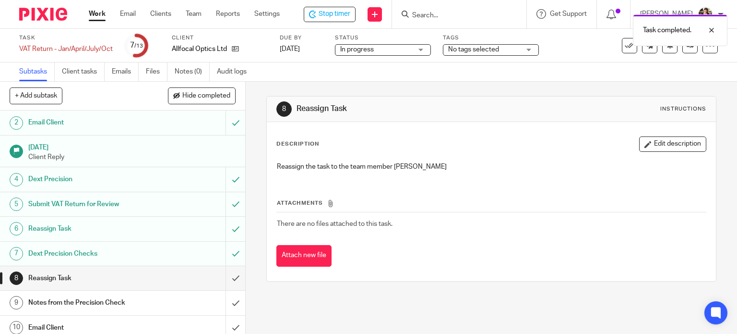
scroll to position [48, 0]
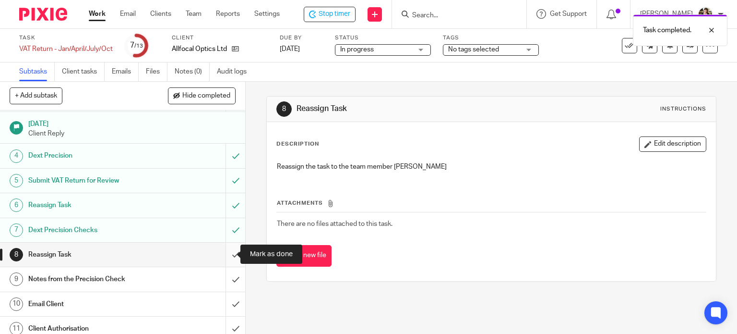
click at [223, 254] on input "submit" at bounding box center [122, 254] width 245 height 24
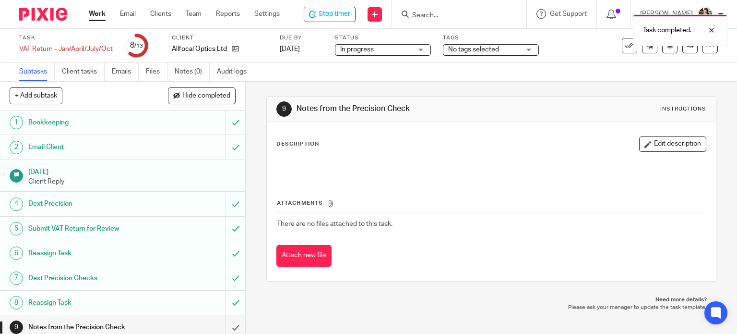
scroll to position [48, 0]
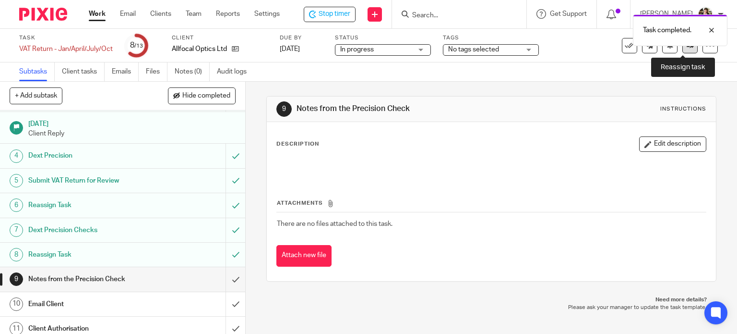
click at [687, 48] on icon at bounding box center [690, 45] width 7 height 7
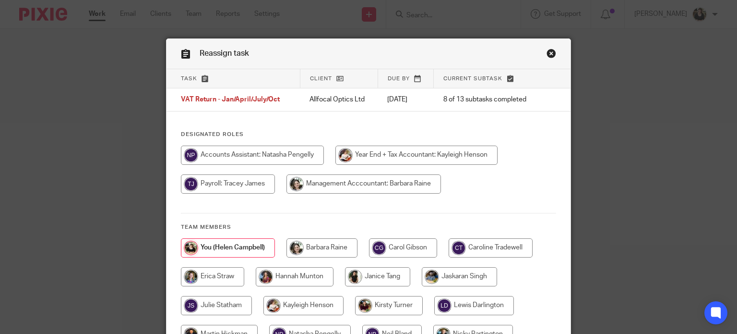
click at [269, 157] on input "radio" at bounding box center [252, 154] width 143 height 19
radio input "true"
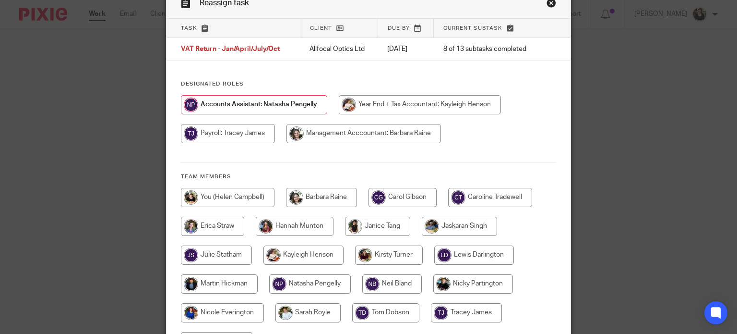
scroll to position [156, 0]
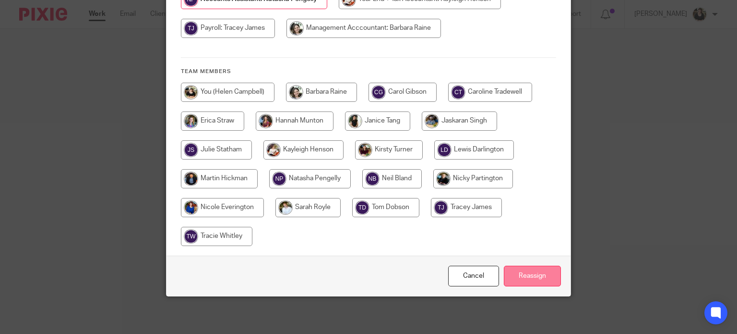
click at [507, 272] on input "Reassign" at bounding box center [532, 275] width 57 height 21
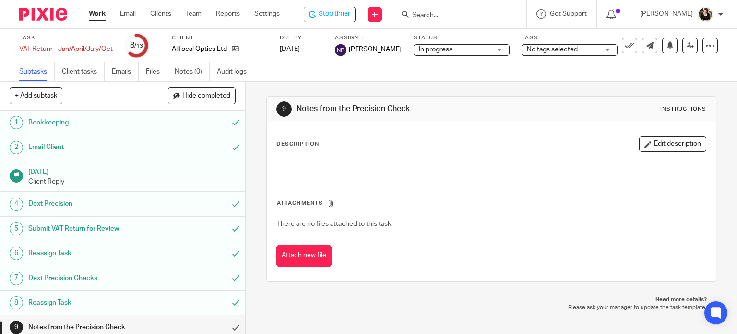
click at [455, 17] on input "Search" at bounding box center [454, 16] width 86 height 9
click at [339, 9] on span "Stop timer" at bounding box center [335, 14] width 32 height 10
click at [426, 15] on input "Search" at bounding box center [456, 16] width 86 height 9
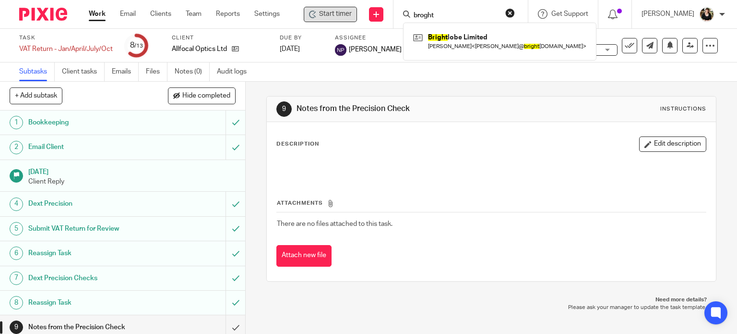
type input "broght"
click at [450, 54] on div "Bright lobe Limited Shivani Lamba < shivani@ bright lobe.com >" at bounding box center [499, 41] width 193 height 37
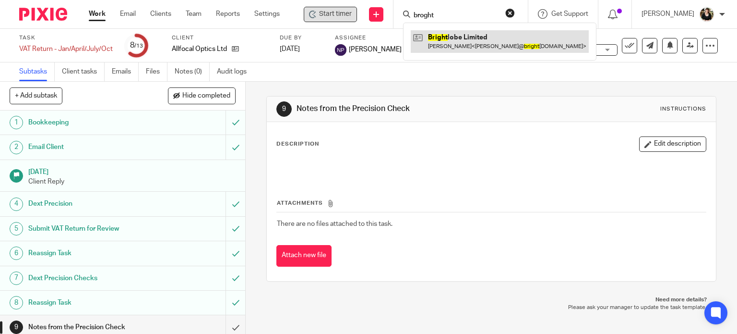
click at [451, 48] on link at bounding box center [500, 41] width 178 height 22
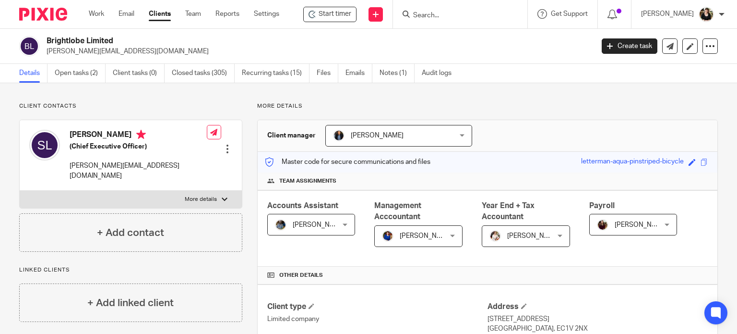
click at [53, 67] on ul "Details Open tasks (2) Client tasks (0) Closed tasks (305) Recurring tasks (15)…" at bounding box center [242, 73] width 447 height 19
click at [86, 73] on link "Open tasks (2)" at bounding box center [80, 73] width 51 height 19
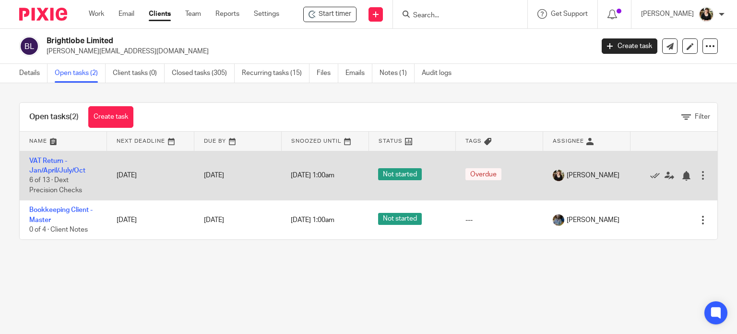
click at [60, 174] on td "VAT Return - Jan/April/July/[DATE] of 13 · Dext Precision Checks" at bounding box center [63, 175] width 87 height 49
click at [61, 171] on link "VAT Return - Jan/April/July/Oct" at bounding box center [57, 165] width 56 height 16
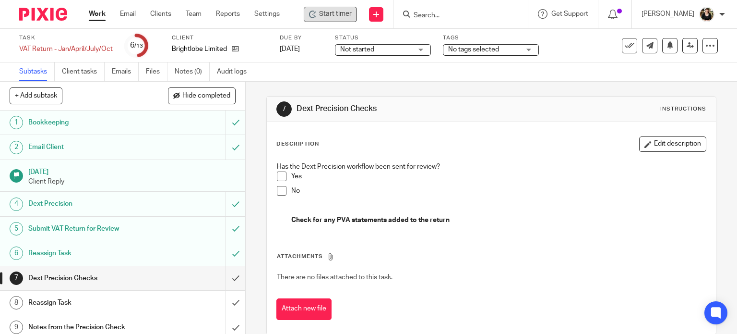
click at [334, 14] on span "Start timer" at bounding box center [335, 14] width 33 height 10
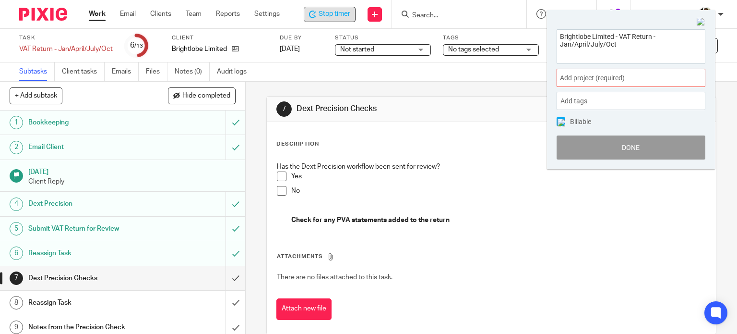
click at [646, 78] on span "Add project (required) :" at bounding box center [620, 78] width 121 height 10
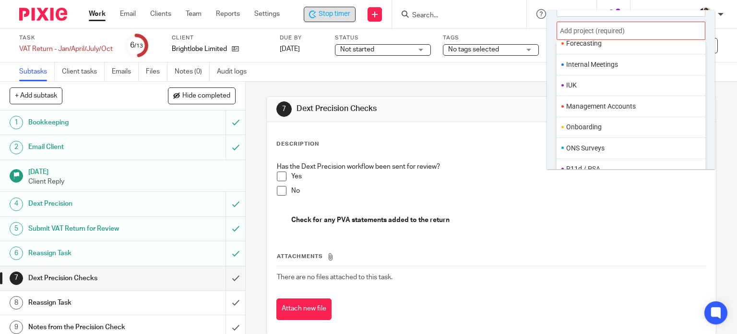
scroll to position [336, 0]
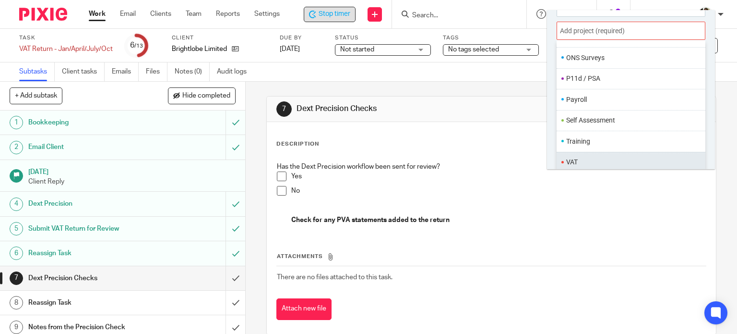
click at [597, 158] on li "VAT" at bounding box center [628, 162] width 125 height 10
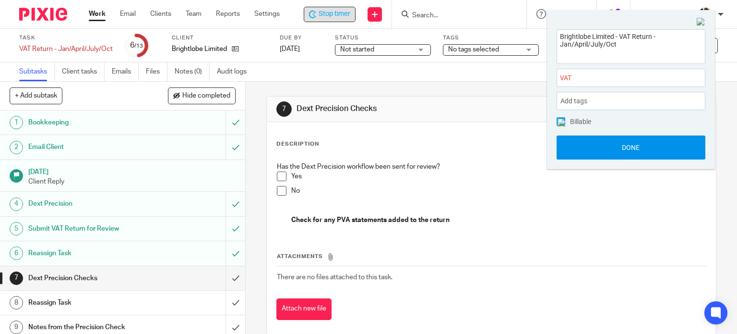
click at [607, 150] on button "Done" at bounding box center [631, 147] width 149 height 24
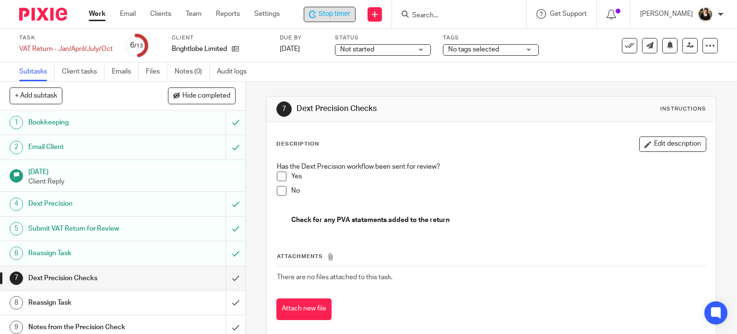
click at [278, 176] on span at bounding box center [282, 176] width 10 height 10
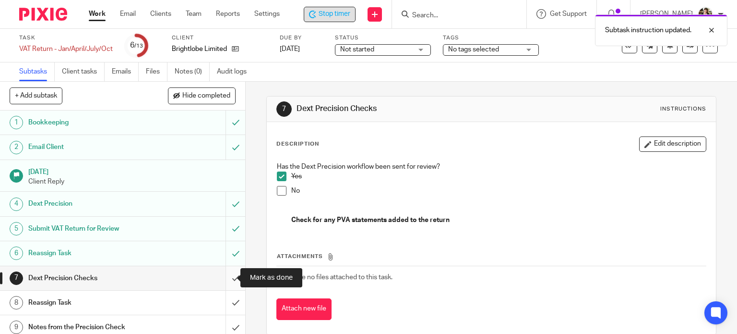
click at [225, 278] on input "submit" at bounding box center [122, 278] width 245 height 24
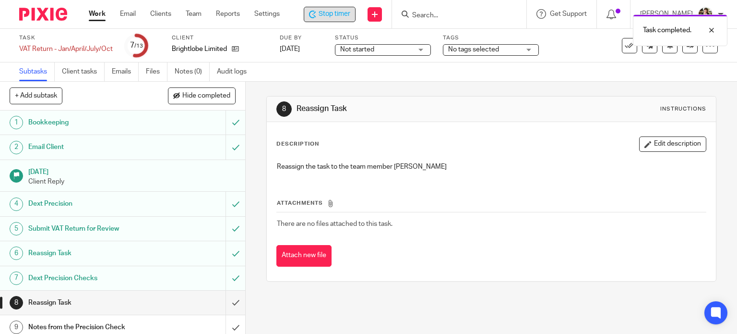
click at [318, 20] on div "Stop timer" at bounding box center [330, 14] width 52 height 15
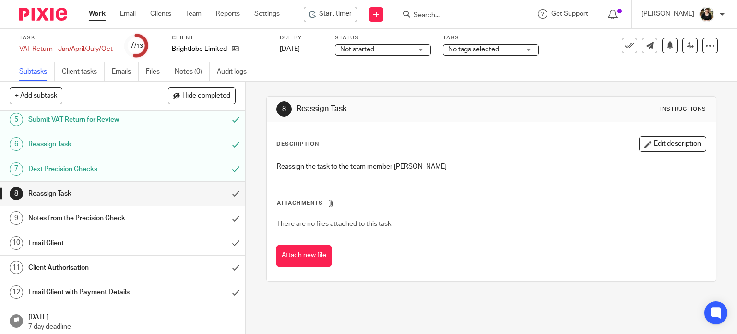
scroll to position [110, 0]
click at [227, 190] on input "submit" at bounding box center [122, 192] width 245 height 24
click at [687, 46] on icon at bounding box center [690, 45] width 7 height 7
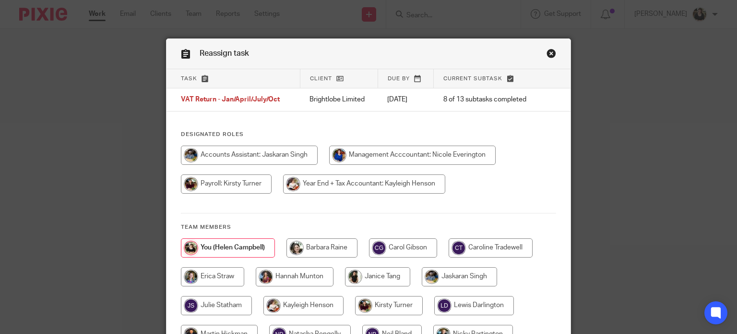
click at [250, 151] on input "radio" at bounding box center [249, 154] width 137 height 19
radio input "true"
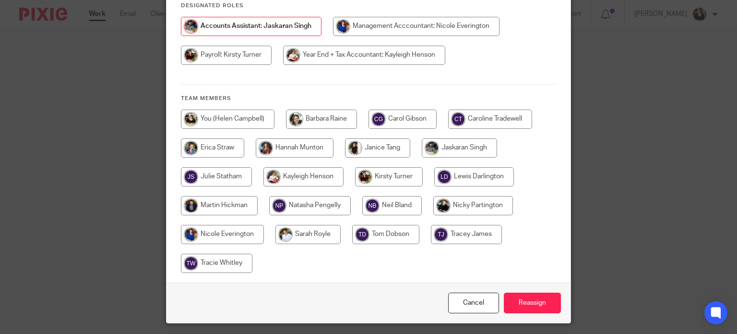
scroll to position [156, 0]
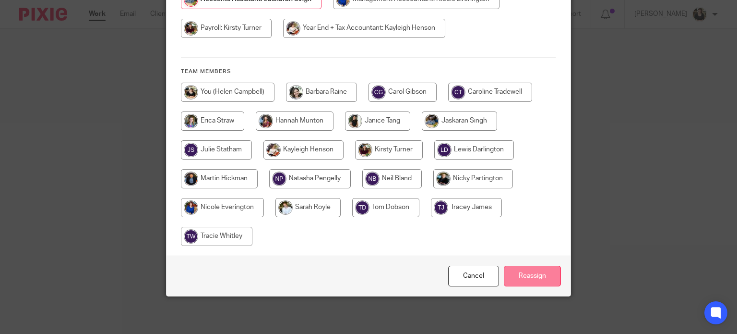
click at [532, 276] on input "Reassign" at bounding box center [532, 275] width 57 height 21
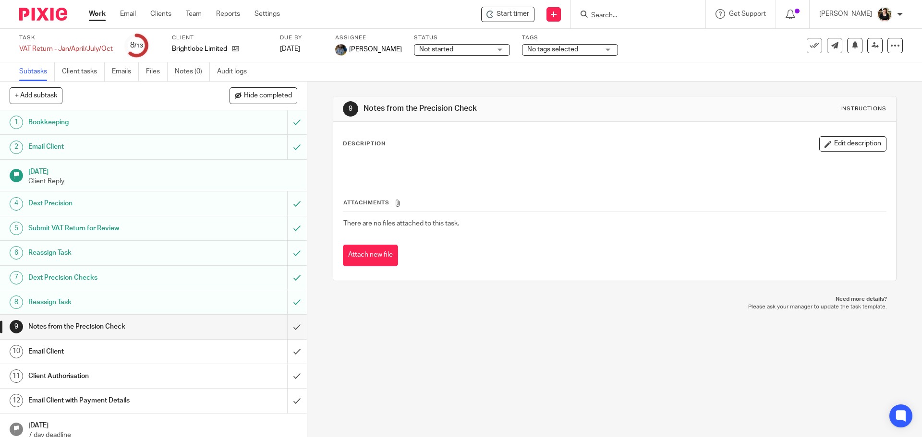
click at [611, 11] on form at bounding box center [641, 14] width 102 height 12
click at [612, 12] on input "Search" at bounding box center [633, 16] width 86 height 9
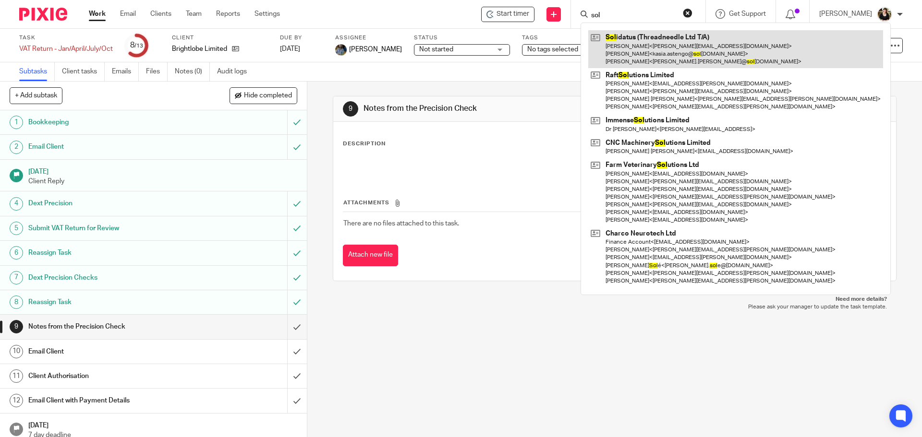
type input "sol"
click at [613, 43] on link at bounding box center [735, 49] width 295 height 38
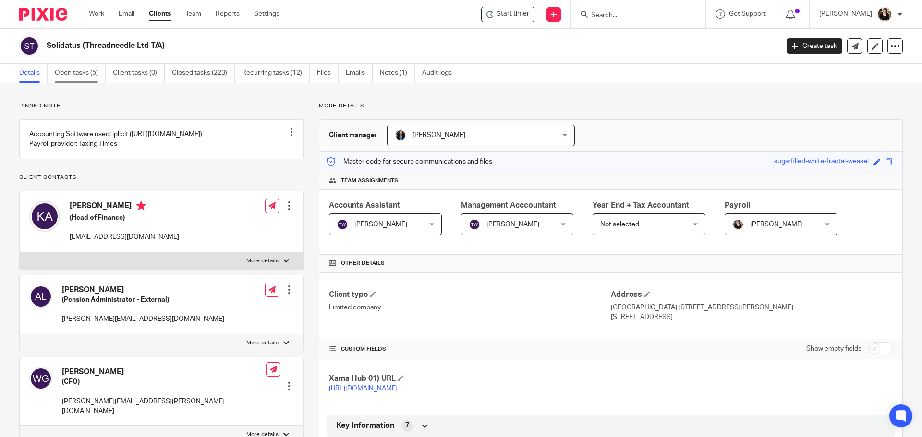
click at [81, 73] on link "Open tasks (5)" at bounding box center [80, 73] width 51 height 19
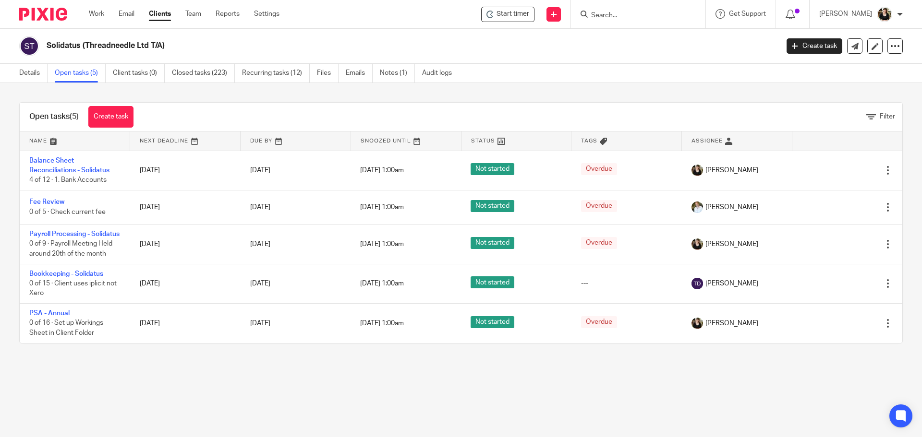
click at [639, 18] on input "Search" at bounding box center [633, 16] width 86 height 9
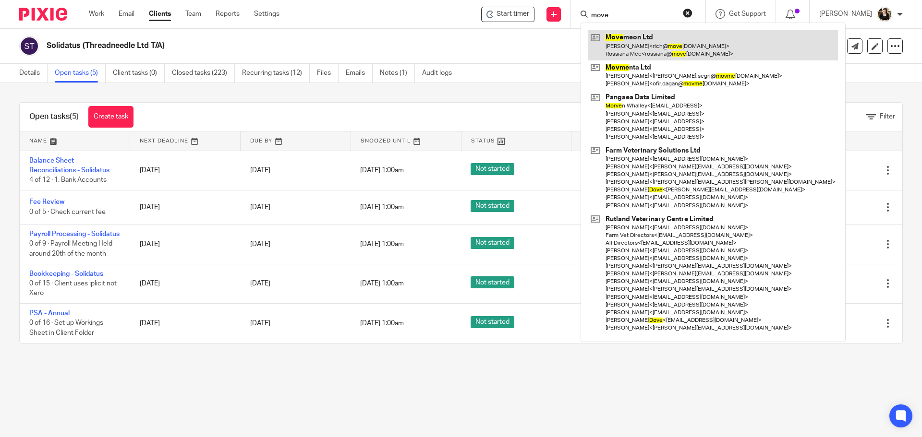
type input "move"
click at [643, 56] on link at bounding box center [713, 45] width 250 height 30
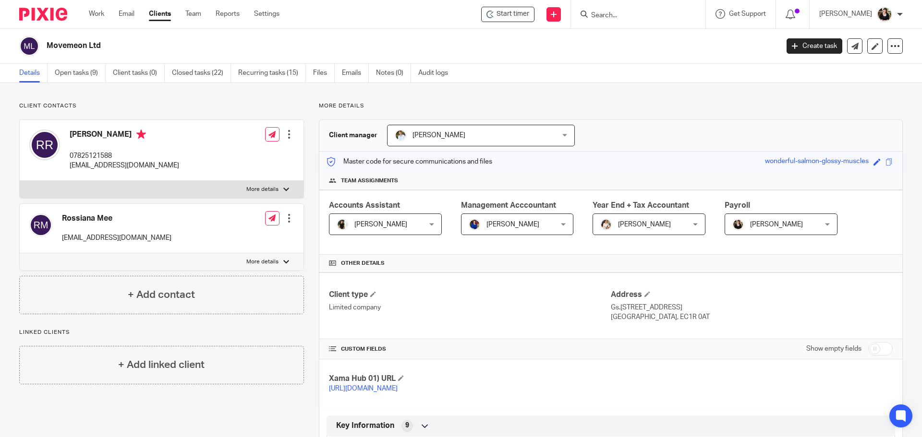
click at [608, 18] on input "Search" at bounding box center [633, 16] width 86 height 9
type input "bright"
click at [617, 39] on link at bounding box center [677, 41] width 178 height 22
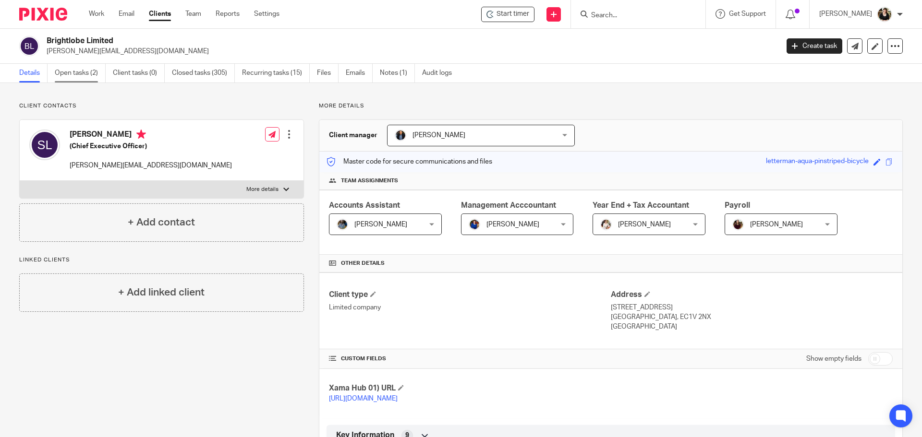
click at [58, 81] on link "Open tasks (2)" at bounding box center [80, 73] width 51 height 19
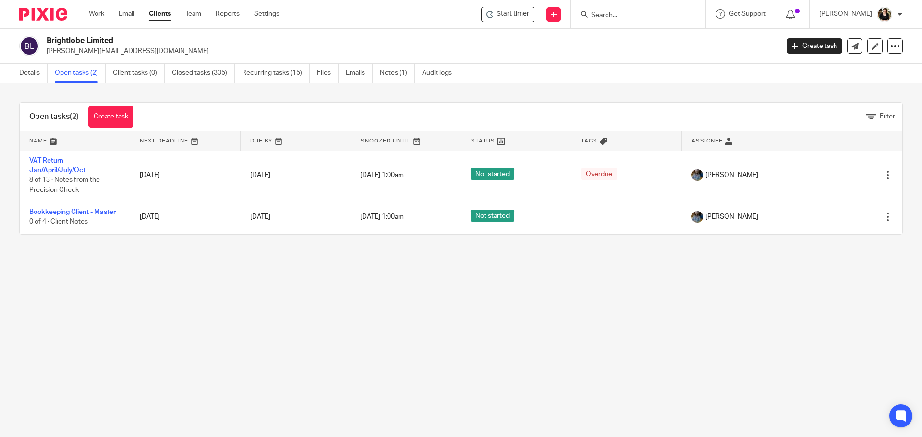
click at [617, 20] on form at bounding box center [641, 14] width 102 height 12
click at [613, 18] on input "Search" at bounding box center [633, 16] width 86 height 9
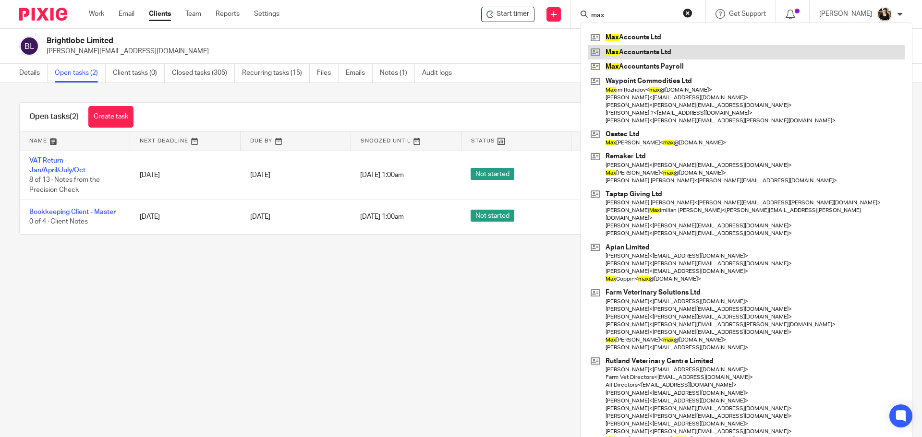
type input "max"
click at [648, 53] on link at bounding box center [746, 52] width 316 height 14
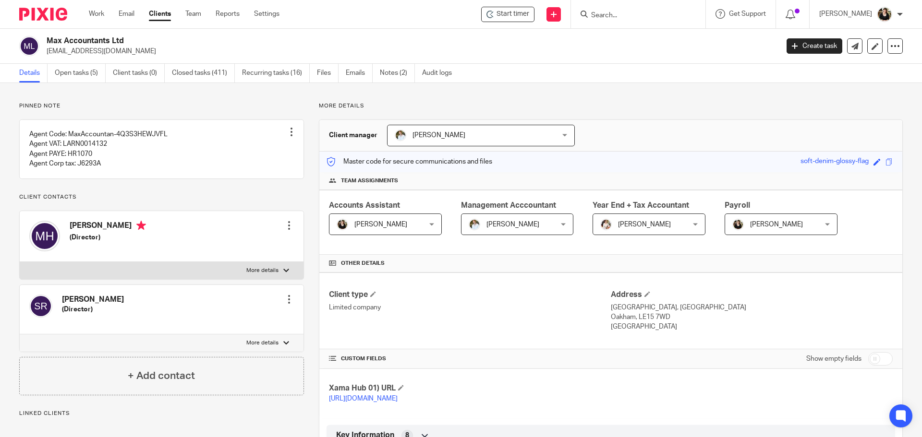
click at [51, 77] on ul "Details Open tasks (5) Client tasks (0) Closed tasks (411) Recurring tasks (16)…" at bounding box center [242, 73] width 447 height 19
click at [58, 76] on link "Open tasks (5)" at bounding box center [80, 73] width 51 height 19
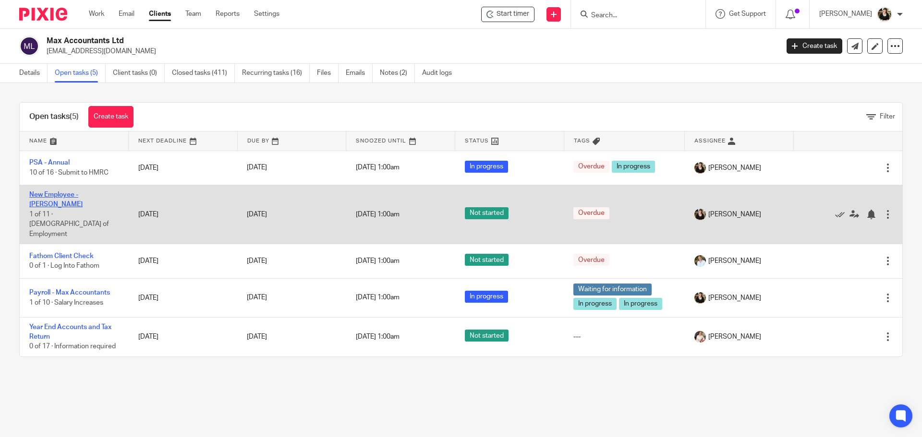
click at [62, 192] on link "New Employee - [PERSON_NAME]" at bounding box center [55, 200] width 53 height 16
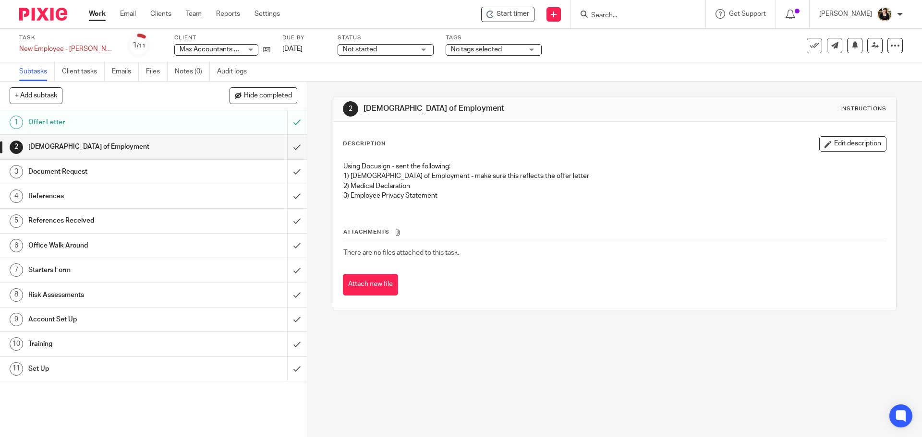
click at [512, 23] on div "Start timer Send new email Create task Add client Get Support Contact via email…" at bounding box center [607, 14] width 627 height 28
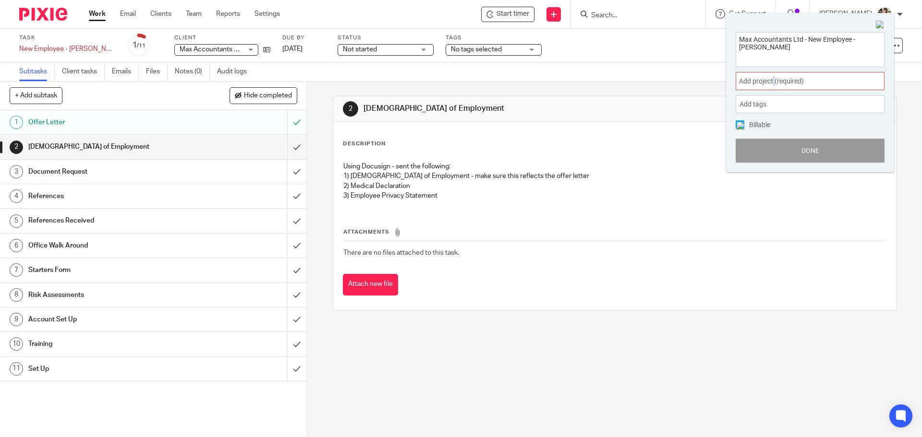
click at [774, 84] on span "Add project (required) :" at bounding box center [799, 81] width 121 height 10
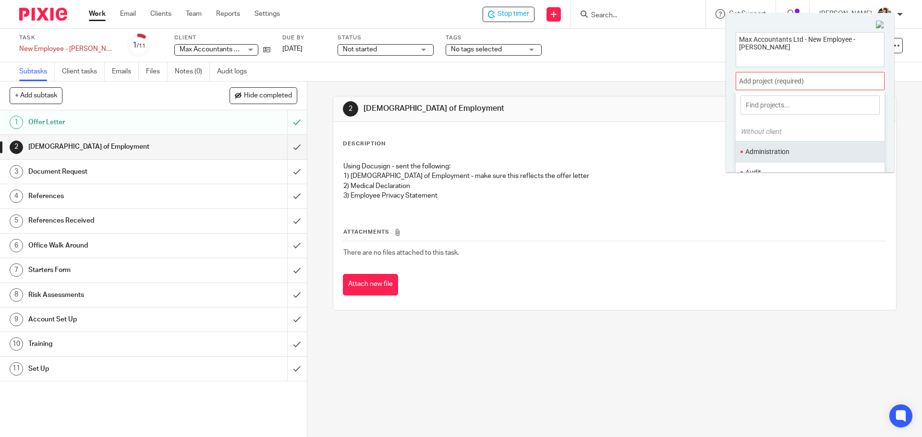
click at [776, 152] on li "Administration" at bounding box center [807, 152] width 125 height 10
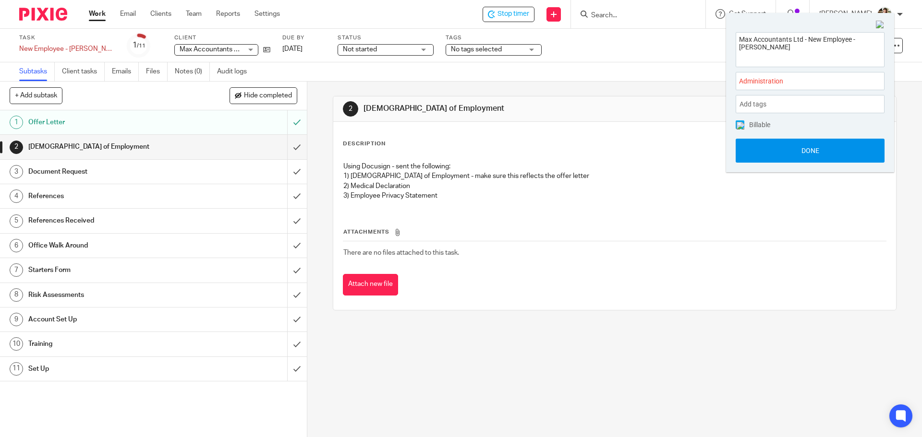
click at [820, 151] on button "Done" at bounding box center [809, 151] width 149 height 24
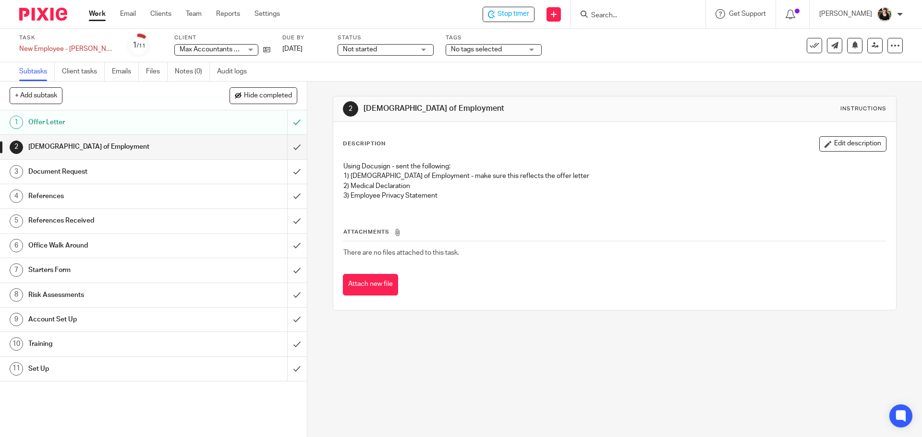
click at [160, 194] on h1 "References" at bounding box center [111, 196] width 166 height 14
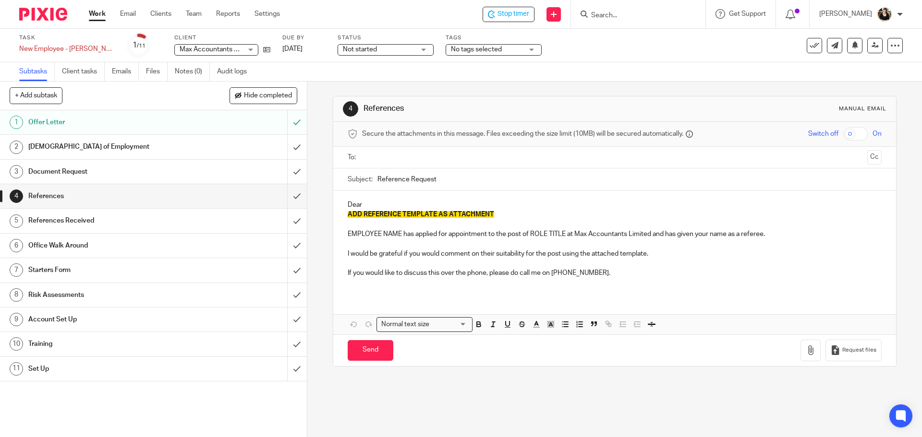
click at [382, 153] on input "text" at bounding box center [613, 157] width 497 height 11
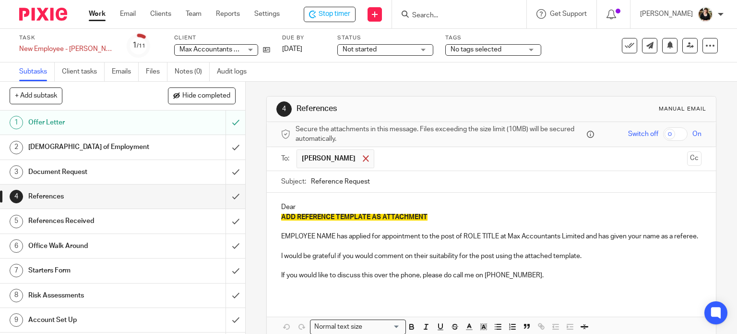
click at [363, 158] on span at bounding box center [366, 158] width 6 height 6
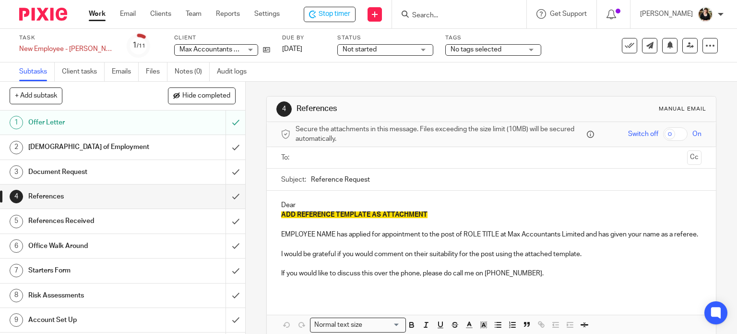
click at [351, 158] on input "text" at bounding box center [491, 157] width 385 height 11
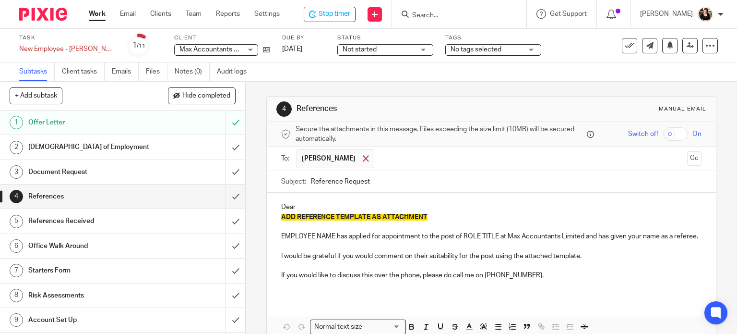
click at [361, 162] on div at bounding box center [366, 158] width 11 height 14
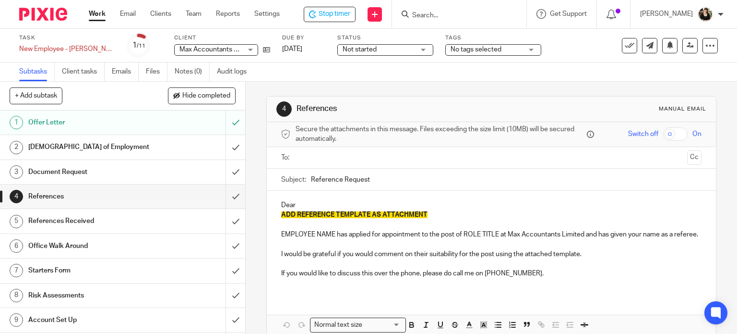
click at [349, 159] on input "text" at bounding box center [491, 157] width 385 height 11
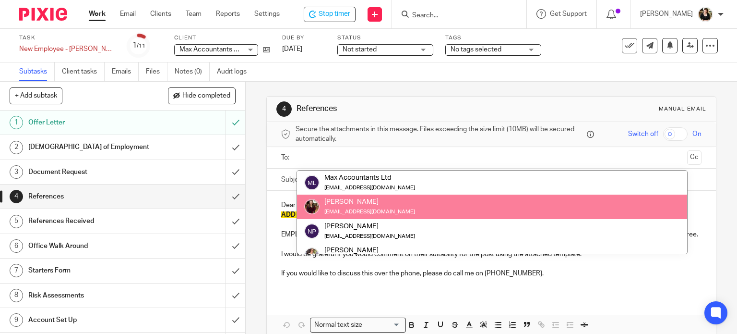
paste input "Kwitchell@krwaccountants.co.uk"
type input "Kwitchell@krwaccountants.co.uk"
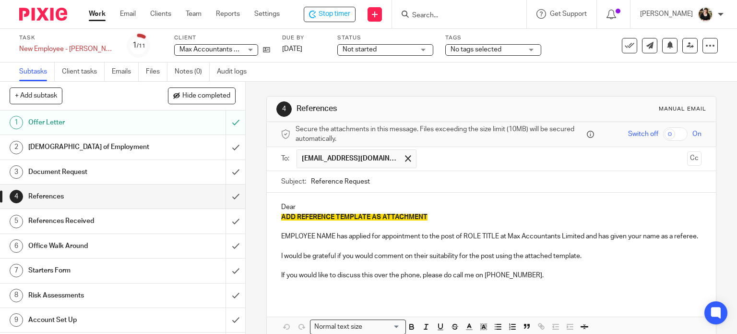
click at [396, 179] on input "Reference Request" at bounding box center [506, 182] width 391 height 22
type input "Reference Request"
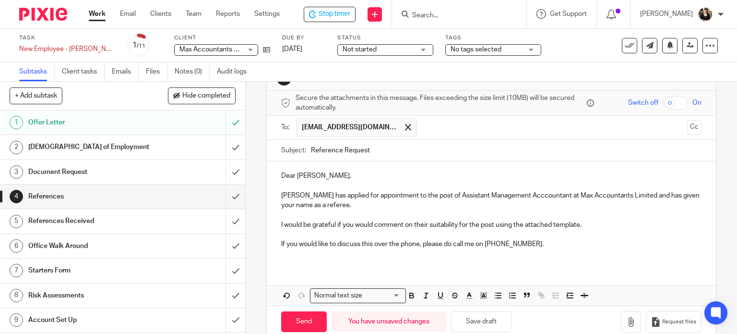
scroll to position [48, 0]
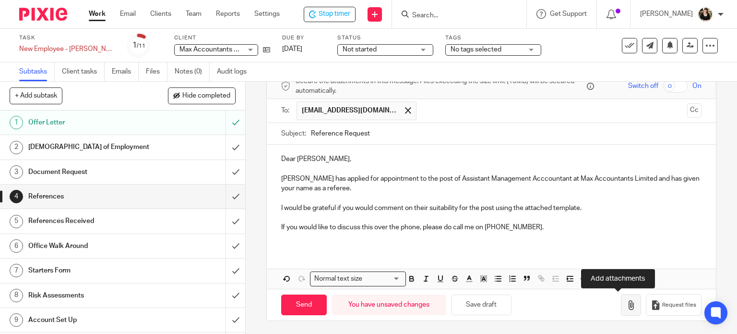
click at [621, 297] on button "button" at bounding box center [631, 305] width 20 height 22
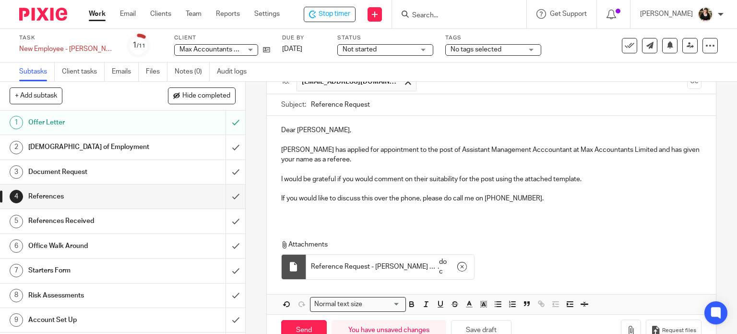
scroll to position [102, 0]
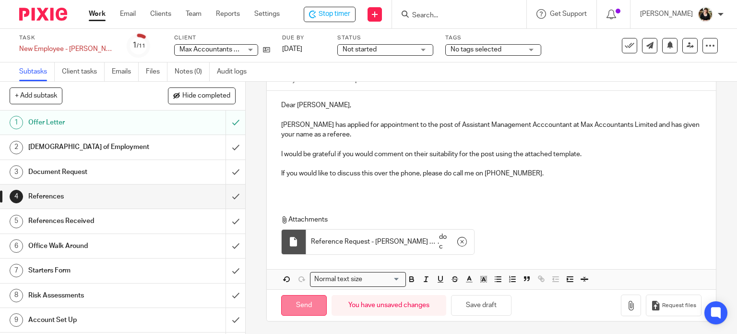
click at [315, 301] on input "Send" at bounding box center [304, 305] width 46 height 21
type input "Sent"
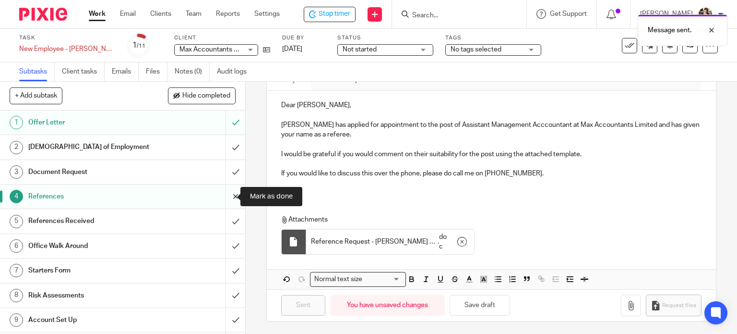
click at [224, 194] on input "submit" at bounding box center [122, 196] width 245 height 24
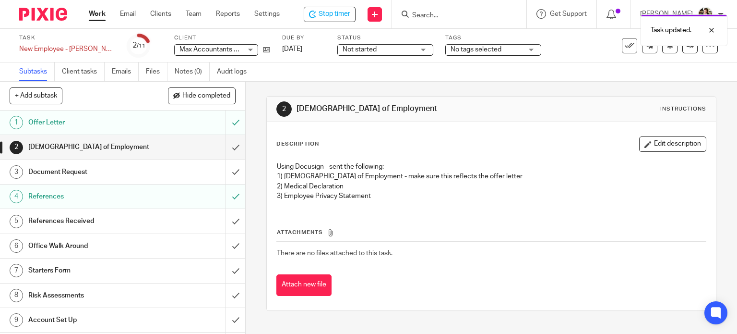
click at [123, 151] on h1 "[DEMOGRAPHIC_DATA] of Employment" at bounding box center [90, 147] width 125 height 14
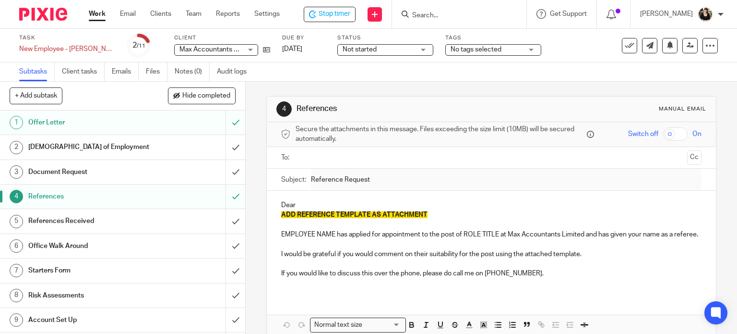
click at [225, 196] on input "submit" at bounding box center [122, 196] width 245 height 24
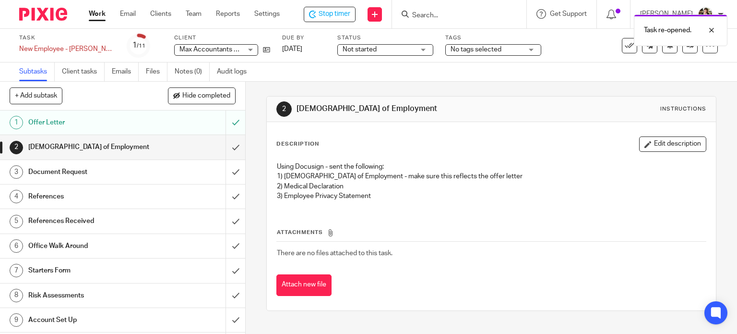
click at [94, 196] on h1 "References" at bounding box center [90, 196] width 125 height 14
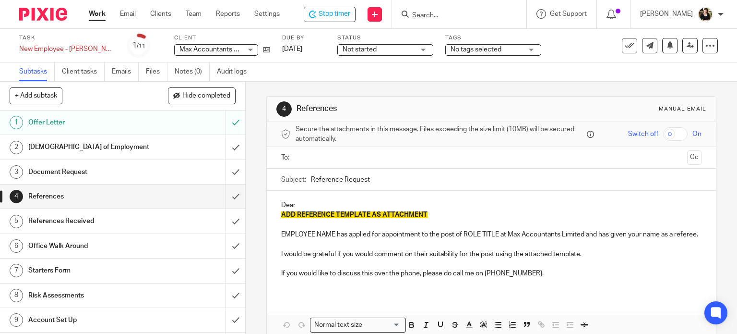
click at [325, 159] on input "text" at bounding box center [491, 157] width 385 height 11
type input "pbrown@hallettbrown.co.uk"
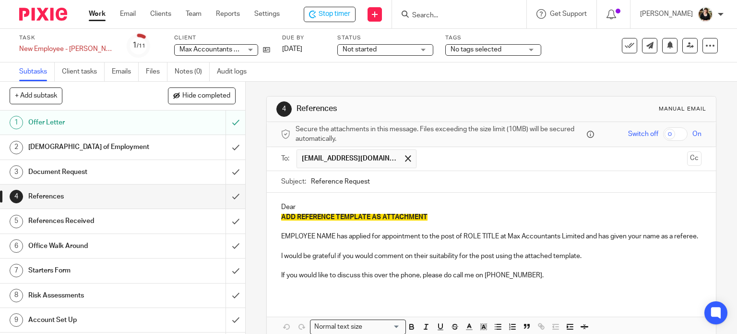
click at [295, 207] on p "Dear" at bounding box center [491, 207] width 421 height 10
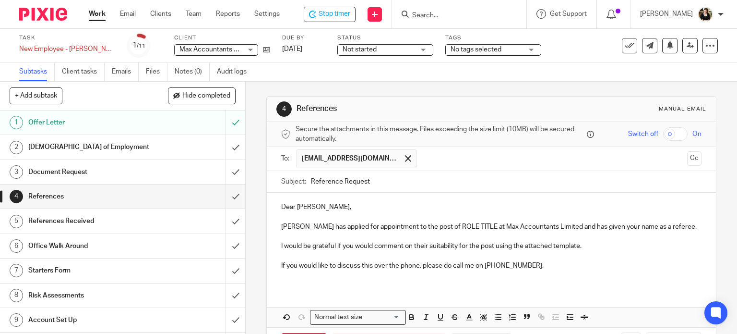
click at [451, 224] on p "Samantha Dell has applied for appointment to the post of ROLE TITLE at Max Acco…" at bounding box center [491, 227] width 421 height 10
click at [451, 226] on p "Samantha Dell has applied for appointment to the post of ROLE TITLE at Max Acco…" at bounding box center [491, 227] width 421 height 10
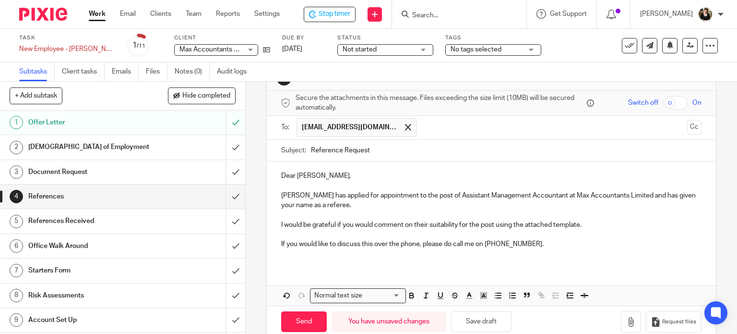
scroll to position [48, 0]
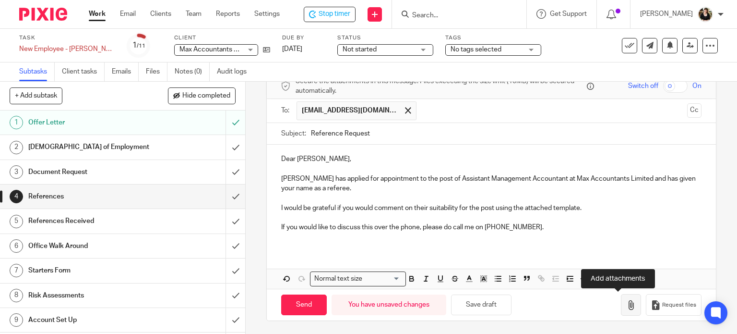
click at [627, 306] on icon "button" at bounding box center [632, 305] width 10 height 10
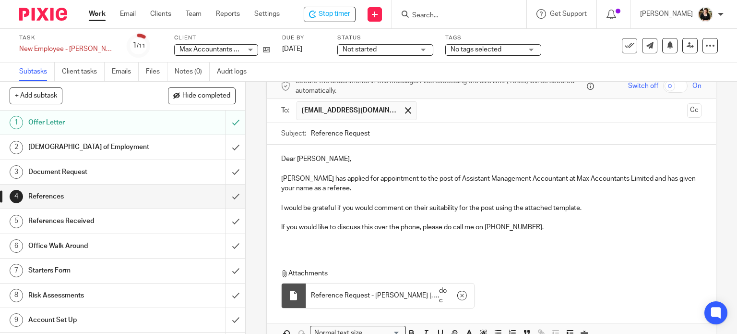
scroll to position [102, 0]
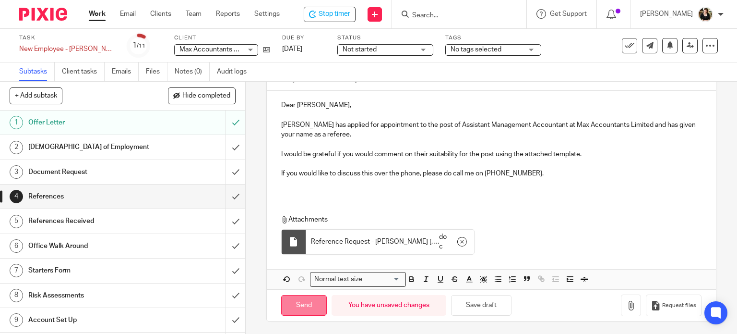
click at [308, 296] on input "Send" at bounding box center [304, 305] width 46 height 21
type input "Sent"
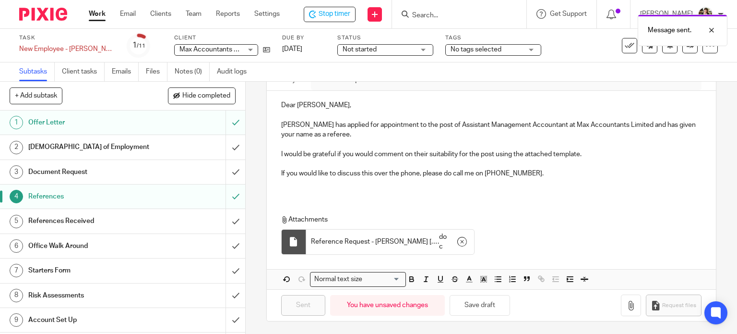
click at [126, 170] on h1 "Document Request" at bounding box center [90, 172] width 125 height 14
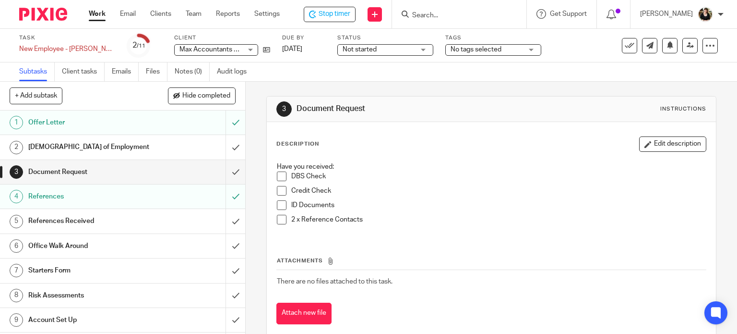
click at [277, 177] on span at bounding box center [282, 176] width 10 height 10
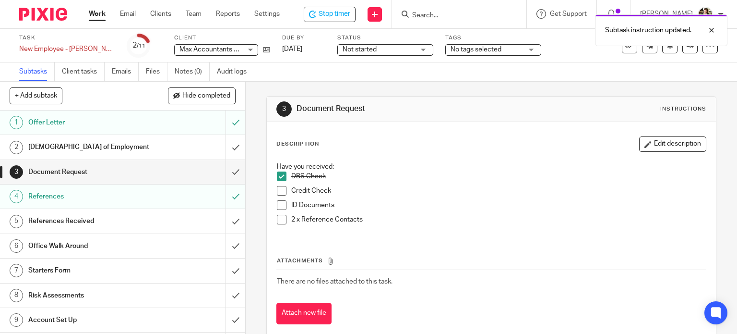
click at [278, 179] on span at bounding box center [282, 176] width 10 height 10
click at [279, 193] on span at bounding box center [282, 191] width 10 height 10
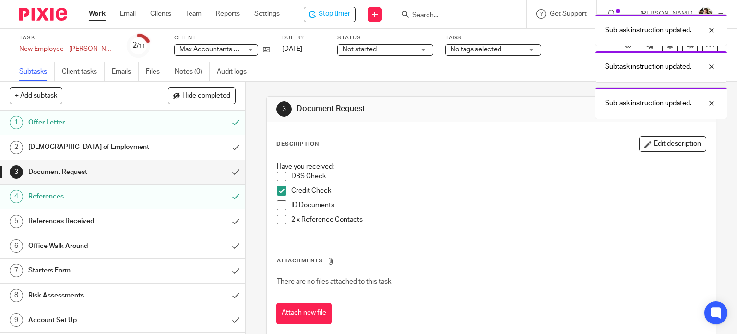
click at [277, 206] on span at bounding box center [282, 205] width 10 height 10
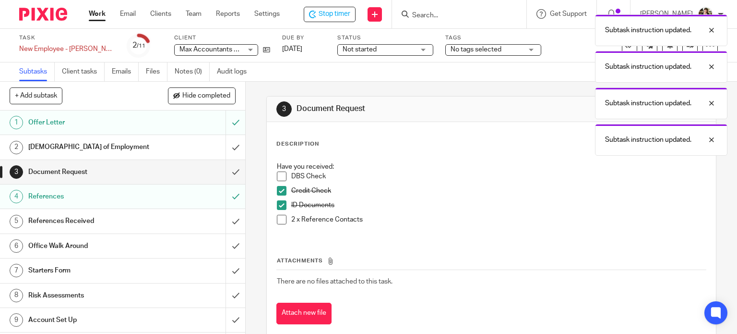
click at [278, 220] on span at bounding box center [282, 220] width 10 height 10
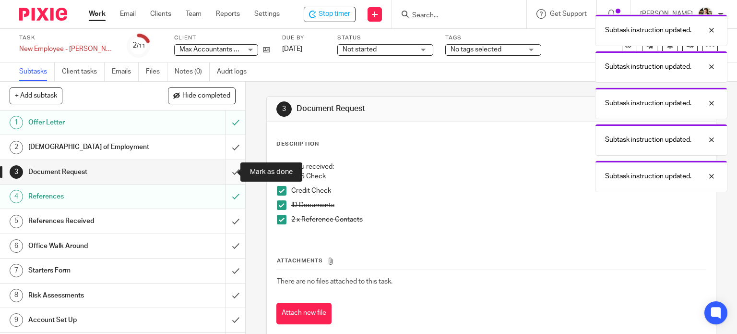
click at [226, 167] on input "submit" at bounding box center [122, 172] width 245 height 24
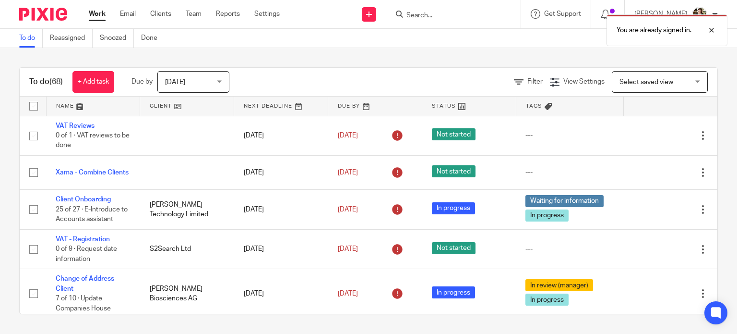
click at [432, 16] on div "You are already signed in." at bounding box center [548, 28] width 359 height 36
click at [436, 16] on div "You are already signed in." at bounding box center [548, 28] width 359 height 36
click at [712, 32] on div at bounding box center [705, 30] width 26 height 12
click at [420, 16] on input "Search" at bounding box center [449, 16] width 86 height 9
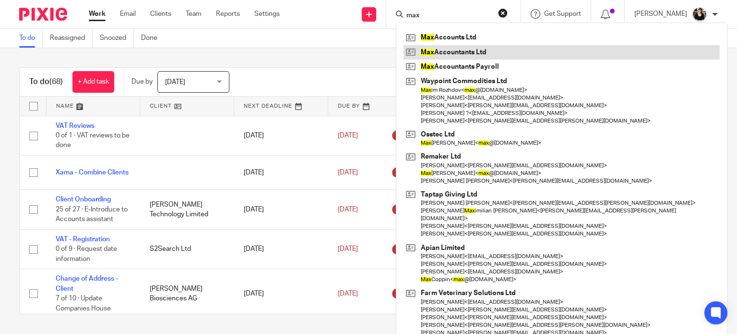
type input "max"
click at [444, 48] on link at bounding box center [562, 52] width 316 height 14
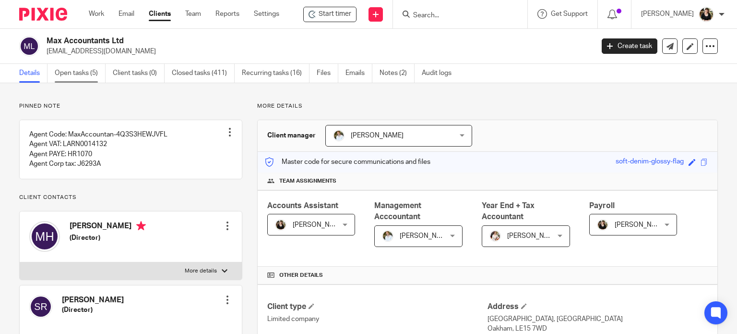
click at [73, 76] on link "Open tasks (5)" at bounding box center [80, 73] width 51 height 19
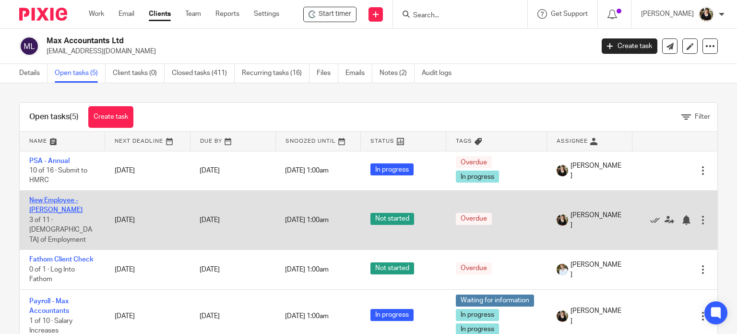
click at [62, 203] on link "New Employee - [PERSON_NAME]" at bounding box center [55, 205] width 53 height 16
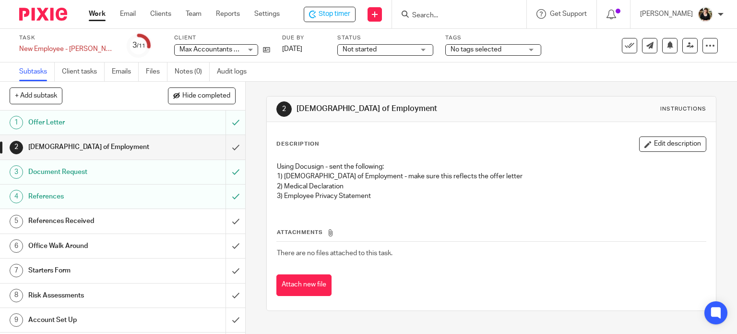
click at [119, 150] on h1 "[DEMOGRAPHIC_DATA] of Employment" at bounding box center [90, 147] width 125 height 14
click at [223, 148] on input "submit" at bounding box center [122, 147] width 245 height 24
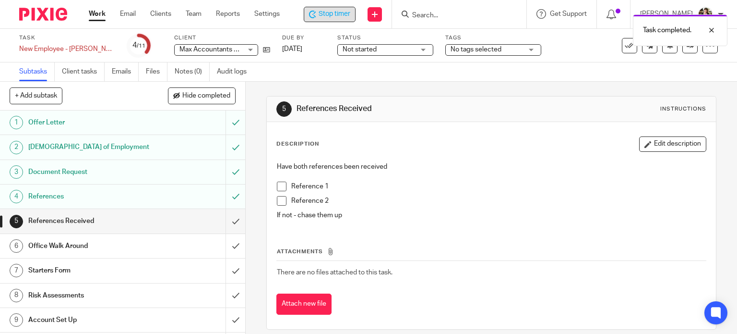
click at [335, 17] on span "Stop timer" at bounding box center [335, 14] width 32 height 10
click at [366, 55] on div "Not started Not started" at bounding box center [385, 50] width 96 height 12
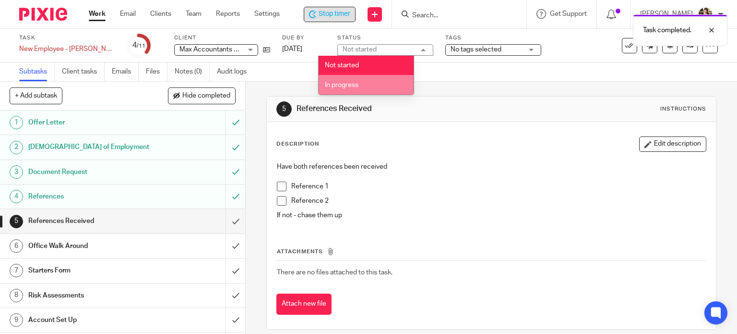
click at [359, 88] on span "In progress" at bounding box center [342, 85] width 34 height 7
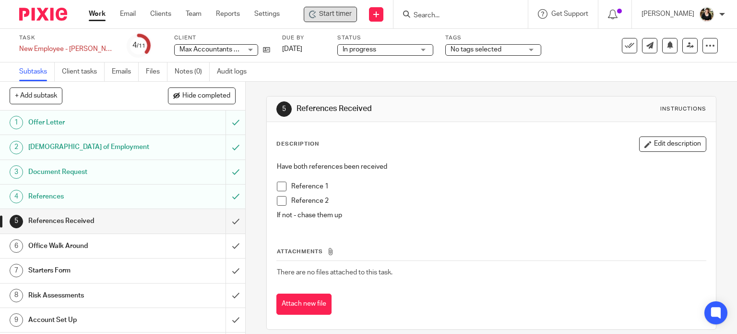
click at [455, 51] on span "No tags selected" at bounding box center [476, 49] width 51 height 7
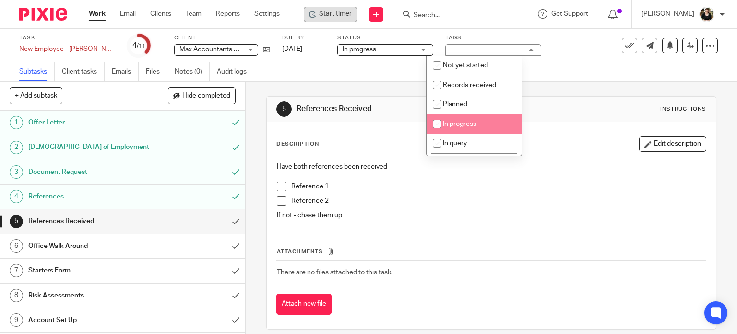
click at [469, 121] on li "In progress" at bounding box center [474, 124] width 95 height 20
checkbox input "true"
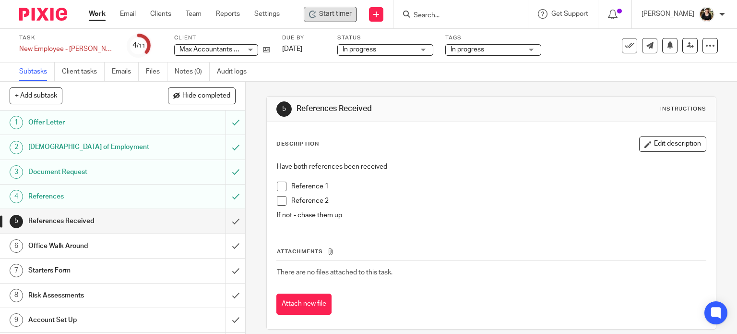
click at [566, 105] on div "5 References Received Instructions" at bounding box center [492, 108] width 431 height 15
